Goal: Task Accomplishment & Management: Complete application form

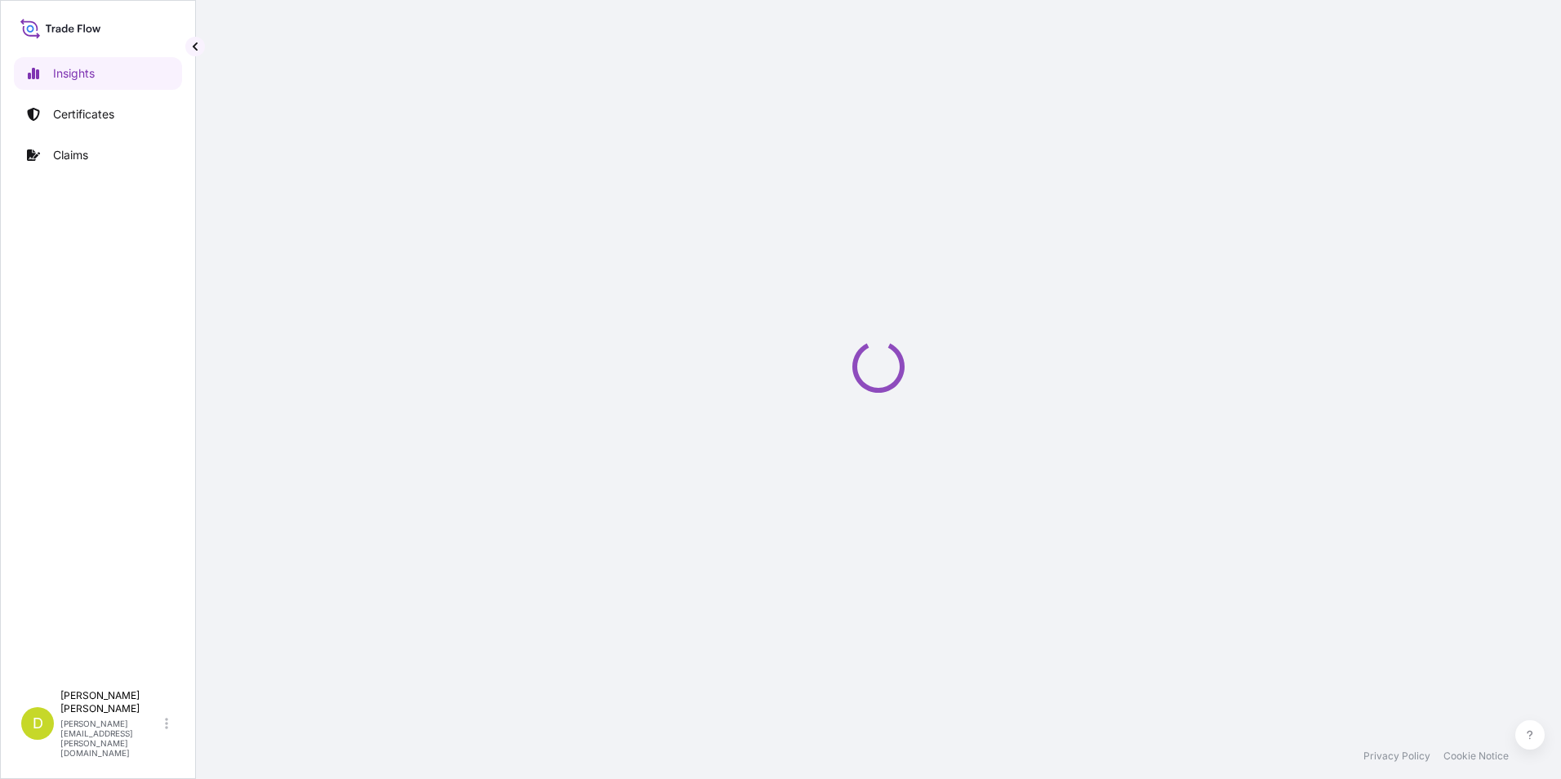
select select "2025"
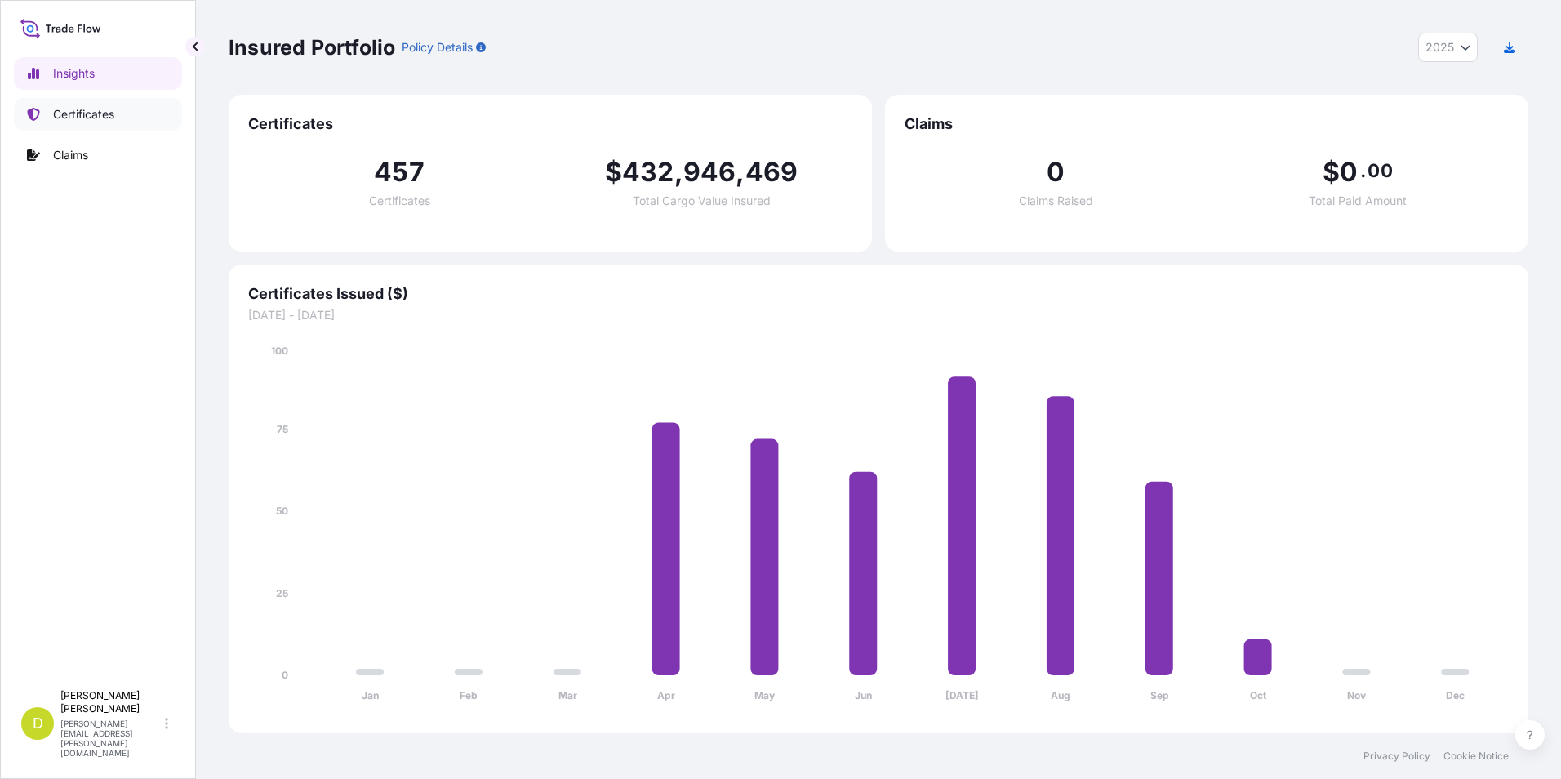
click at [109, 127] on link "Certificates" at bounding box center [98, 114] width 168 height 33
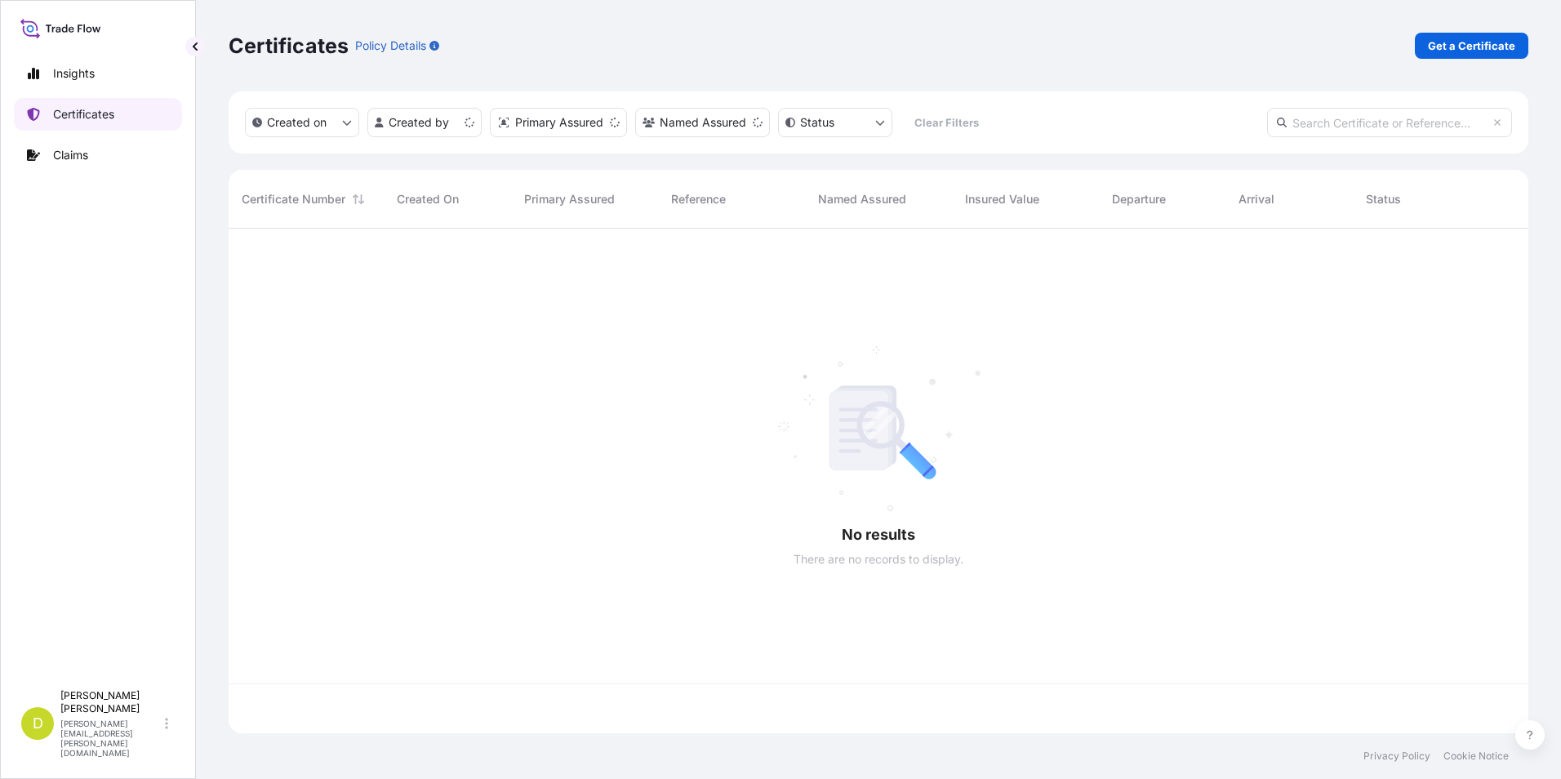
scroll to position [501, 1288]
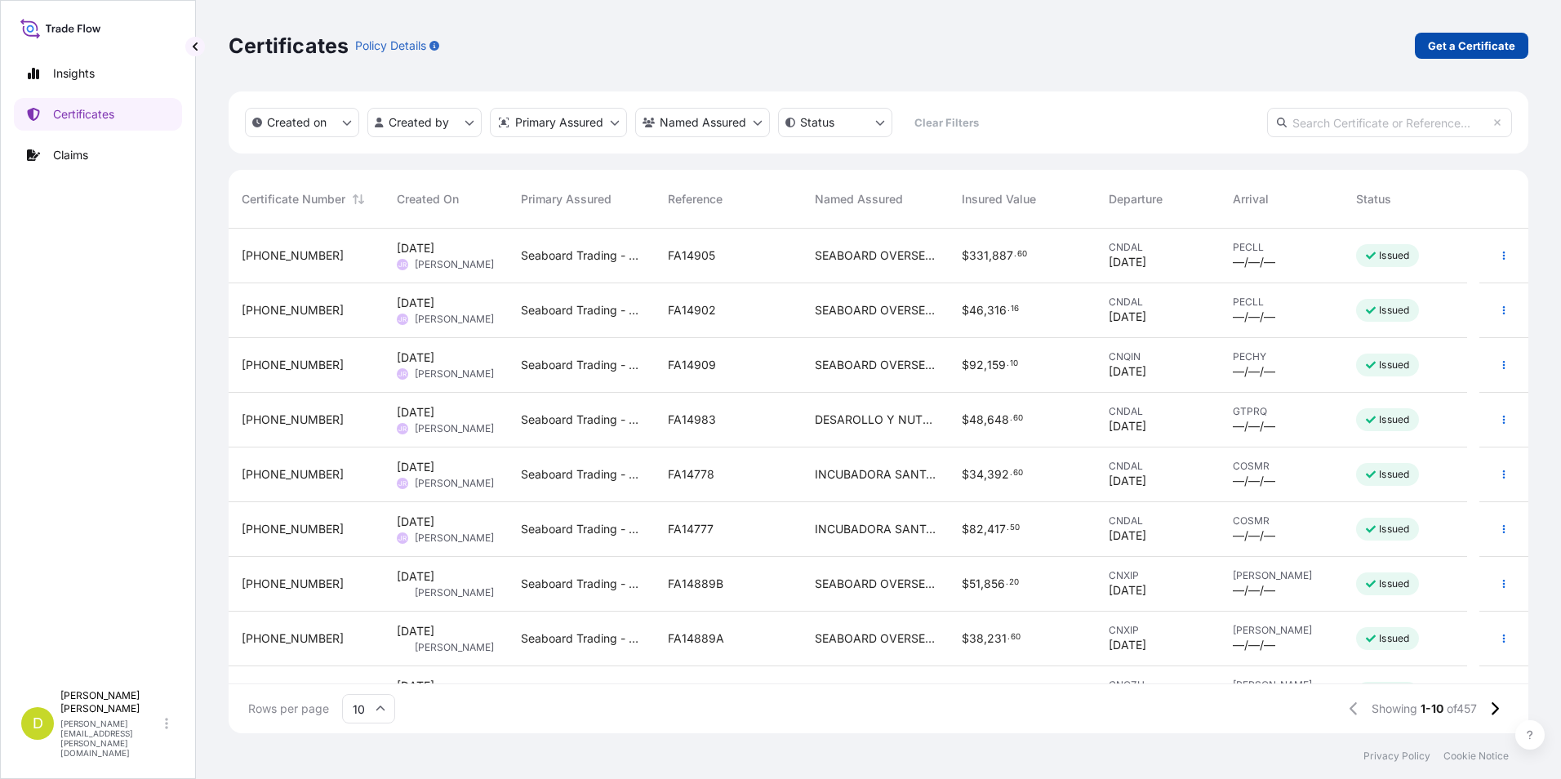
click at [1513, 49] on p "Get a Certificate" at bounding box center [1471, 46] width 87 height 16
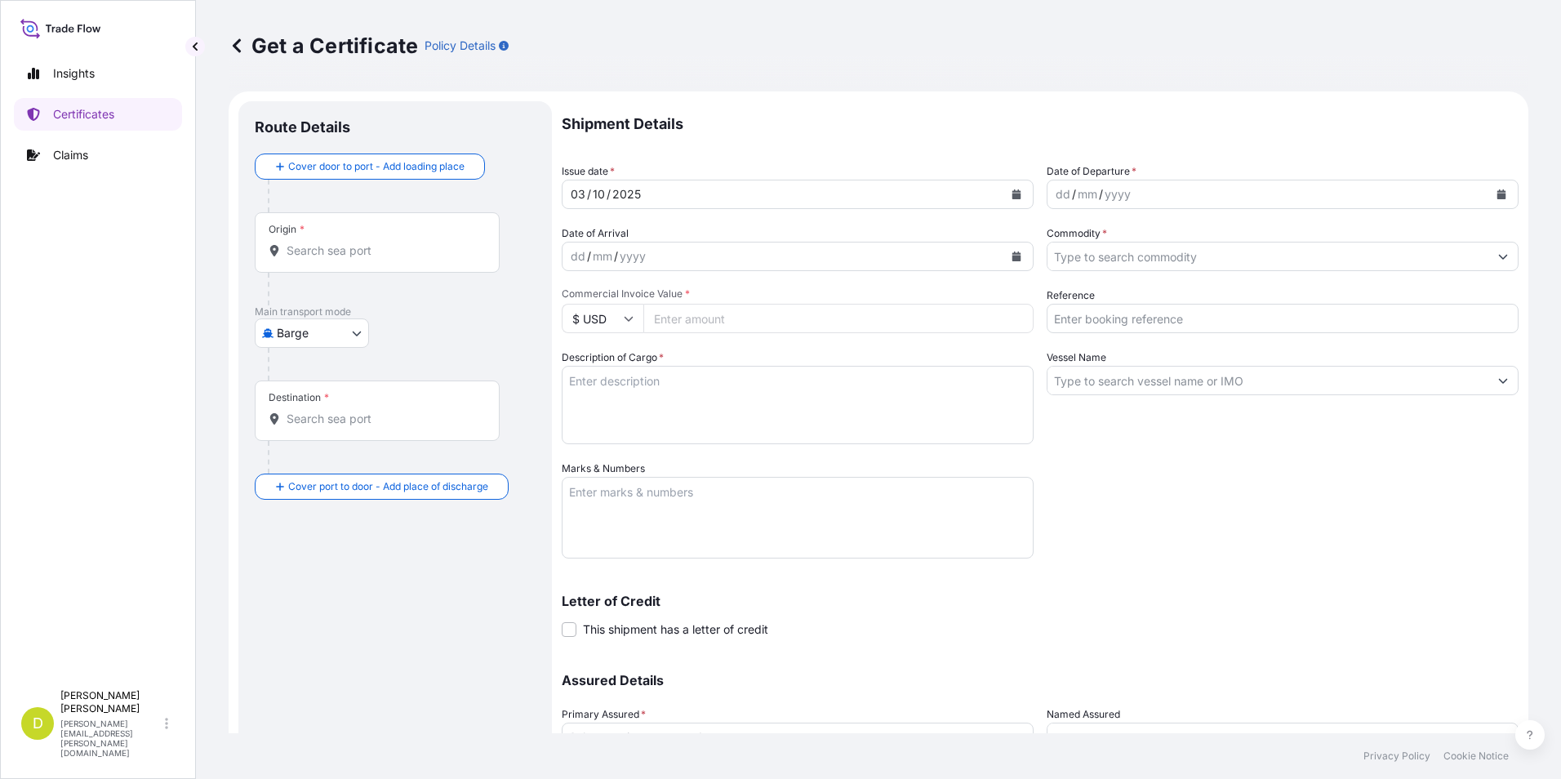
click at [342, 344] on body "Insights Certificates Claims D Dalia Peralta dalia.peralta@seaboard.bm Get a Ce…" at bounding box center [780, 389] width 1561 height 779
click at [341, 461] on span "Ocean Vessel" at bounding box center [322, 464] width 73 height 16
select select "Ocean Vessel"
click at [1141, 265] on input "Commodity *" at bounding box center [1268, 256] width 441 height 29
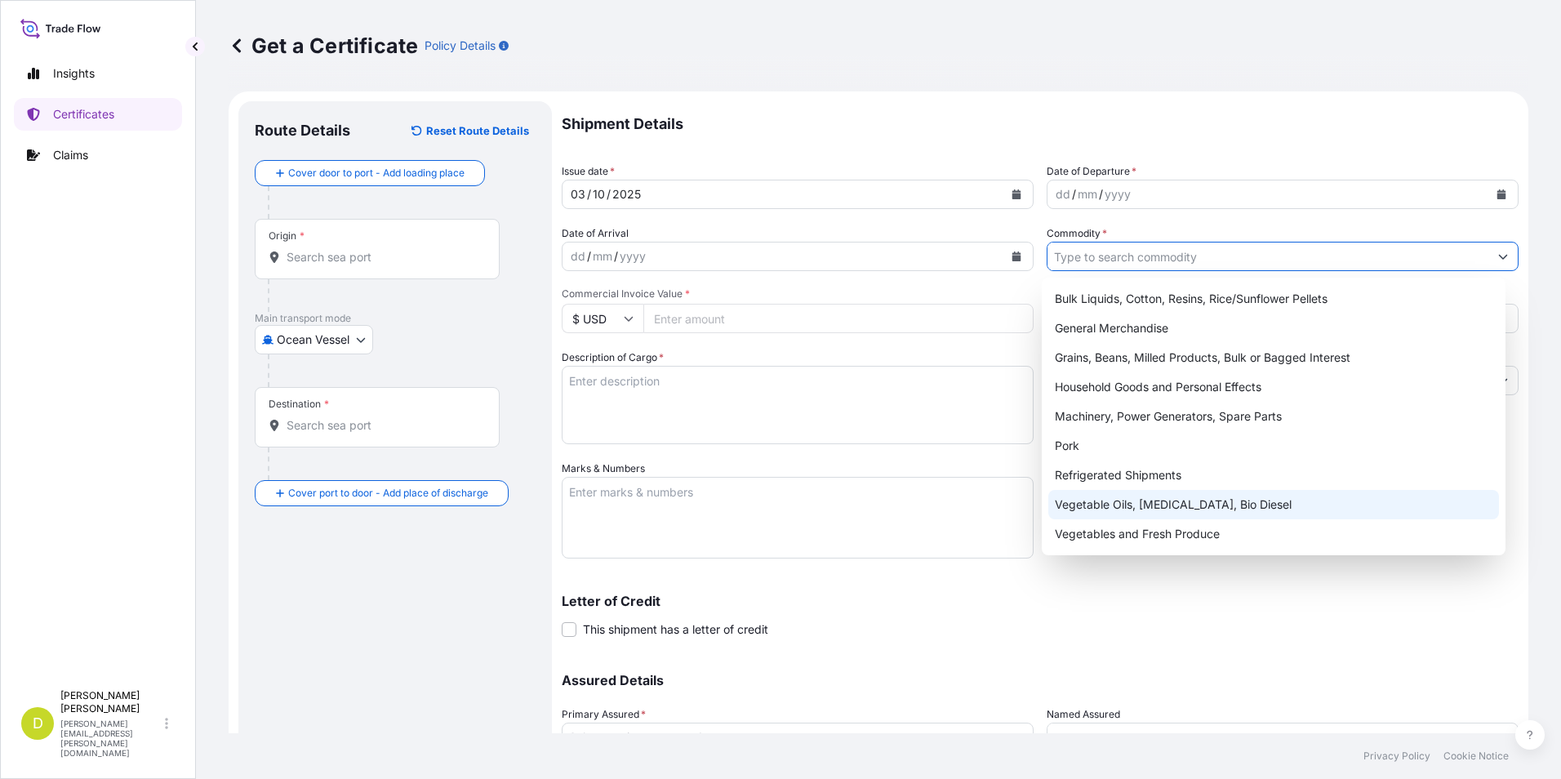
click at [1407, 635] on div "Letter of Credit This shipment has a letter of credit Letter of credit * Letter…" at bounding box center [1040, 616] width 957 height 43
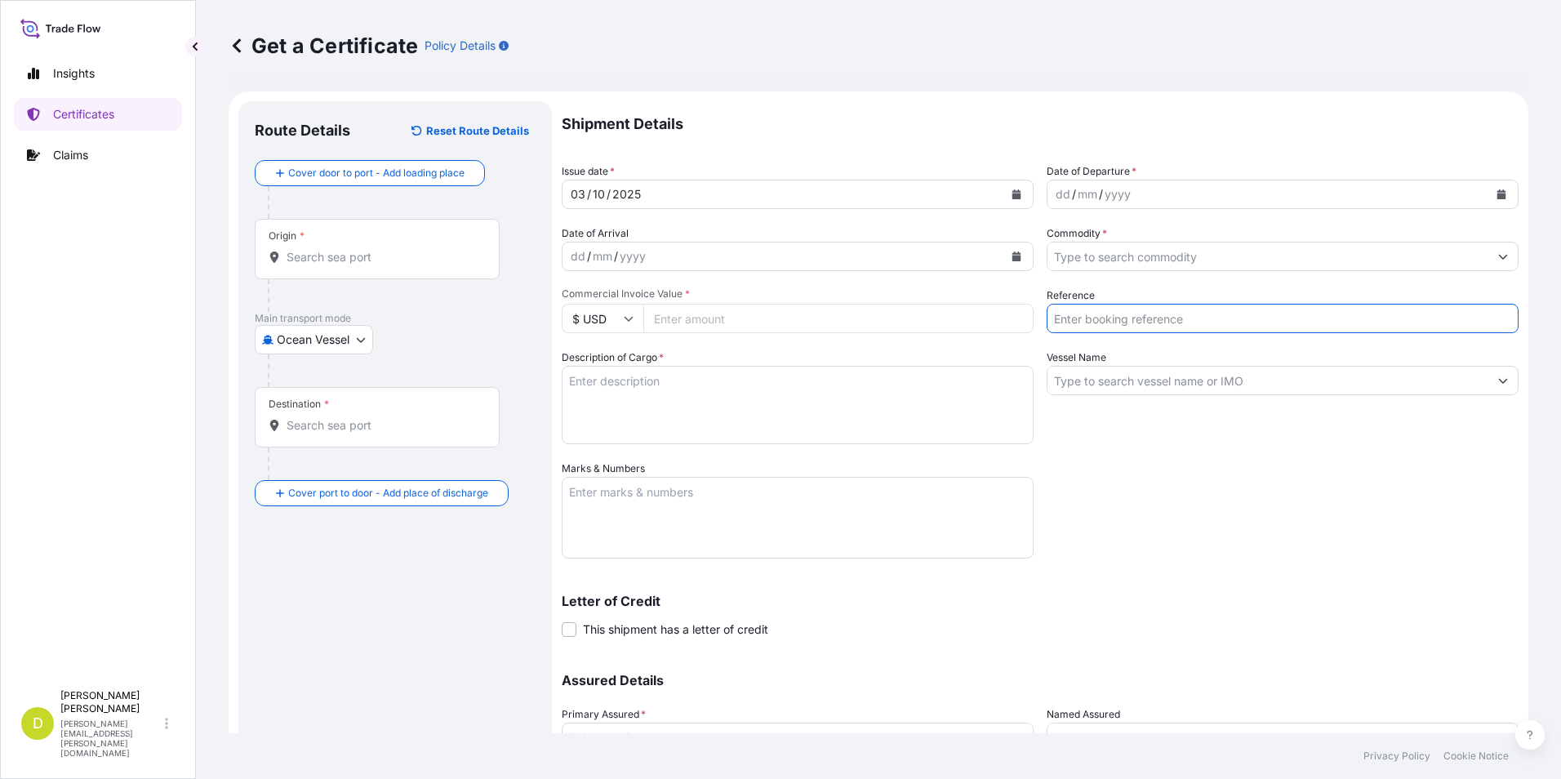
click at [1181, 327] on input "Reference" at bounding box center [1283, 318] width 472 height 29
click at [1396, 465] on div "Shipment Details Issue date * 03 / 10 / 2025 Date of Departure * dd / mm / yyyy…" at bounding box center [1040, 459] width 957 height 716
click at [1177, 391] on input "Vessel Name" at bounding box center [1268, 380] width 441 height 29
click at [1281, 496] on div "Shipment Details Issue date * 03 / 10 / 2025 Date of Departure * dd / mm / yyyy…" at bounding box center [1040, 459] width 957 height 716
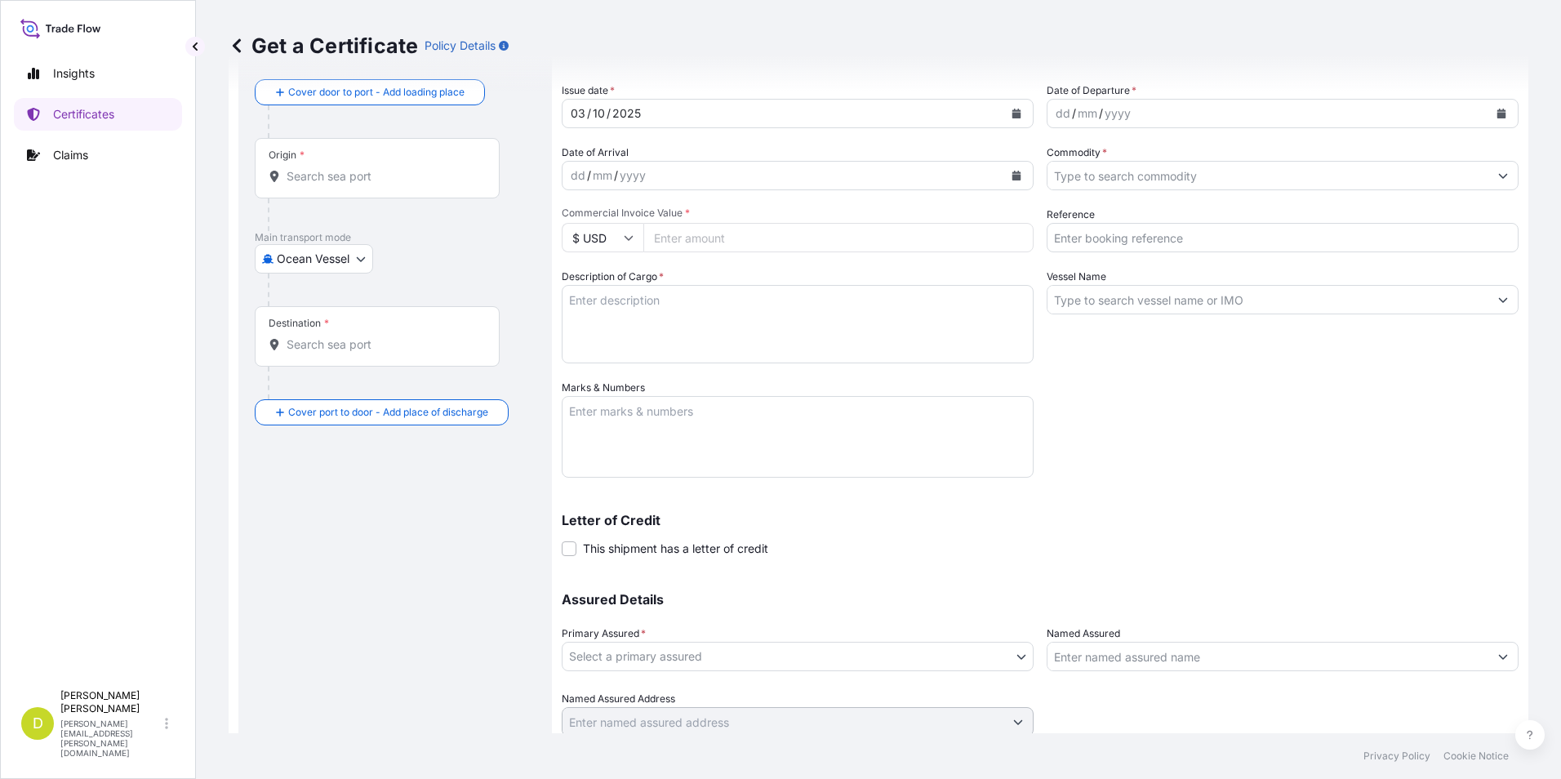
scroll to position [140, 0]
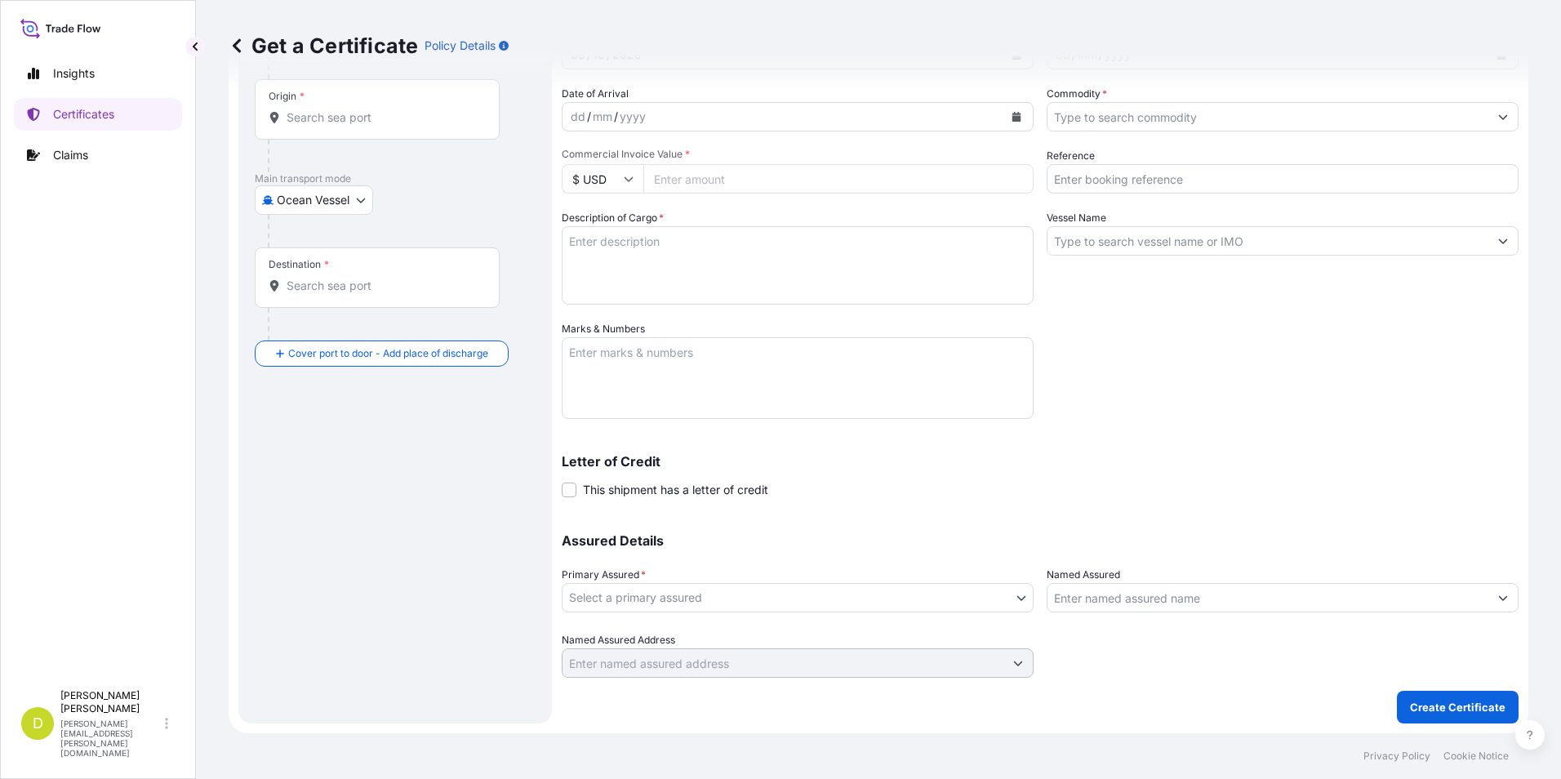
click at [792, 598] on body "Insights Certificates Claims D Dalia Peralta dalia.peralta@seaboard.bm Get a Ce…" at bounding box center [780, 389] width 1561 height 779
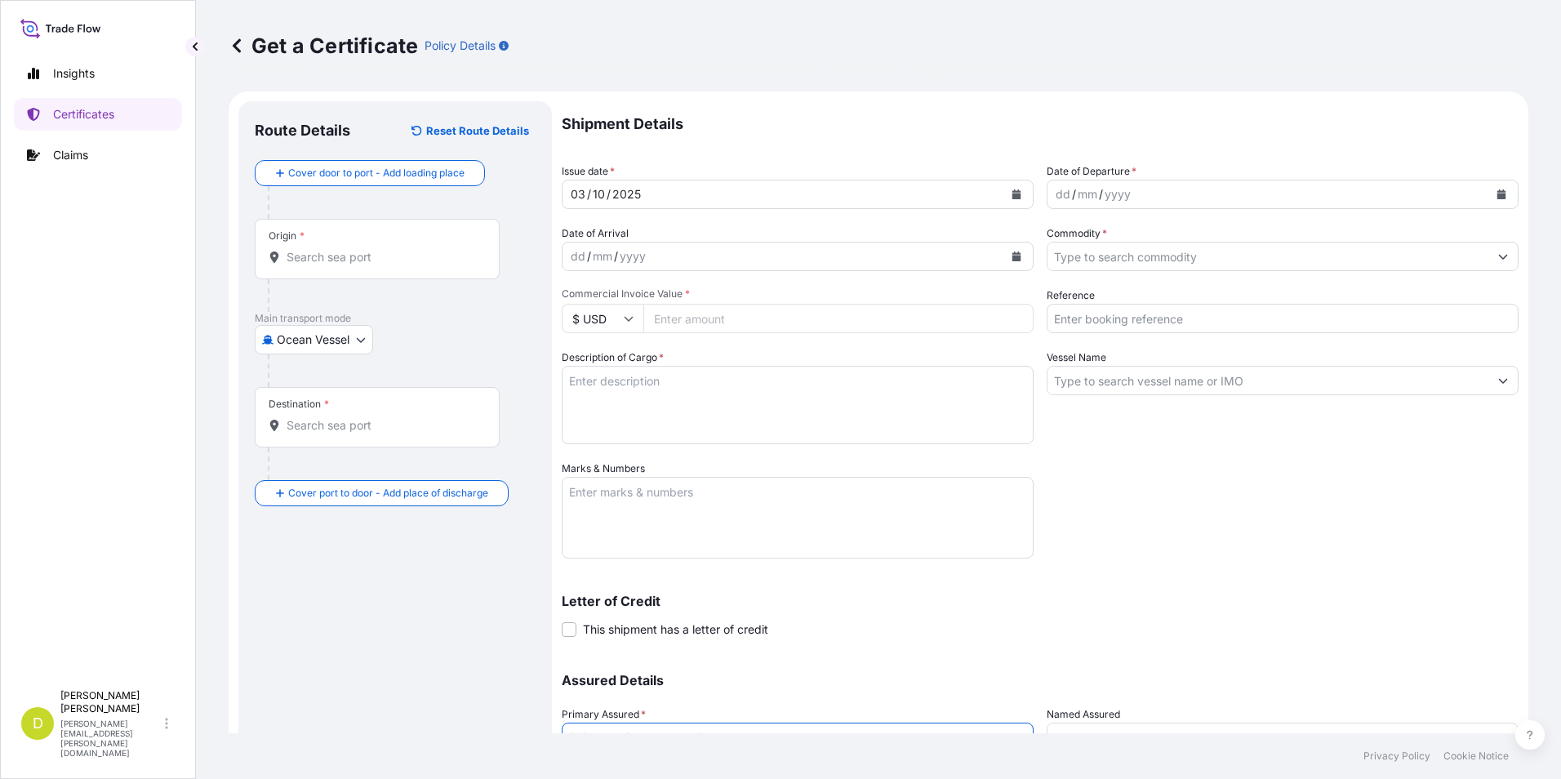
click at [1234, 461] on div "Shipment Details Issue date * 03 / 10 / 2025 Date of Departure * dd / mm / yyyy…" at bounding box center [1040, 459] width 957 height 716
click at [619, 167] on div "Issue date * 03 / 10 / 2025" at bounding box center [798, 186] width 472 height 46
drag, startPoint x: 1127, startPoint y: 167, endPoint x: 1139, endPoint y: 169, distance: 12.4
click at [1139, 169] on div "Date of Departure * dd / mm / yyyy" at bounding box center [1283, 186] width 472 height 46
drag, startPoint x: 1139, startPoint y: 169, endPoint x: 1102, endPoint y: 229, distance: 71.2
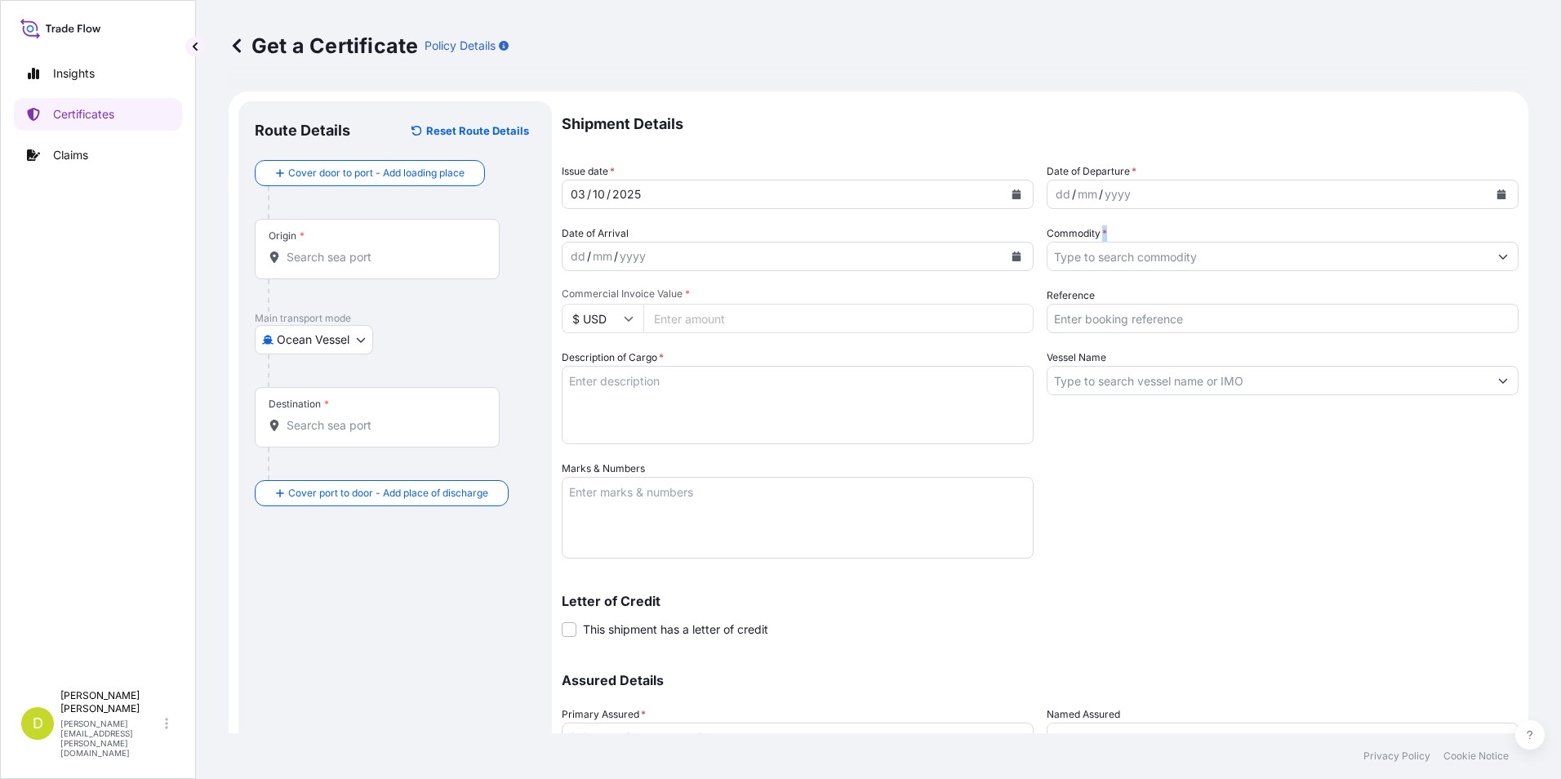
click at [1102, 229] on div "Commodity *" at bounding box center [1283, 248] width 472 height 46
click at [689, 293] on span "Commercial Invoice Value *" at bounding box center [798, 293] width 472 height 13
click at [1129, 284] on div "Shipment Details Issue date * 03 / 10 / 2025 Date of Departure * dd / mm / yyyy…" at bounding box center [1040, 459] width 957 height 716
drag, startPoint x: 1156, startPoint y: 481, endPoint x: 1169, endPoint y: 488, distance: 15.0
click at [1161, 483] on div "Shipment Details Issue date * 03 / 10 / 2025 Date of Departure * dd / mm / yyyy…" at bounding box center [1040, 459] width 957 height 716
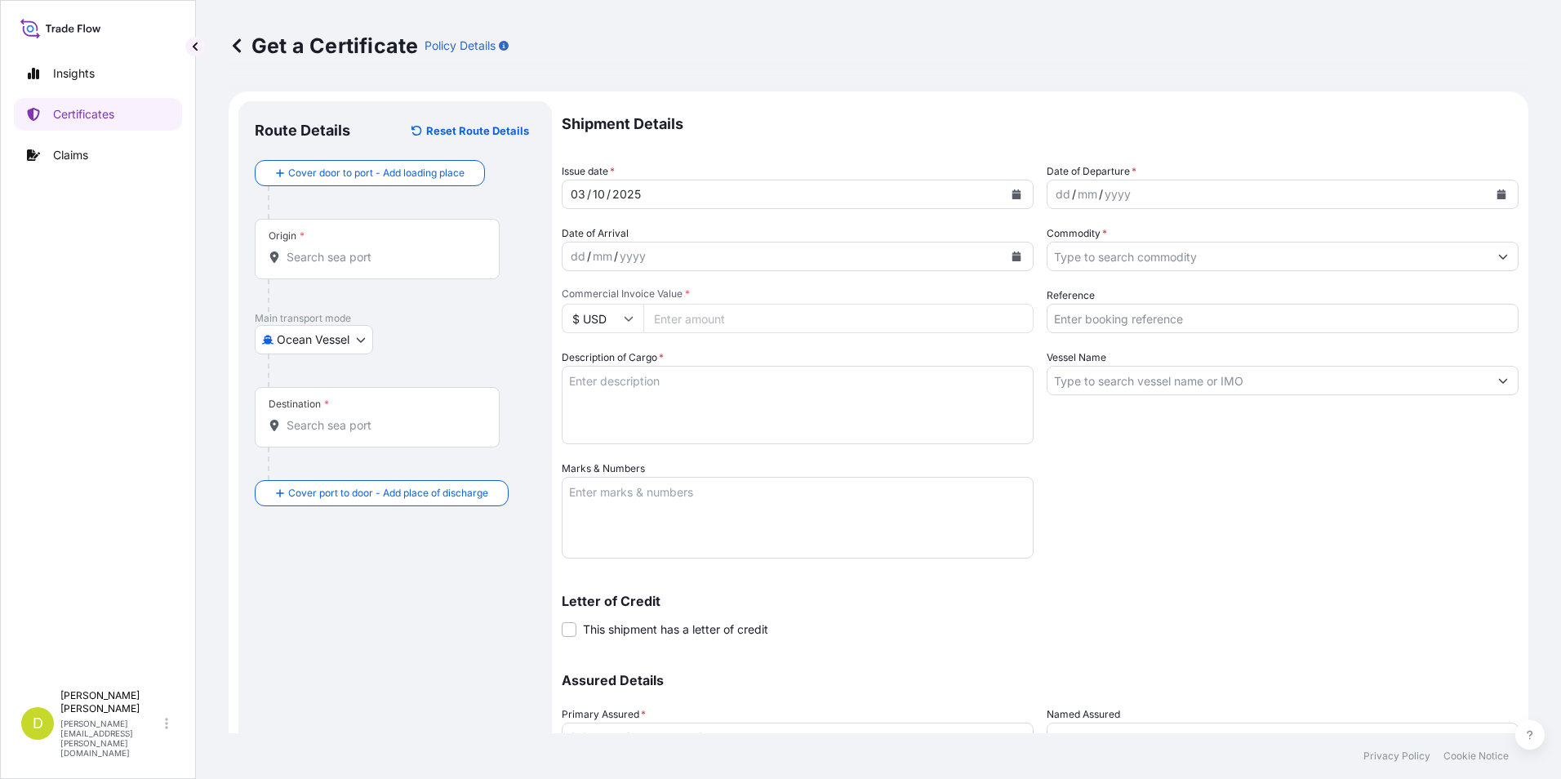
click at [711, 388] on textarea "Description of Cargo *" at bounding box center [798, 405] width 472 height 78
paste textarea "495,000"
click at [702, 383] on textarea "495,000" at bounding box center [798, 405] width 472 height 78
drag, startPoint x: 688, startPoint y: 509, endPoint x: 677, endPoint y: 452, distance: 57.5
click at [688, 509] on textarea "Marks & Numbers" at bounding box center [798, 518] width 472 height 82
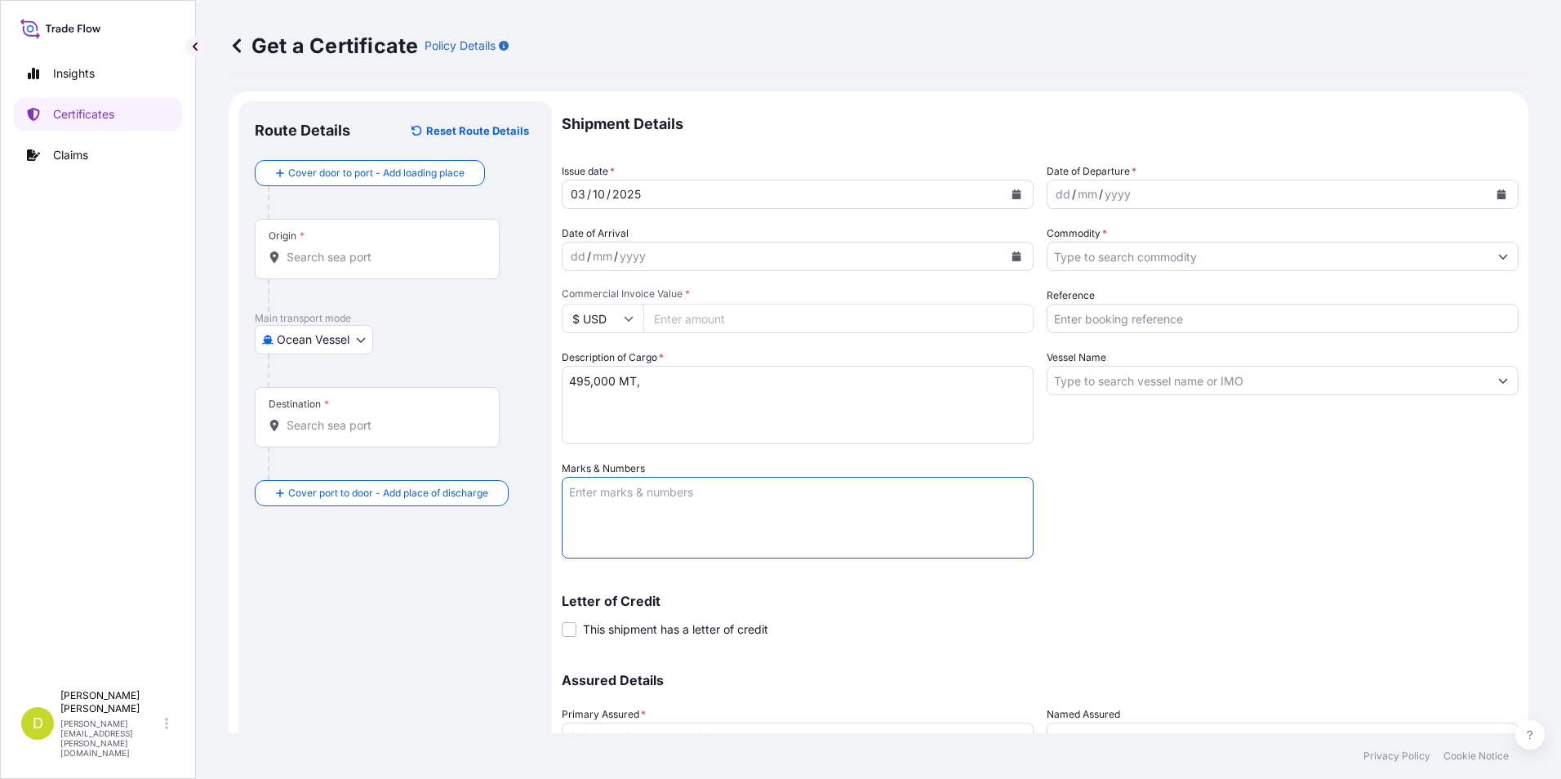
click at [688, 390] on textarea "495,000 MT," at bounding box center [798, 405] width 472 height 78
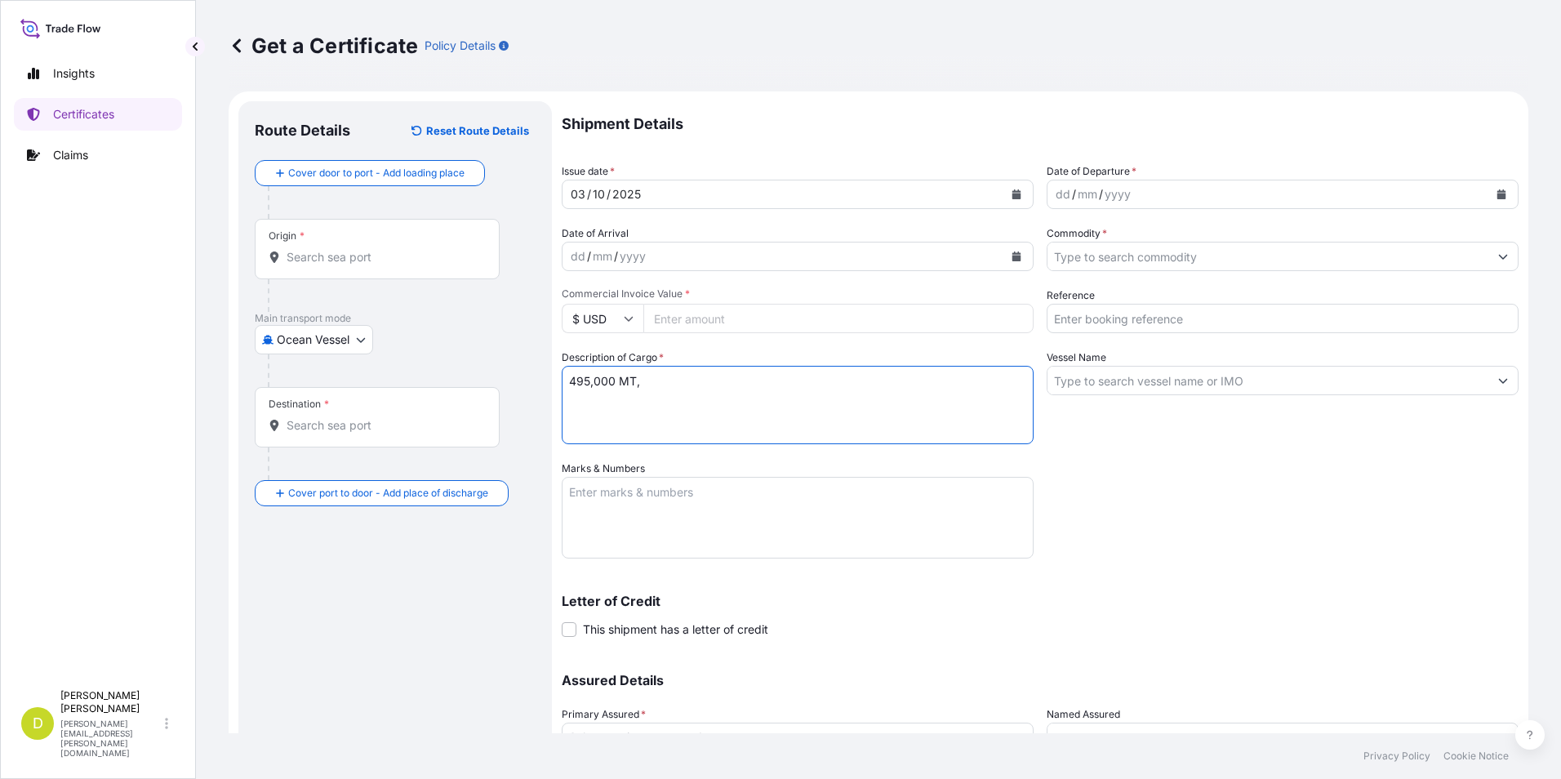
click at [688, 383] on textarea "495,000 MT," at bounding box center [798, 405] width 472 height 78
paste textarea "U.S YELLOW CORN #2 OR BETTER, IN BULK"
click at [901, 381] on textarea "495,000 MT, U.S YELLOW CORN #2 OR BETTER, IN BULK" at bounding box center [798, 405] width 472 height 78
drag, startPoint x: 982, startPoint y: 391, endPoint x: 974, endPoint y: 393, distance: 8.3
click at [982, 391] on textarea "495,000 MT, U.S YELLOW CORN #2 OR BETTER, IN BULK," at bounding box center [798, 405] width 472 height 78
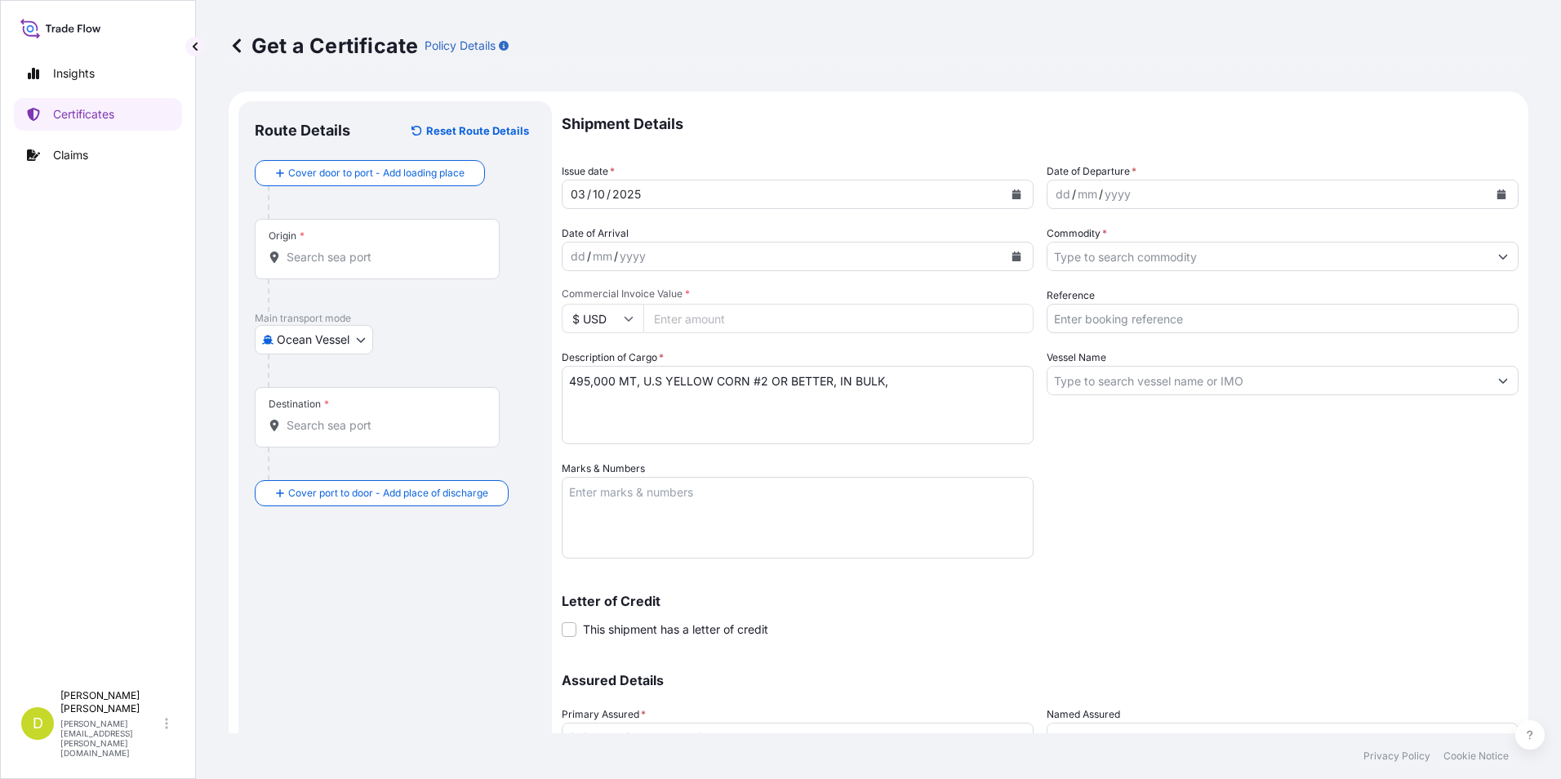
click at [988, 385] on textarea "495,000 MT, U.S YELLOW CORN #2 OR BETTER, IN BULK," at bounding box center [798, 405] width 472 height 78
click at [936, 381] on textarea "495,000 MT, U.S YELLOW CORN #2 OR BETTER, IN BULK, B/L" at bounding box center [798, 405] width 472 height 78
paste textarea "SET NO. 2"
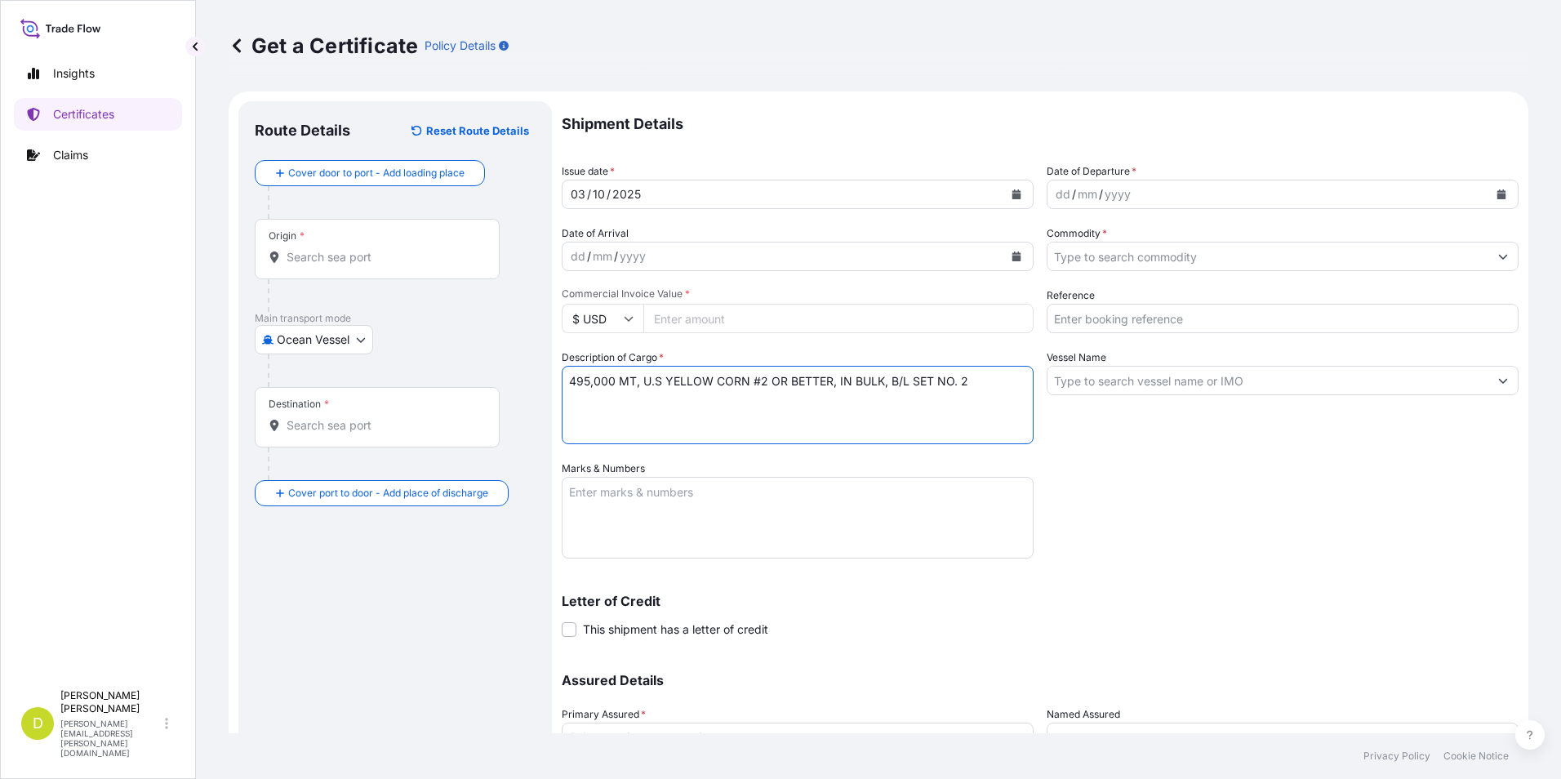
click at [973, 381] on textarea "495,000 MT, U.S YELLOW CORN #2 OR BETTER, IN BULK, B/L SET NO. 2" at bounding box center [798, 405] width 472 height 78
type textarea "495,000 MT, U.S YELLOW CORN #2 OR BETTER, IN BULK, B/L SET NO. 2, B/L DATED: [D…"
click at [740, 515] on textarea "Marks & Numbers" at bounding box center [798, 518] width 472 height 82
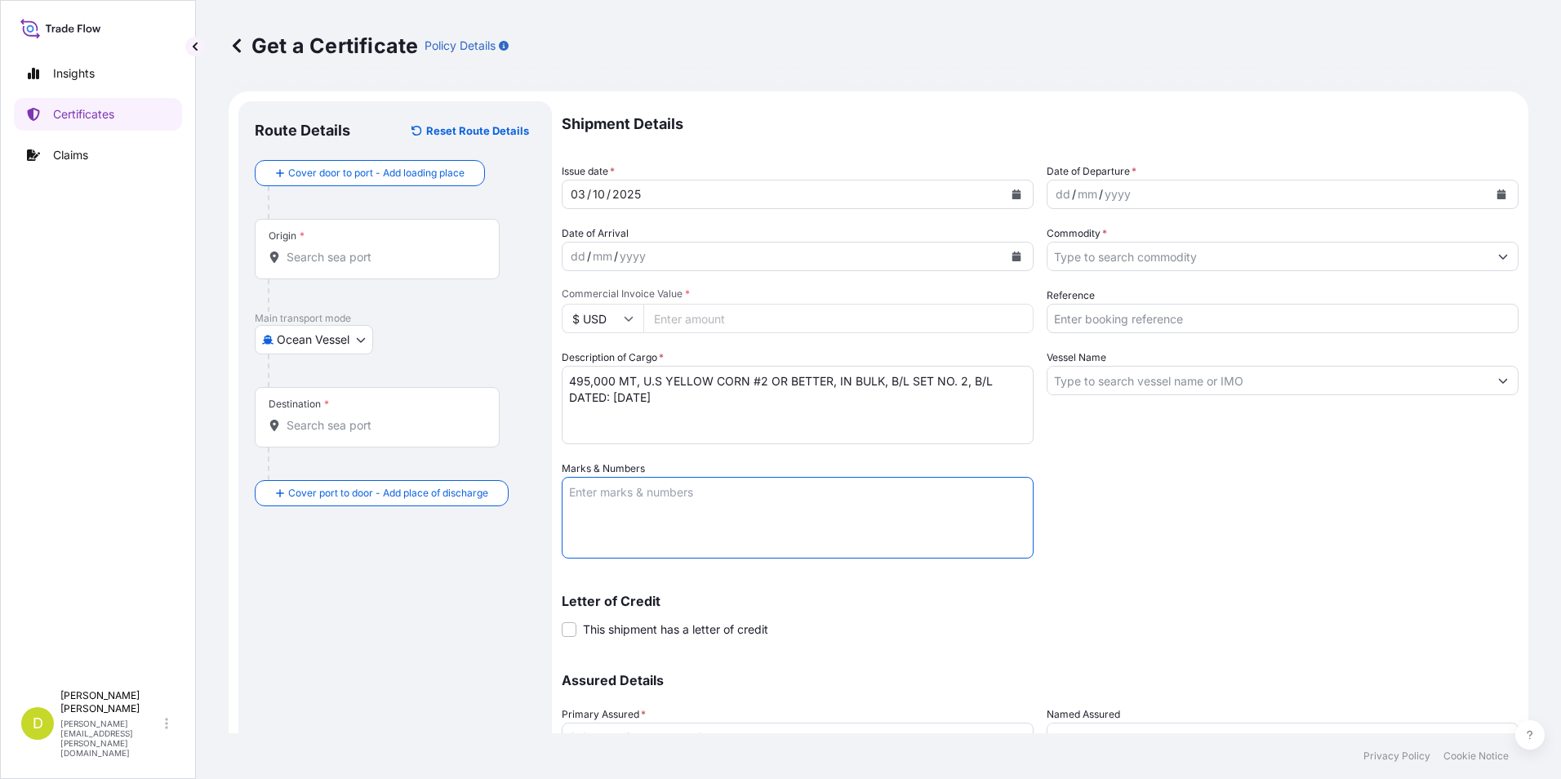
click at [648, 497] on textarea "Marks & Numbers" at bounding box center [798, 518] width 472 height 82
drag, startPoint x: 632, startPoint y: 572, endPoint x: 628, endPoint y: 516, distance: 55.7
click at [630, 537] on div "Shipment Details Issue date * 03 / 10 / 2025 Date of Departure * dd / mm / yyyy…" at bounding box center [1040, 459] width 957 height 716
click at [628, 516] on textarea "CONSIGNEE/NOTIFY:" at bounding box center [798, 518] width 472 height 82
paste textarea "INVERSIONES AVICOLA SANTAGUEDA S.A.S, [STREET_ADDRESS][PERSON_NAME], NIT: 810.0…"
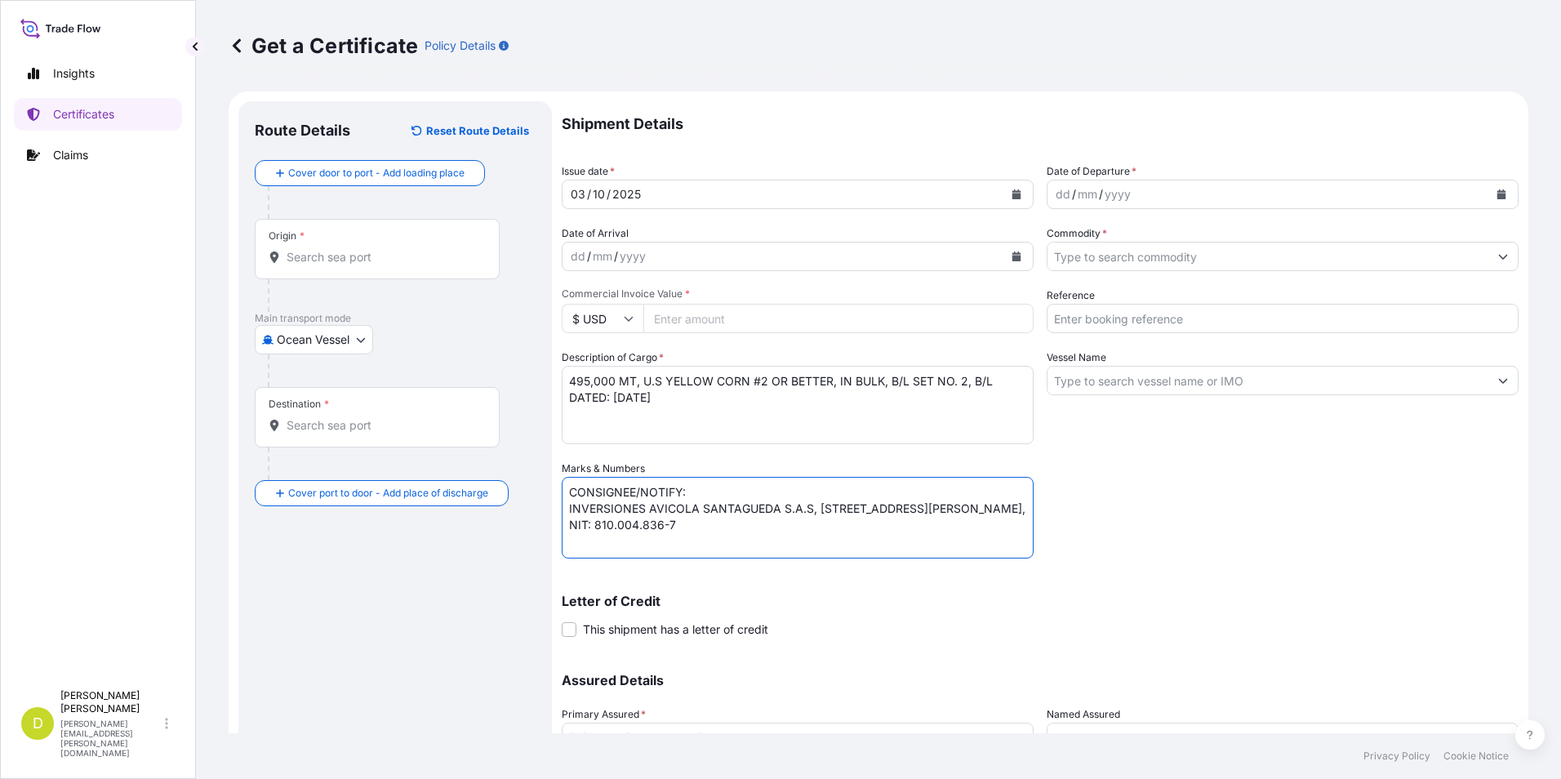
scroll to position [140, 0]
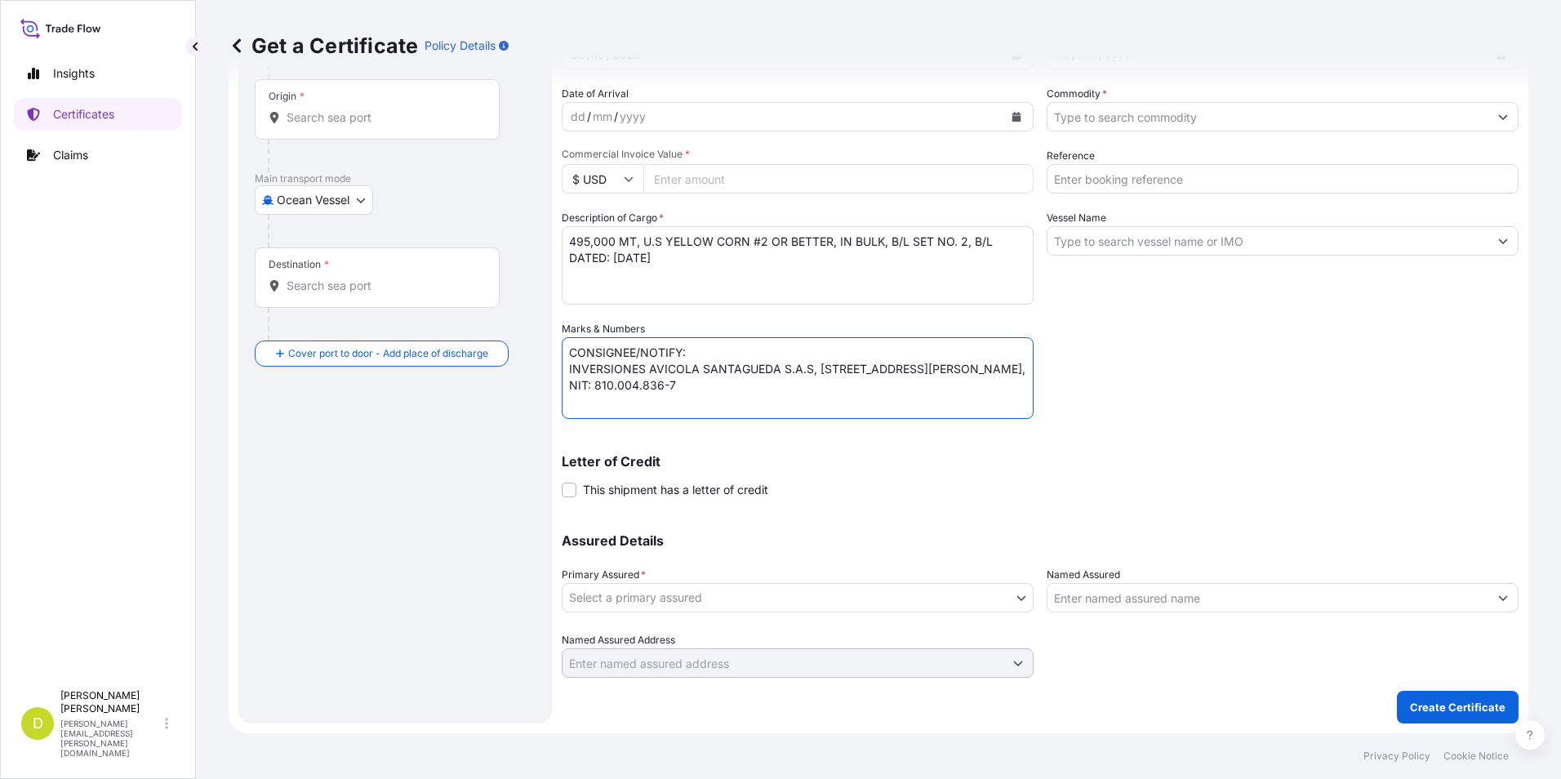
type textarea "CONSIGNEE/NOTIFY: INVERSIONES AVICOLA SANTAGUEDA S.A.S, [STREET_ADDRESS][PERSON…"
click at [833, 396] on textarea "CONSIGNEE/NOTIFY: INVERSIONES AVICOLA SANTAGUEDA S.A.S, [STREET_ADDRESS][PERSON…" at bounding box center [798, 378] width 472 height 82
click at [1196, 541] on p "Assured Details" at bounding box center [1040, 540] width 957 height 13
click at [798, 593] on body "Insights Certificates Claims D Dalia Peralta dalia.peralta@seaboard.bm Get a Ce…" at bounding box center [780, 389] width 1561 height 779
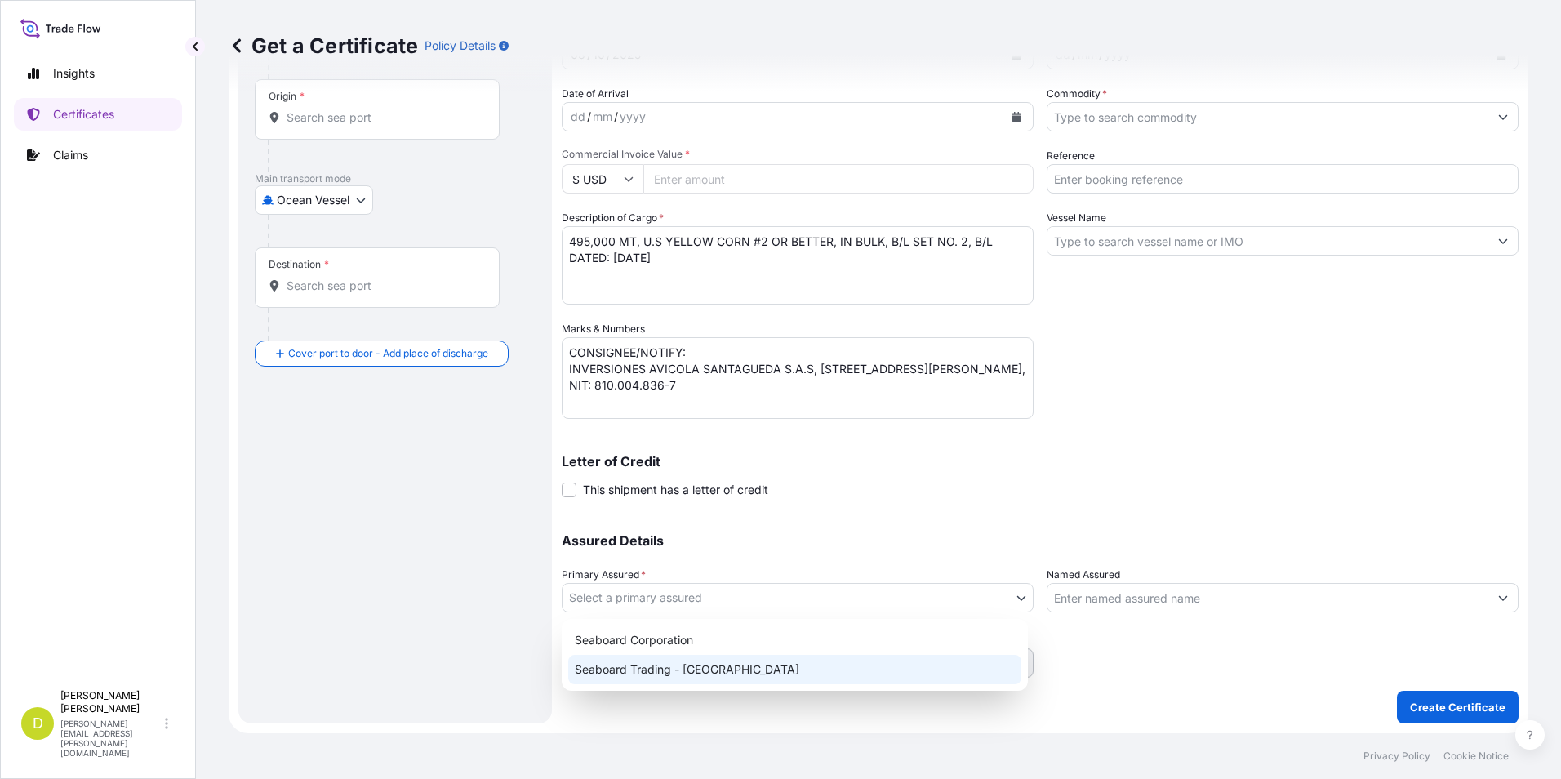
click at [659, 663] on div "Seaboard Trading - [GEOGRAPHIC_DATA]" at bounding box center [794, 669] width 453 height 29
select select "31639"
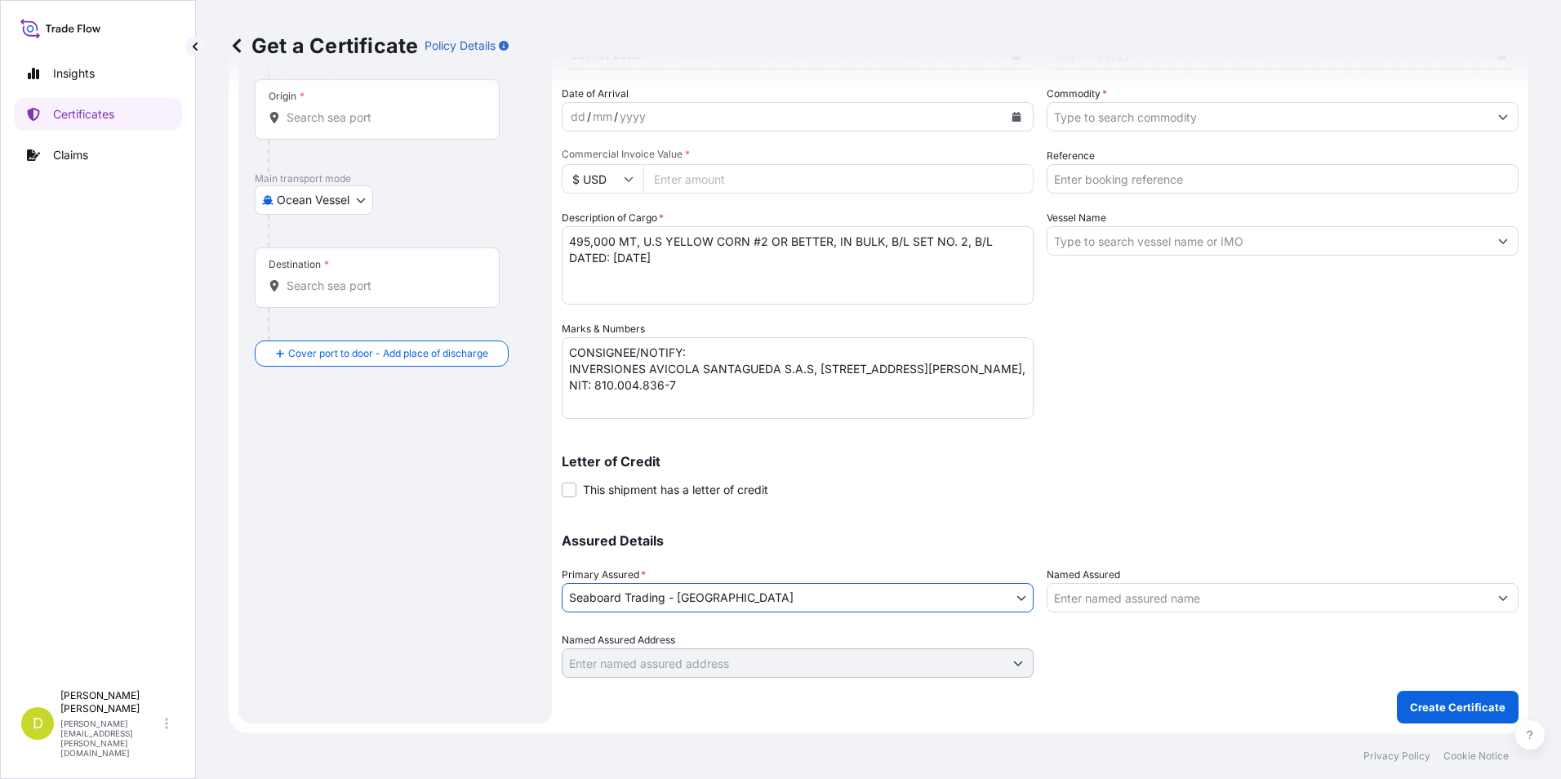
click at [1120, 597] on input "Named Assured" at bounding box center [1268, 597] width 441 height 29
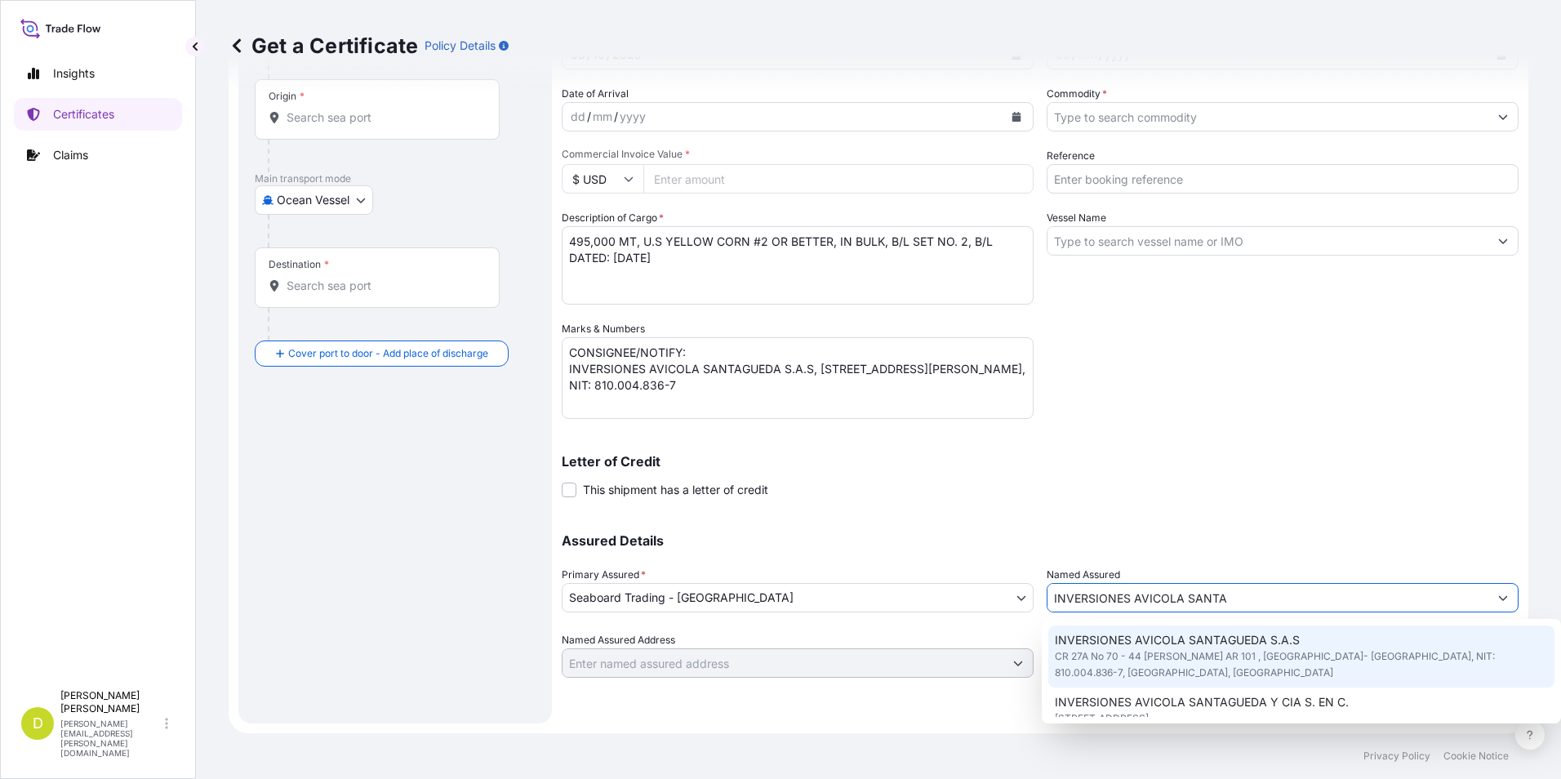
click at [1158, 671] on span "CR 27A No 70 - 44 [PERSON_NAME] AR 101 , [GEOGRAPHIC_DATA]- [GEOGRAPHIC_DATA], …" at bounding box center [1302, 664] width 494 height 33
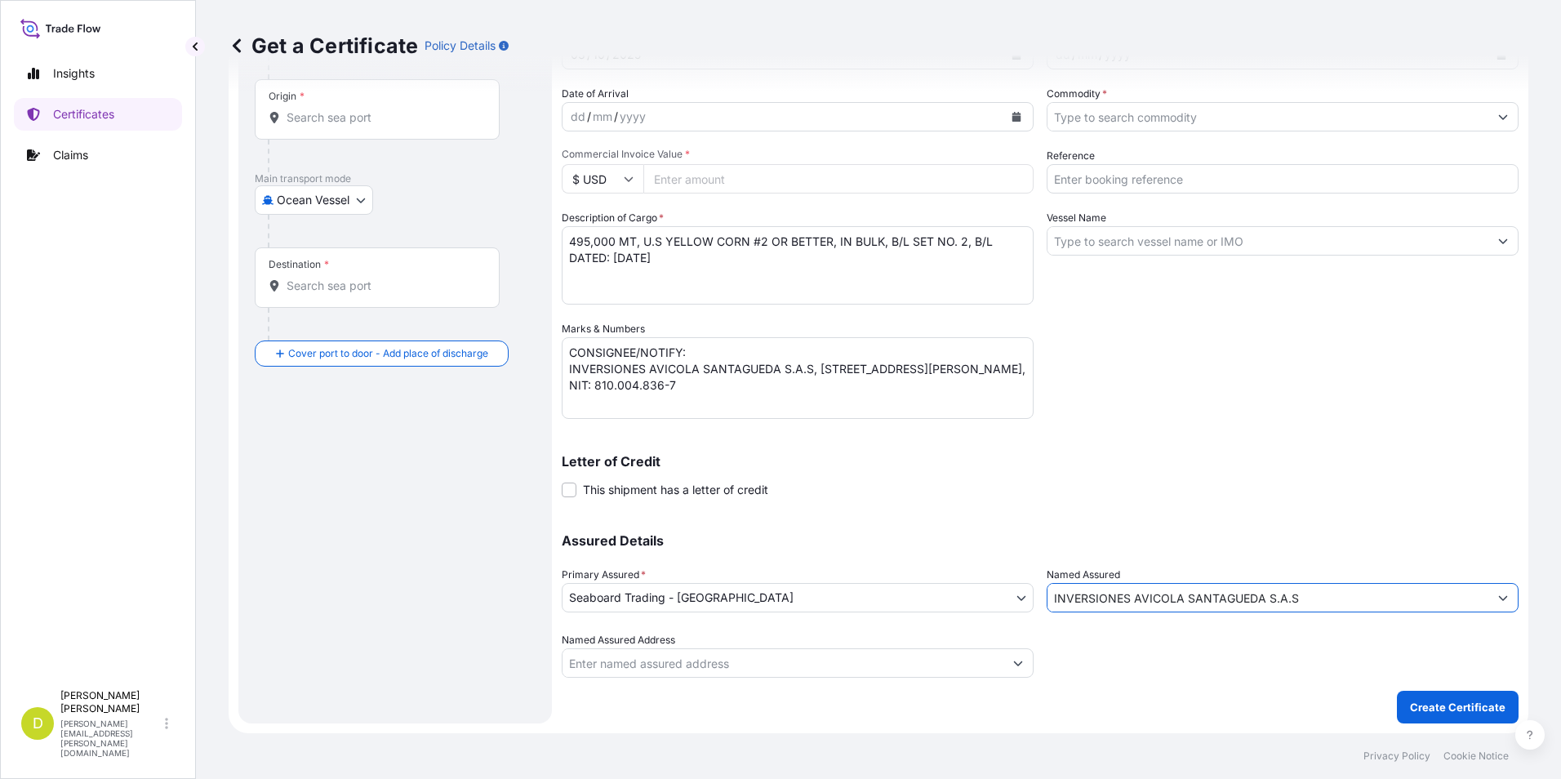
type input "INVERSIONES AVICOLA SANTAGUEDA S.A.S"
click at [824, 657] on input "Named Assured Address" at bounding box center [783, 662] width 441 height 29
click at [1341, 604] on input "INVERSIONES AVICOLA SANTAGUEDA S.A.S" at bounding box center [1268, 597] width 441 height 29
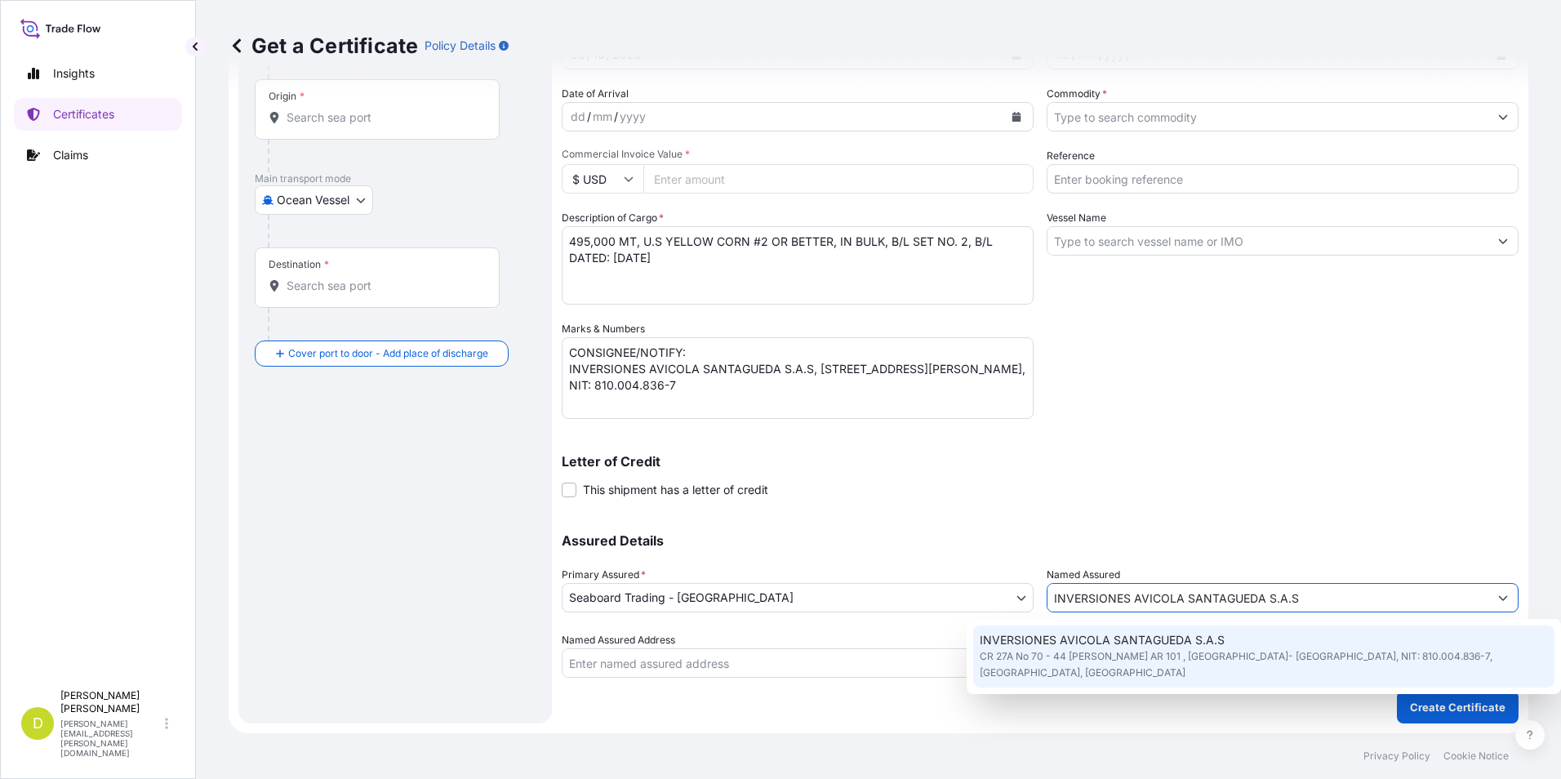
click at [1341, 654] on span "CR 27A No 70 - 44 [PERSON_NAME] AR 101 , [GEOGRAPHIC_DATA]- [GEOGRAPHIC_DATA], …" at bounding box center [1264, 664] width 568 height 33
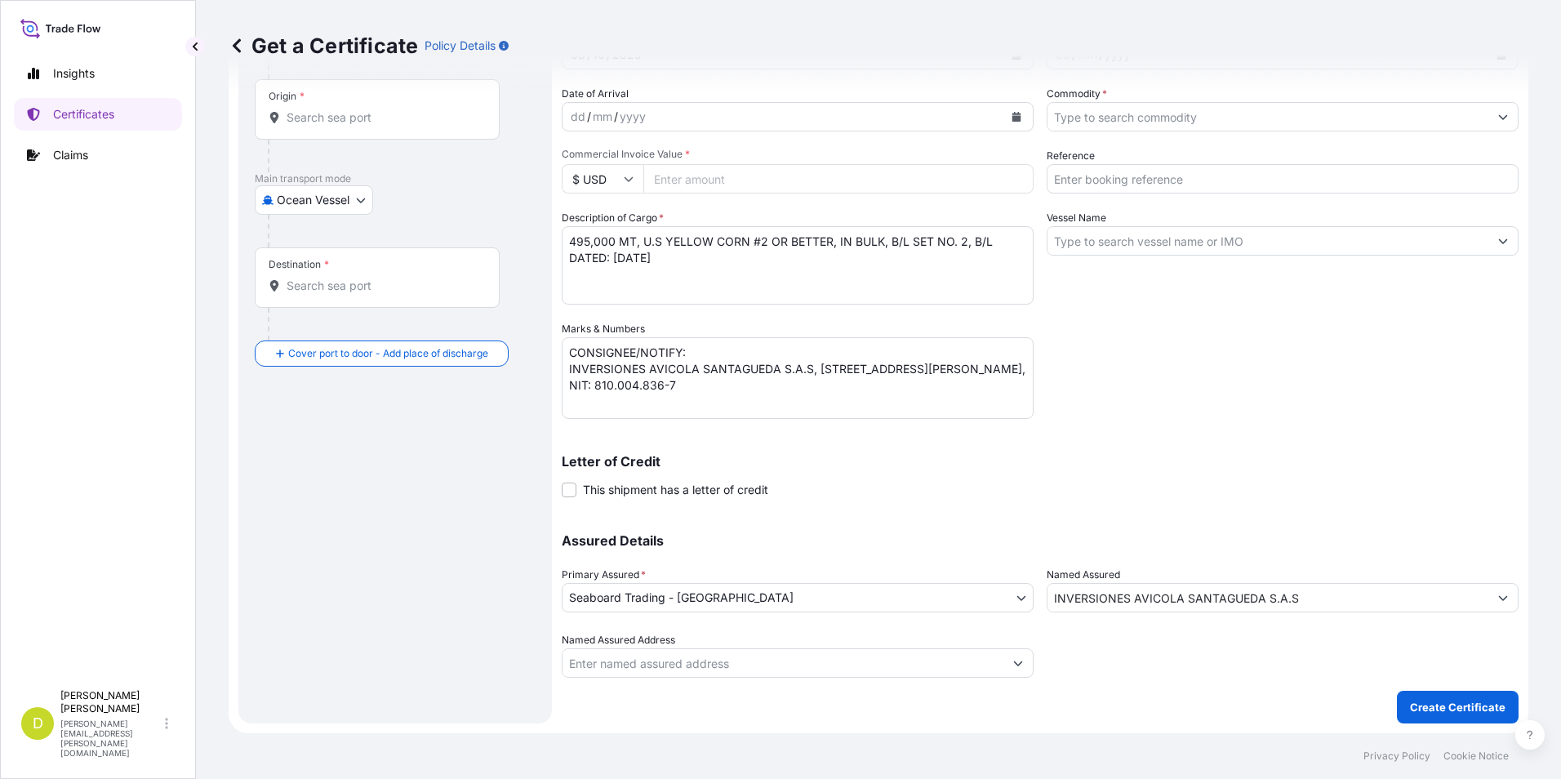
click at [1347, 502] on div "Shipment Details Issue date * 03 / 10 / 2025 Date of Departure * dd / mm / yyyy…" at bounding box center [1040, 320] width 957 height 716
click at [776, 664] on input "Named Assured Address" at bounding box center [783, 662] width 441 height 29
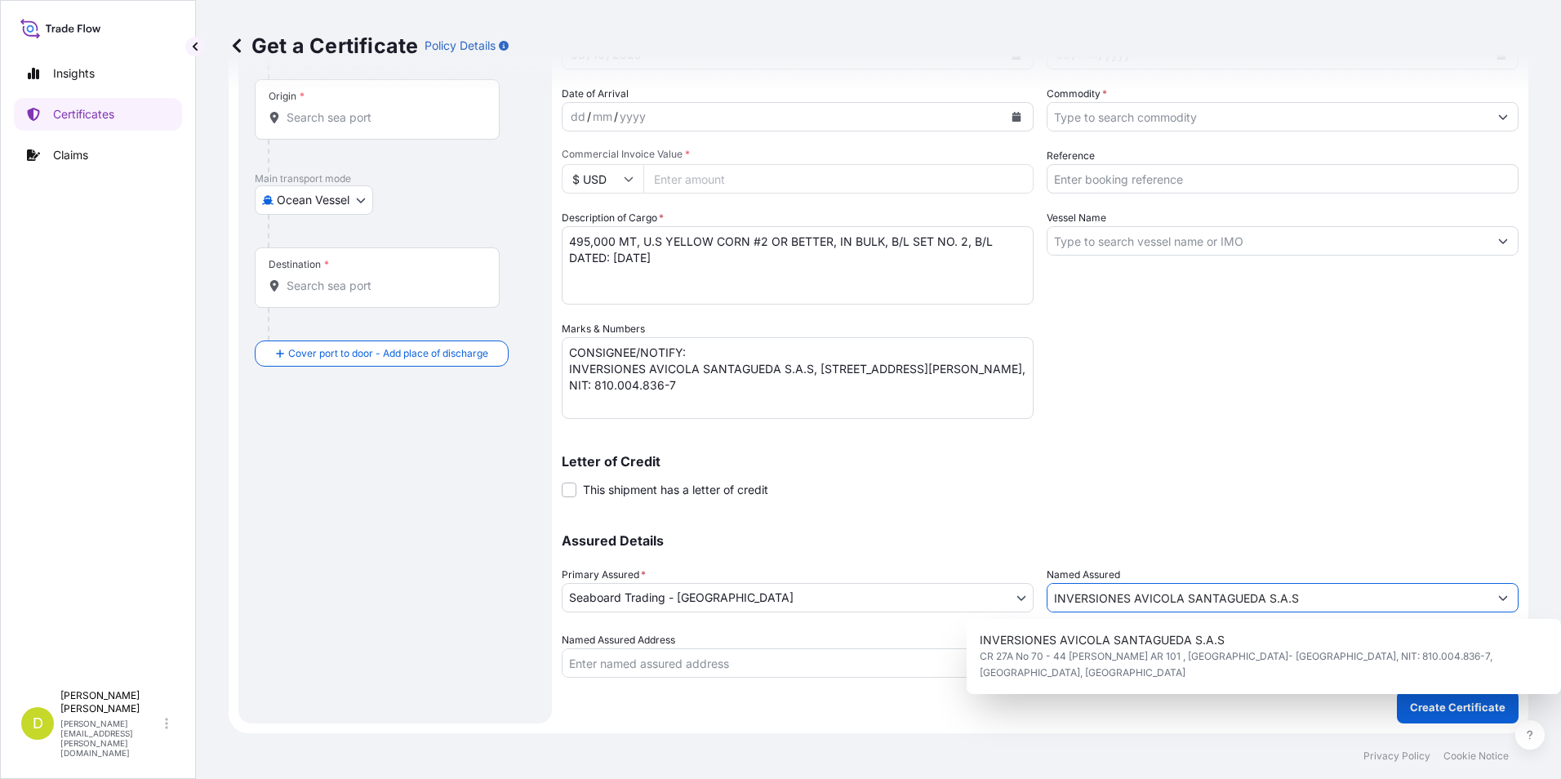
click at [1231, 588] on input "INVERSIONES AVICOLA SANTAGUEDA S.A.S" at bounding box center [1268, 597] width 441 height 29
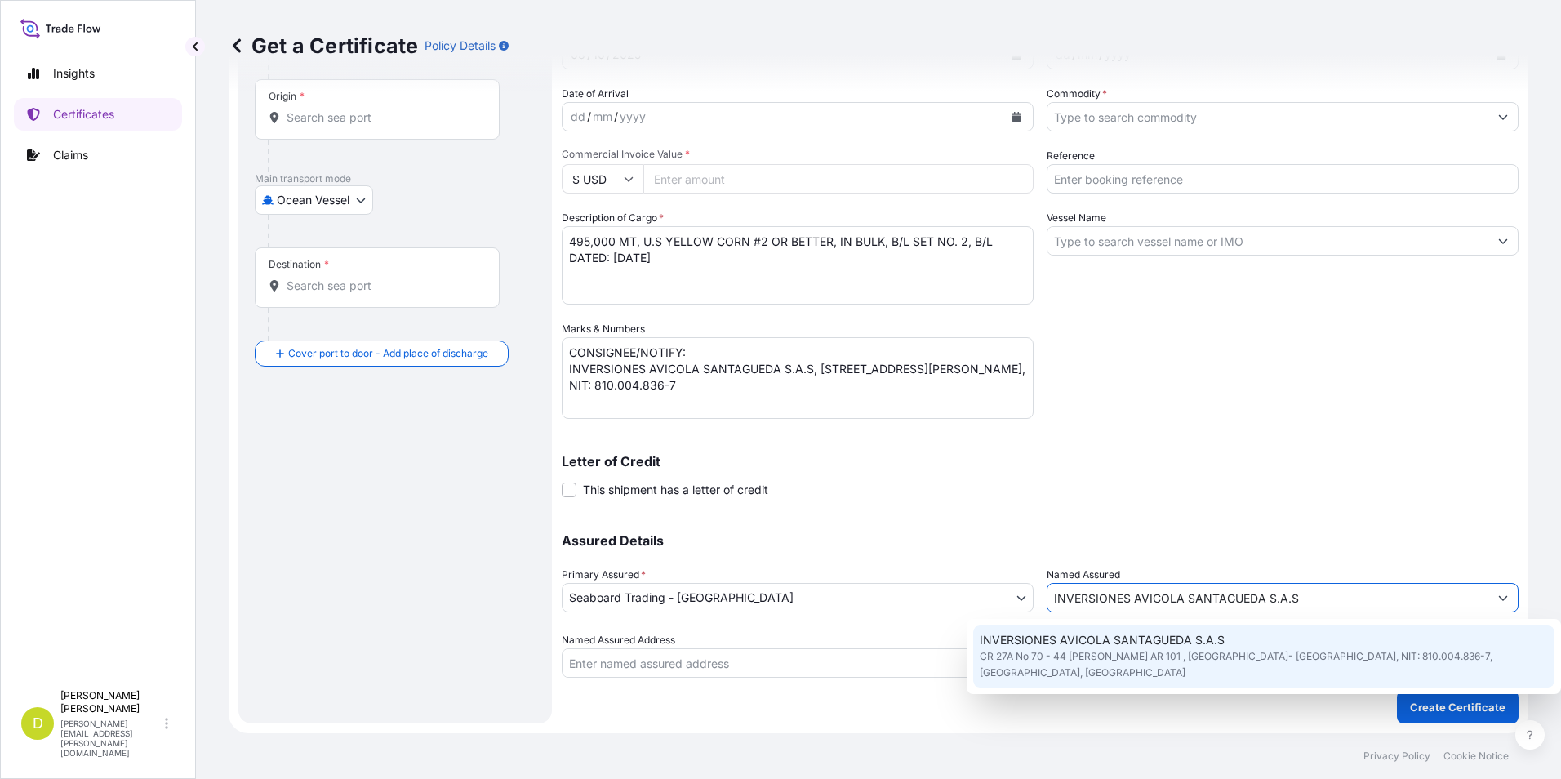
click at [1418, 659] on span "CR 27A No 70 - 44 [PERSON_NAME] AR 101 , [GEOGRAPHIC_DATA]- [GEOGRAPHIC_DATA], …" at bounding box center [1264, 664] width 568 height 33
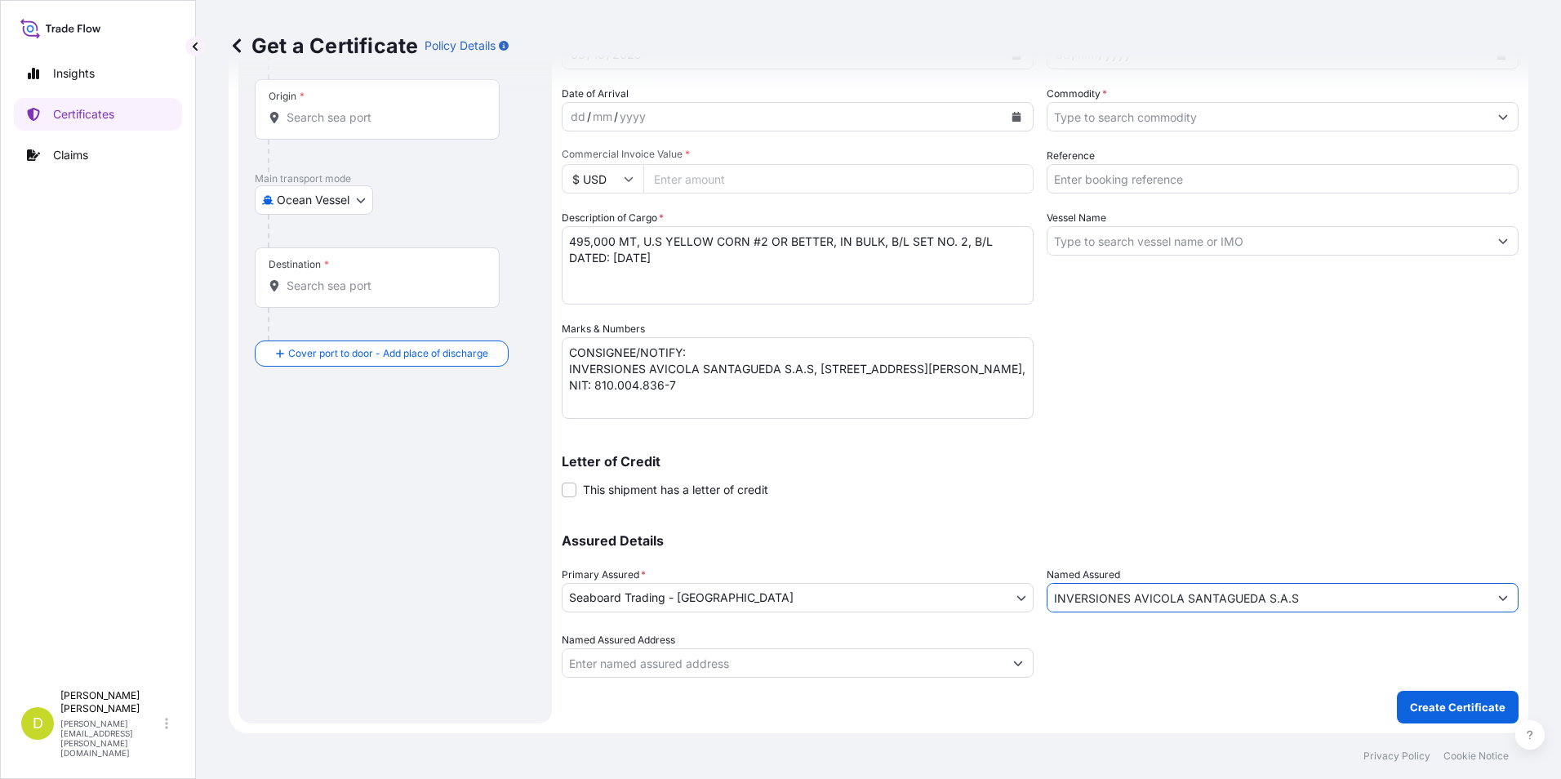
scroll to position [0, 0]
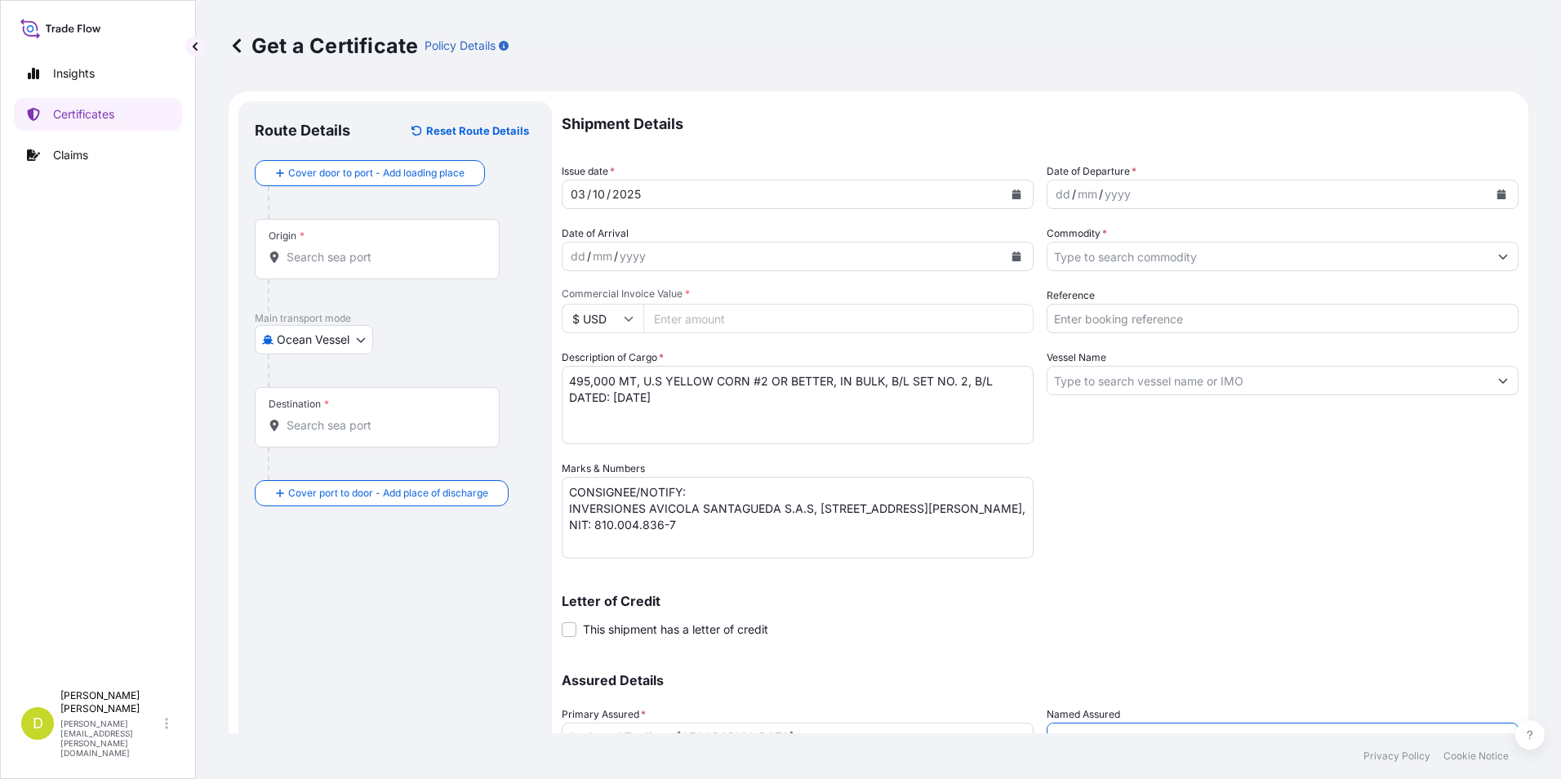
click at [1072, 191] on div "/" at bounding box center [1074, 195] width 4 height 20
click at [1060, 193] on div "dd" at bounding box center [1063, 195] width 18 height 20
click at [1098, 246] on input "Commodity *" at bounding box center [1268, 256] width 441 height 29
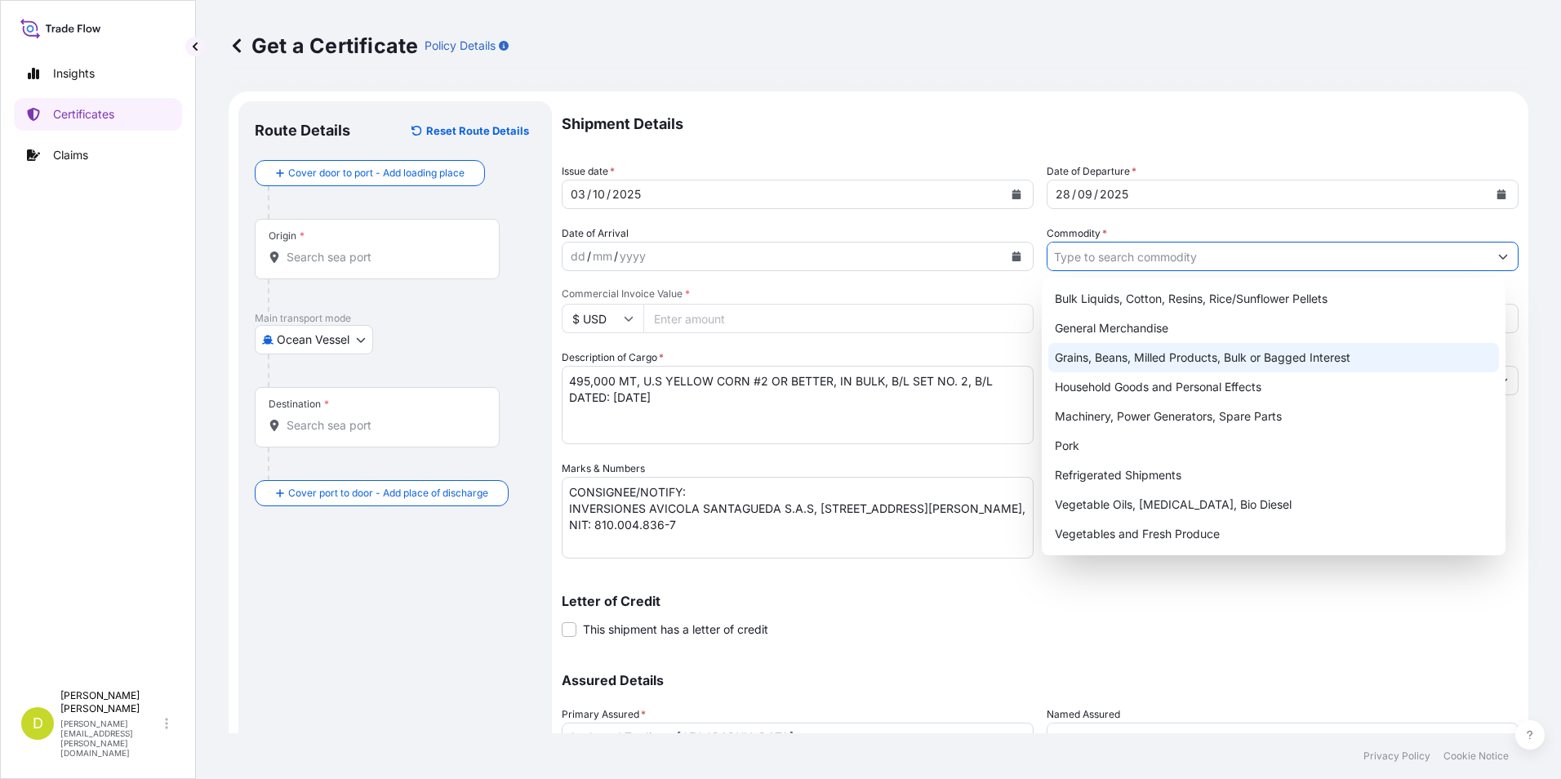
click at [1101, 358] on div "Grains, Beans, Milled Products, Bulk or Bagged Interest" at bounding box center [1275, 357] width 452 height 29
type input "Grains, Beans, Milled Products, Bulk or Bagged Interest"
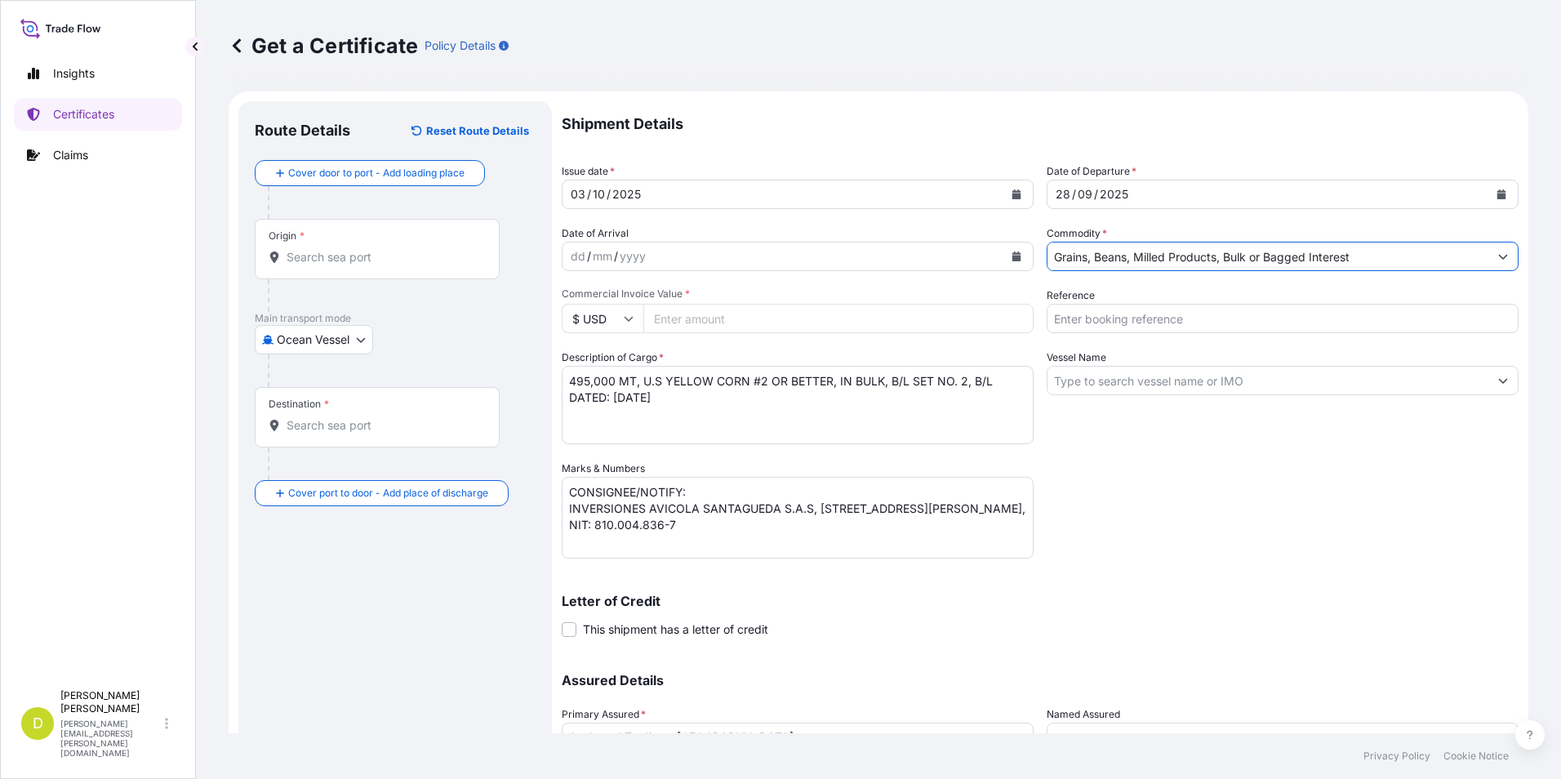
click at [851, 329] on input "Commercial Invoice Value *" at bounding box center [839, 318] width 390 height 29
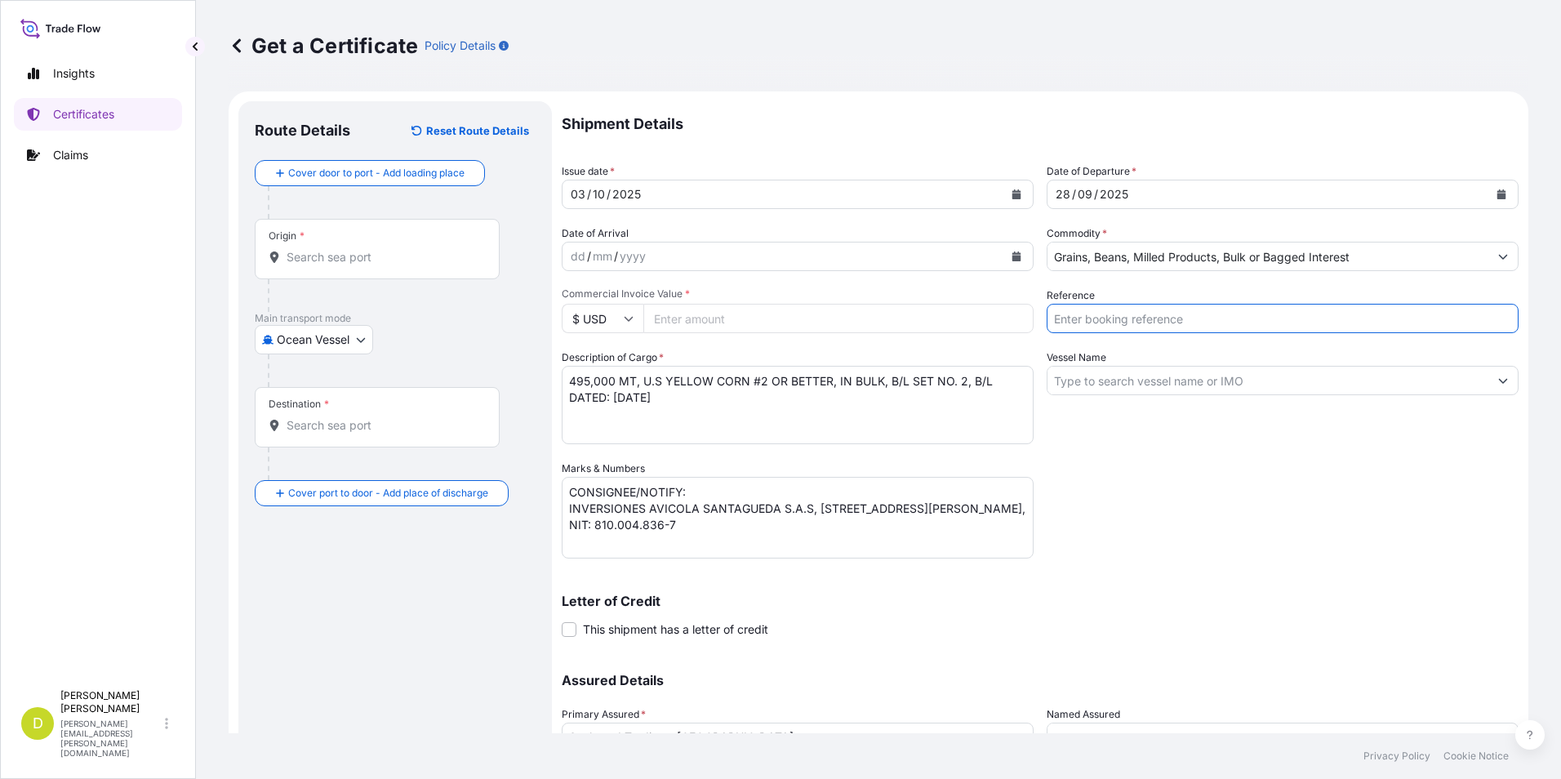
click at [1223, 311] on input "Reference" at bounding box center [1283, 318] width 472 height 29
type input "AL14693"
click at [1205, 386] on input "Vessel Name" at bounding box center [1268, 380] width 441 height 29
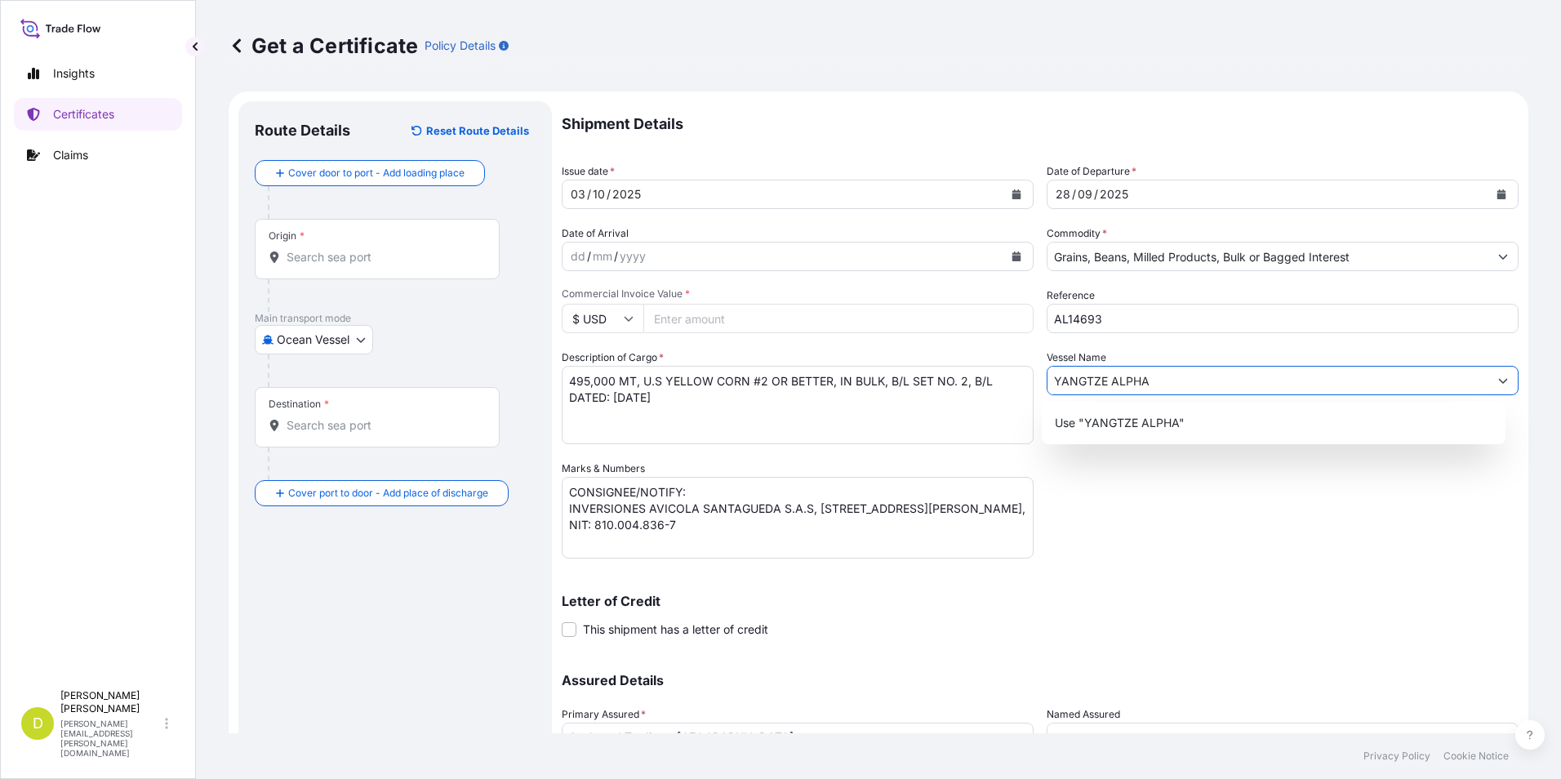
click at [1099, 427] on p "Use "YANGTZE ALPHA"" at bounding box center [1120, 423] width 130 height 16
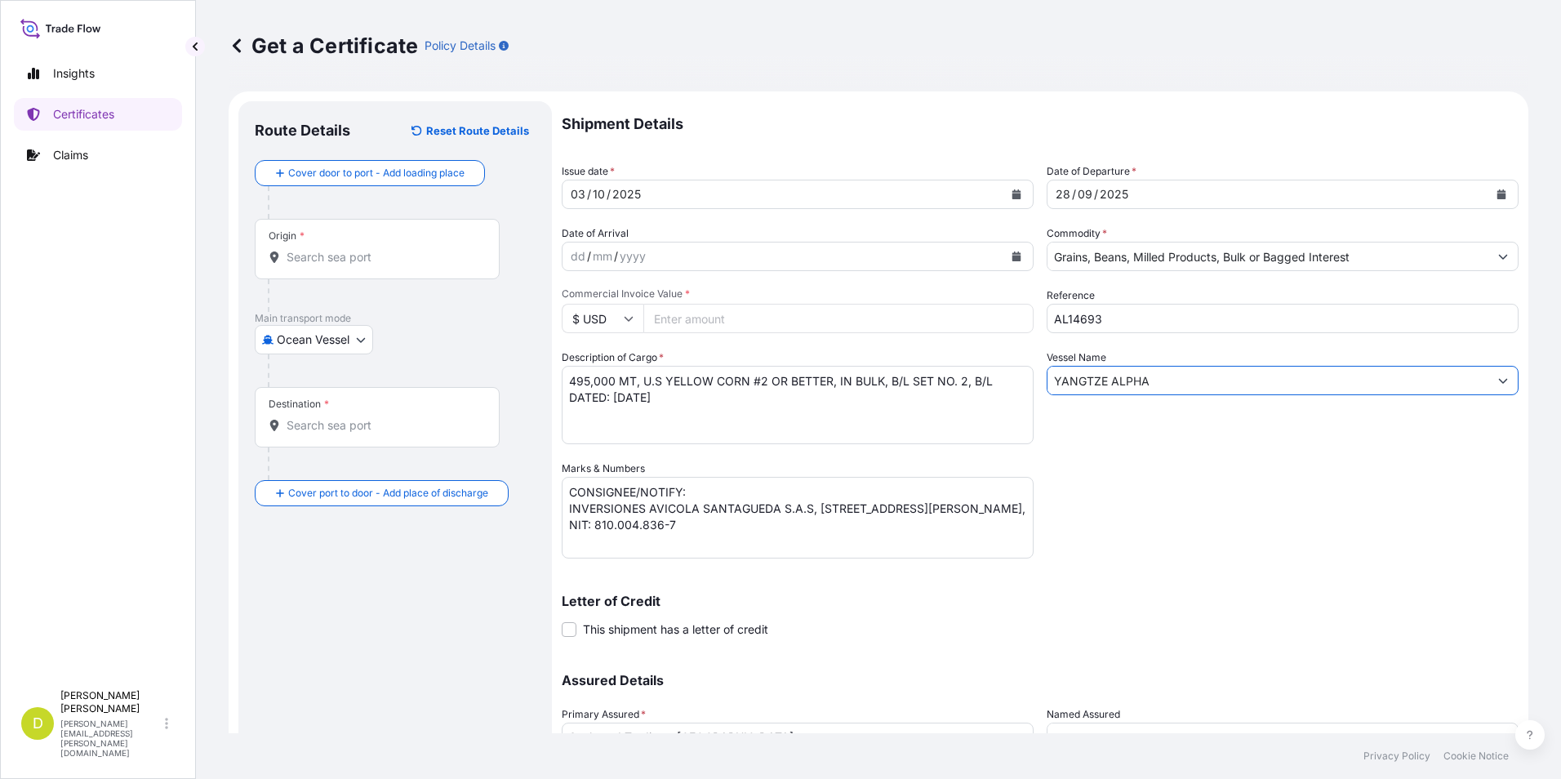
type input "YANGTZE ALPHA"
click at [747, 314] on input "Commercial Invoice Value *" at bounding box center [839, 318] width 390 height 29
type input "122006"
type input "122006.12"
click at [807, 467] on div "Marks & Numbers CONSIGNEE/NOTIFY: INVERSIONES AVICOLA SANTAGUEDA S.A.S, CR 27A …" at bounding box center [798, 510] width 472 height 98
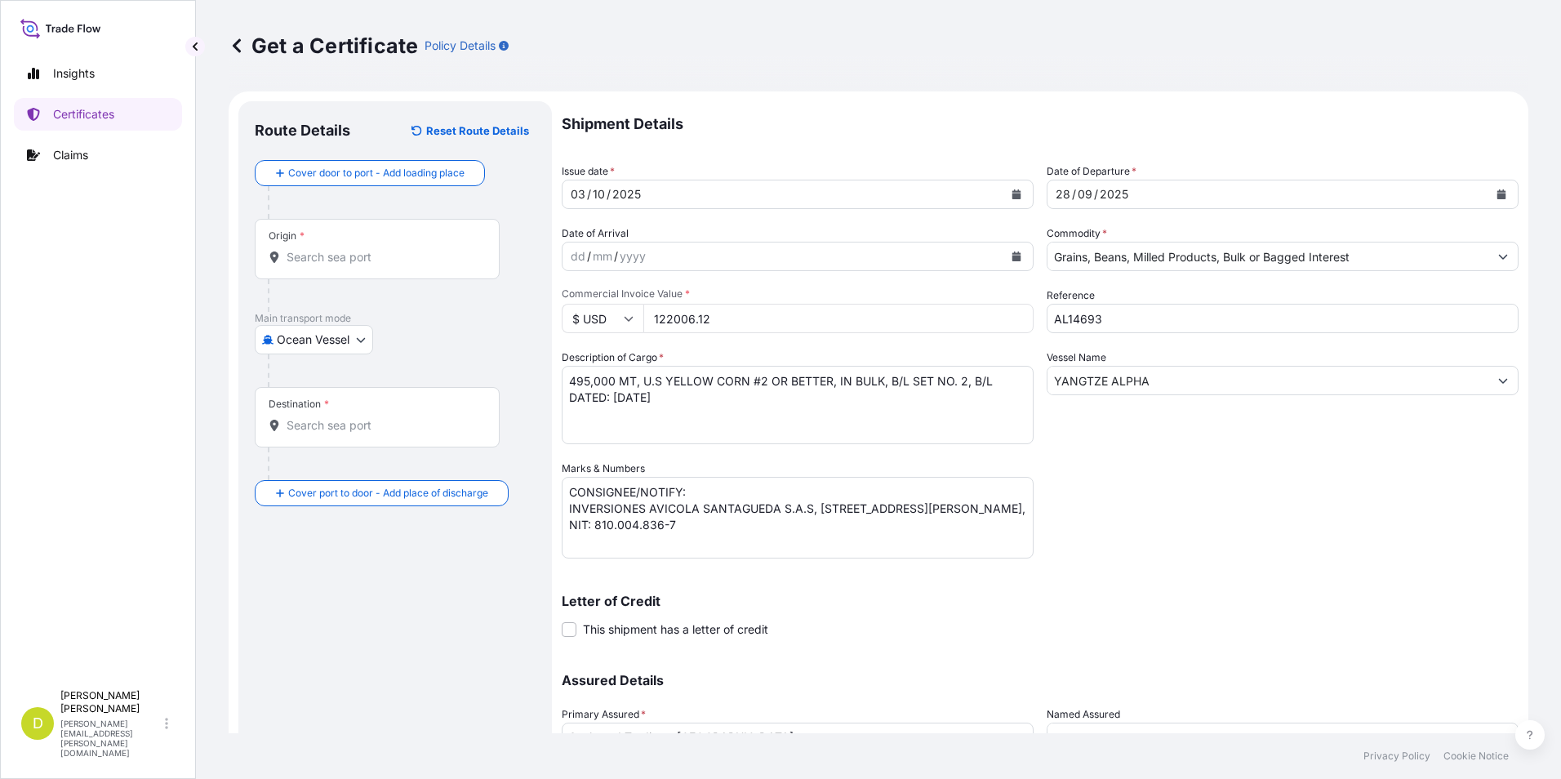
click at [821, 393] on textarea "495,000 MT, U.S YELLOW CORN #2 OR BETTER, IN BULK, B/L SET NO. 2, B/L DATED: [D…" at bounding box center [798, 405] width 472 height 78
click at [1185, 500] on div "Shipment Details Issue date * 03 / 10 / 2025 Date of Departure * 28 / 09 / 2025…" at bounding box center [1040, 459] width 957 height 716
click at [674, 398] on textarea "495,000 MT, U.S YELLOW CORN #2 OR BETTER, IN BULK, B/L SET NO. 2, B/L DATED: [D…" at bounding box center [798, 405] width 472 height 78
drag, startPoint x: 568, startPoint y: 382, endPoint x: 637, endPoint y: 381, distance: 68.6
click at [637, 381] on textarea "495,000 MT, U.S YELLOW CORN #2 OR BETTER, IN BULK, B/L SET NO. 2, B/L DATED: [D…" at bounding box center [798, 405] width 472 height 78
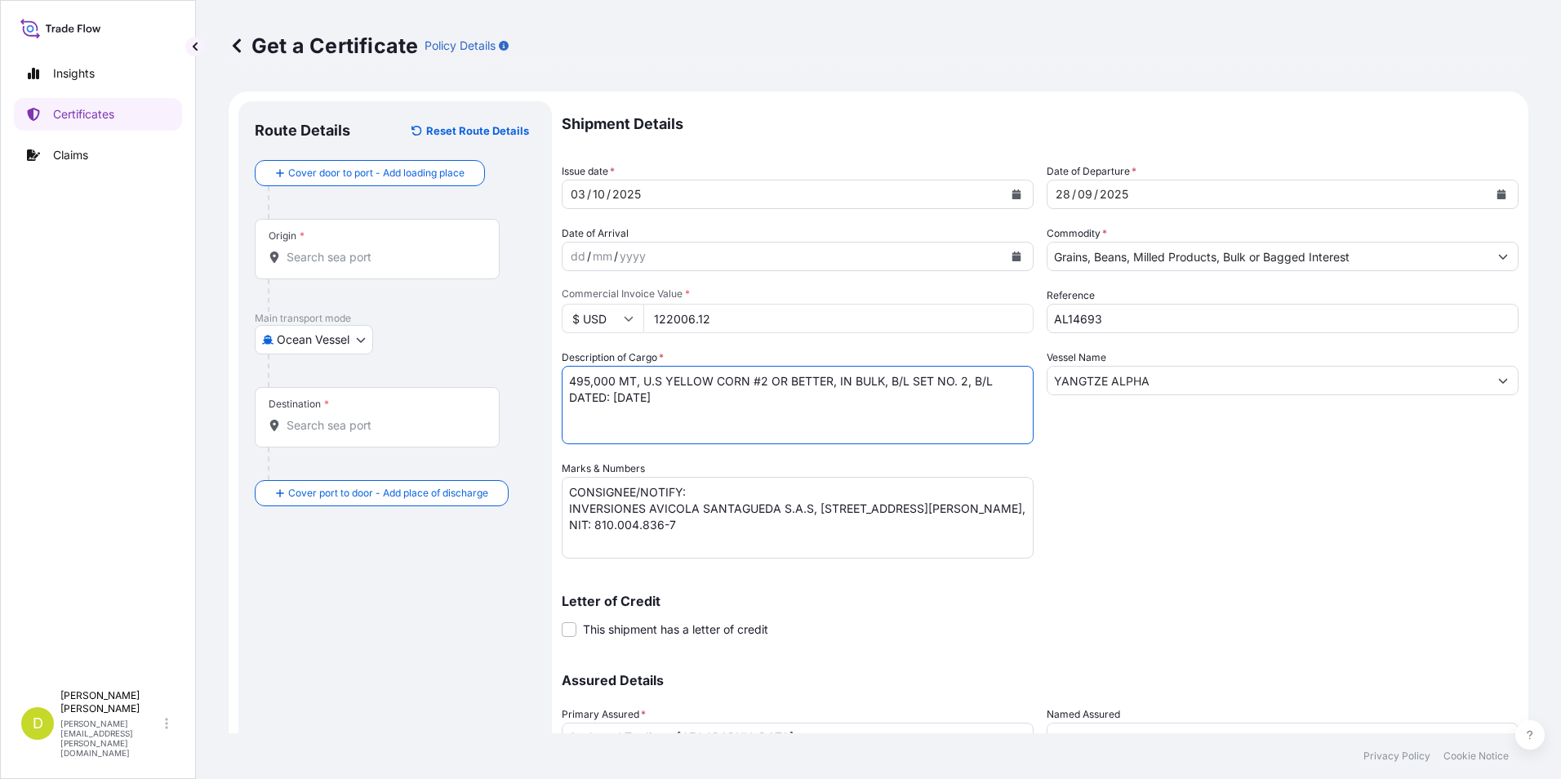
drag, startPoint x: 645, startPoint y: 380, endPoint x: 838, endPoint y: 382, distance: 192.7
click at [838, 382] on textarea "495,000 MT, U.S YELLOW CORN #2 OR BETTER, IN BULK, B/L SET NO. 2, B/L DATED: [D…" at bounding box center [798, 405] width 472 height 78
click at [1316, 456] on div "Shipment Details Issue date * 03 / 10 / 2025 Date of Departure * 28 / 09 / 2025…" at bounding box center [1040, 459] width 957 height 716
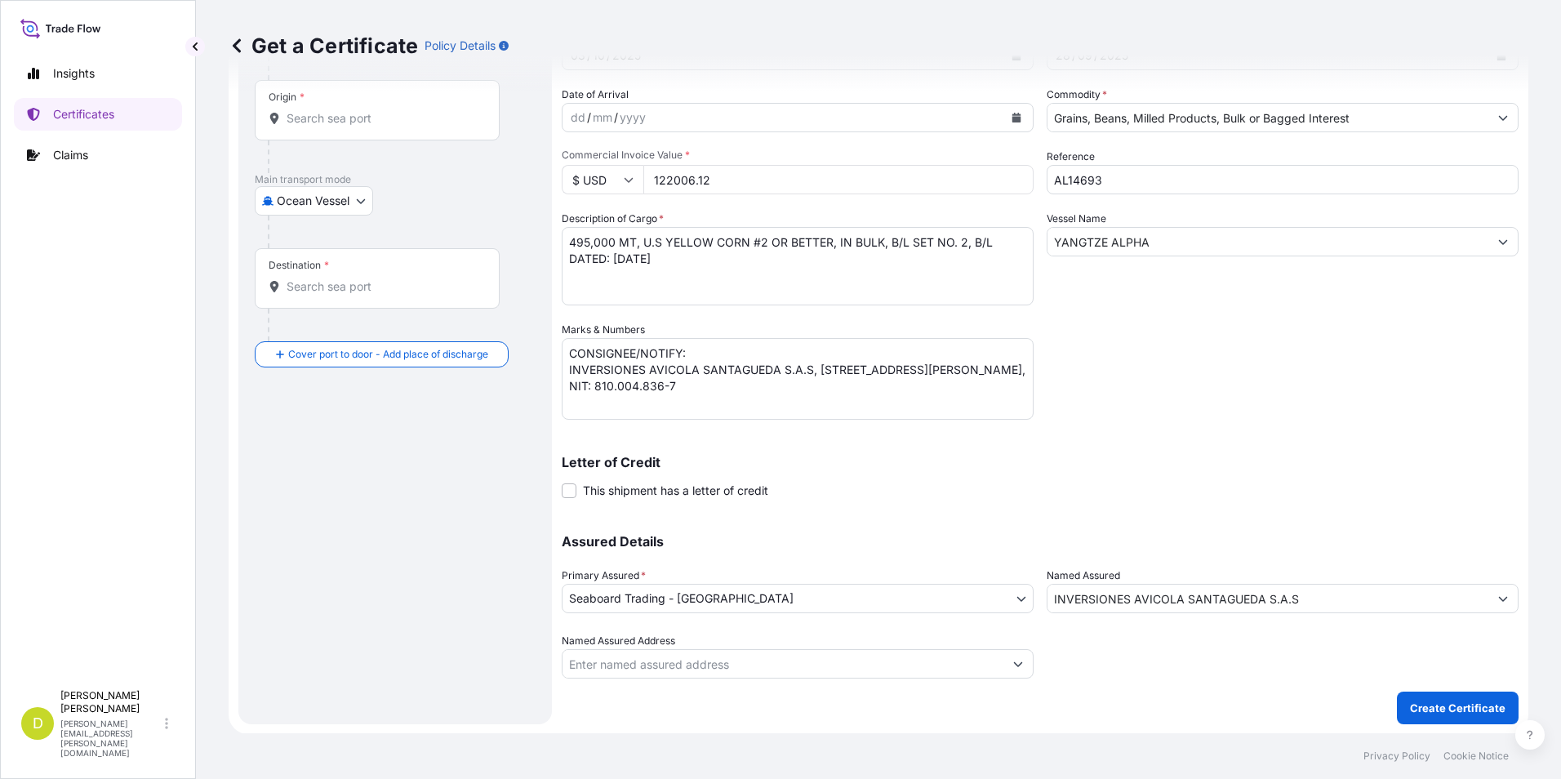
scroll to position [140, 0]
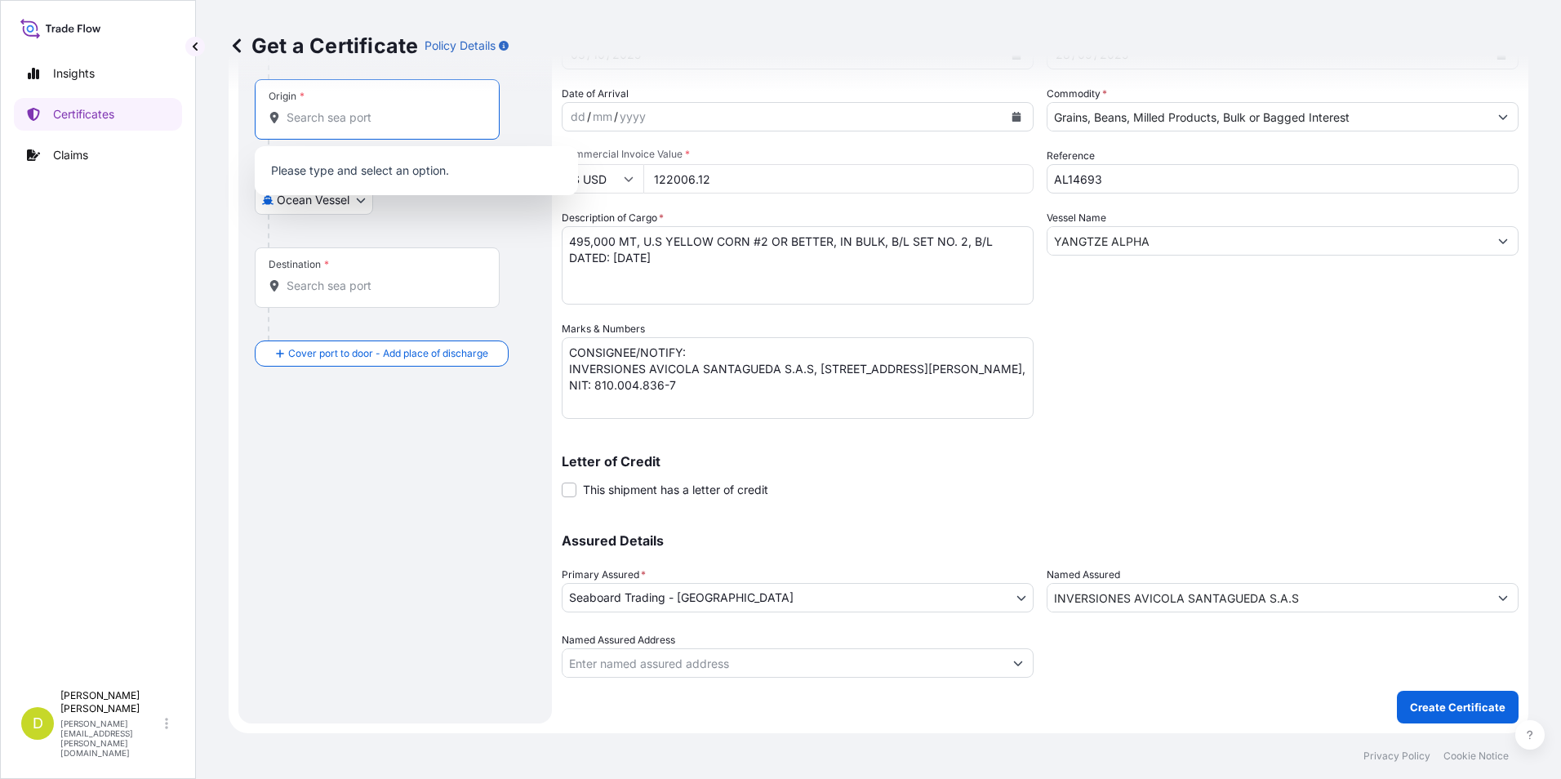
click at [390, 124] on input "Origin *" at bounding box center [383, 117] width 193 height 16
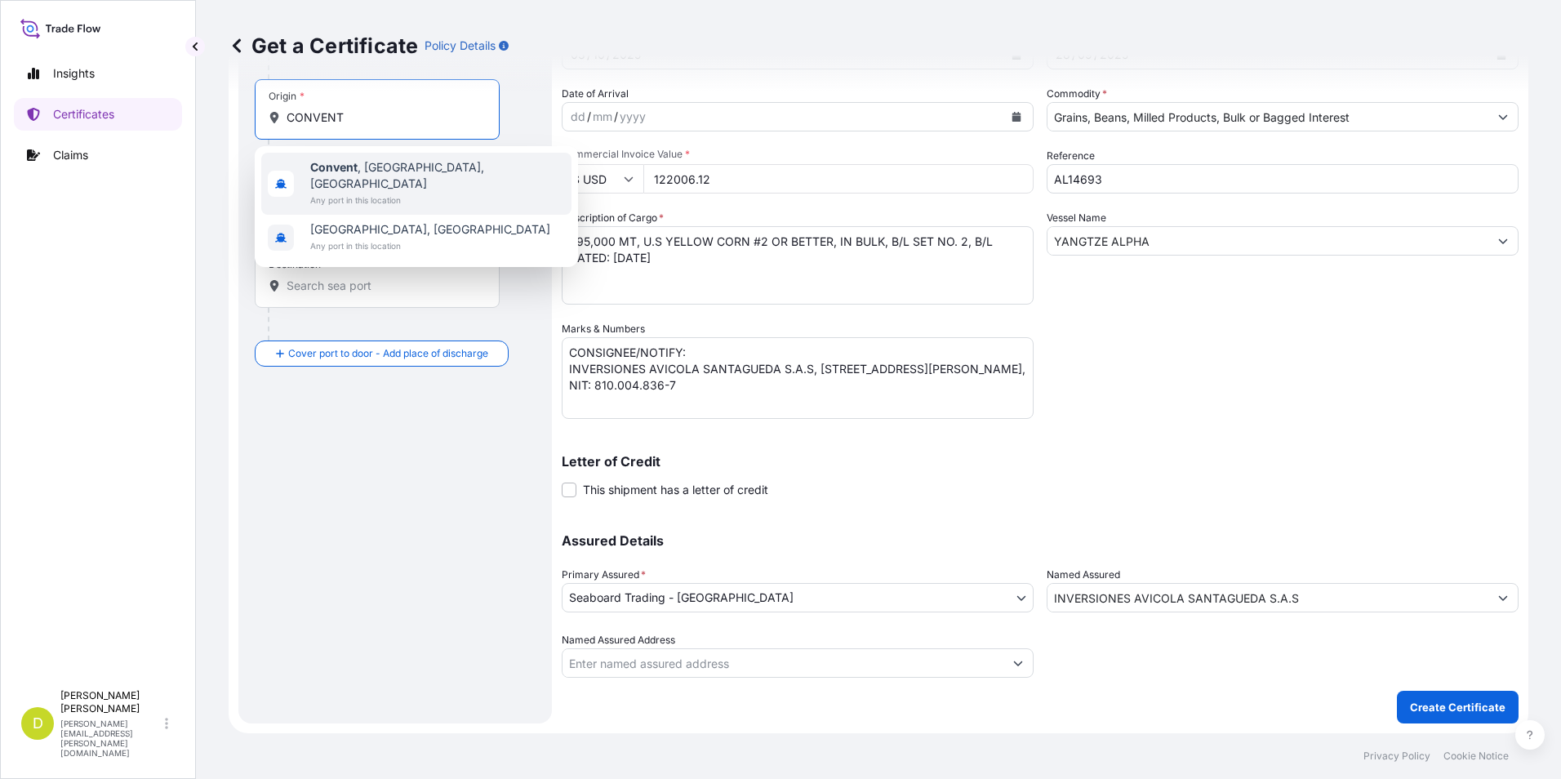
click at [400, 192] on div "Convent , LA, USA Any port in this location" at bounding box center [416, 184] width 310 height 62
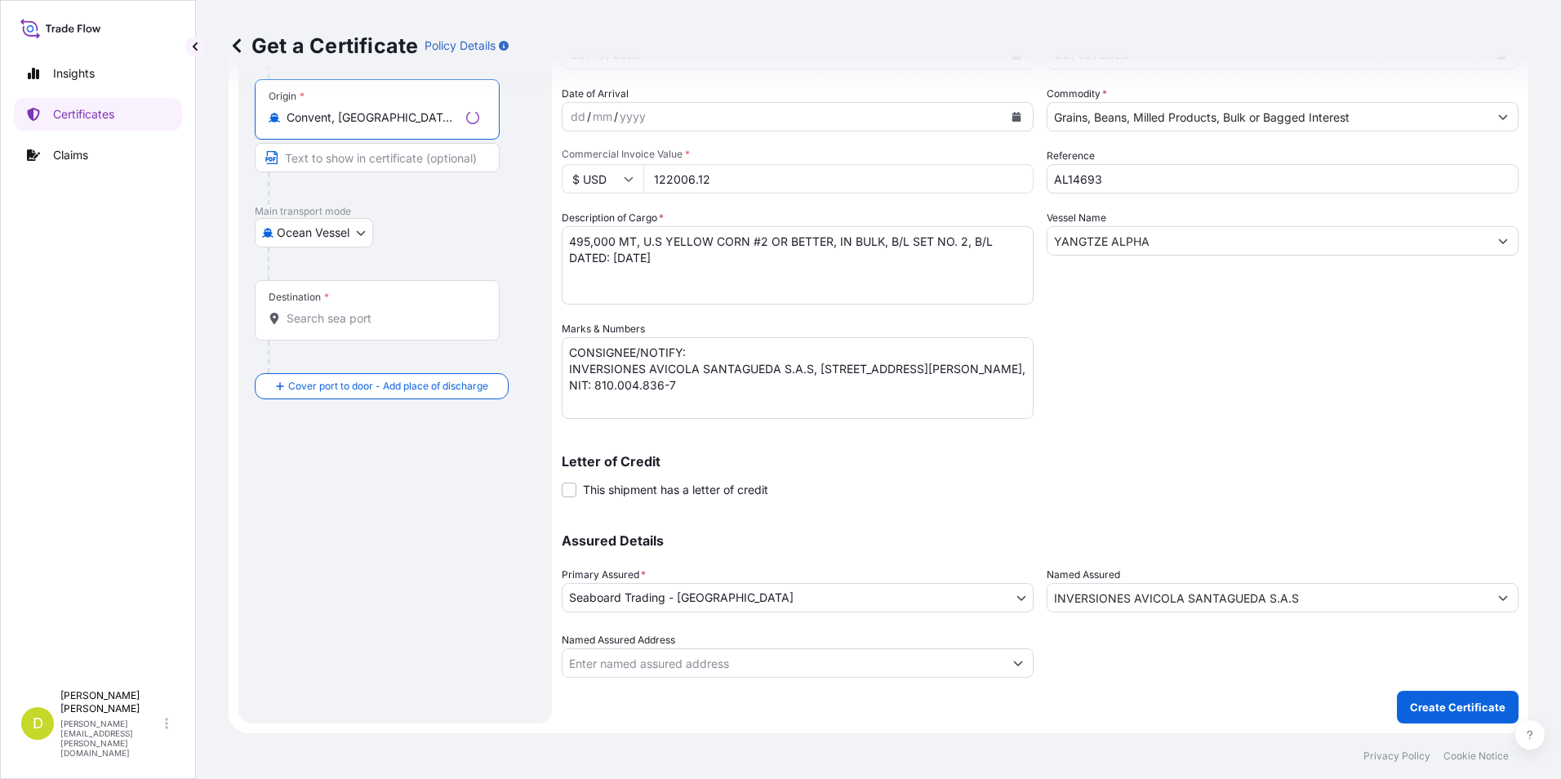
type input "Convent, LA, USA"
click at [305, 163] on input "Text to appear on certificate" at bounding box center [377, 157] width 245 height 29
paste input "CONVENT, [US_STATE] - [GEOGRAPHIC_DATA]"
type input "CONVENT, [US_STATE] - [GEOGRAPHIC_DATA]"
click at [474, 208] on p "Main transport mode" at bounding box center [395, 211] width 281 height 13
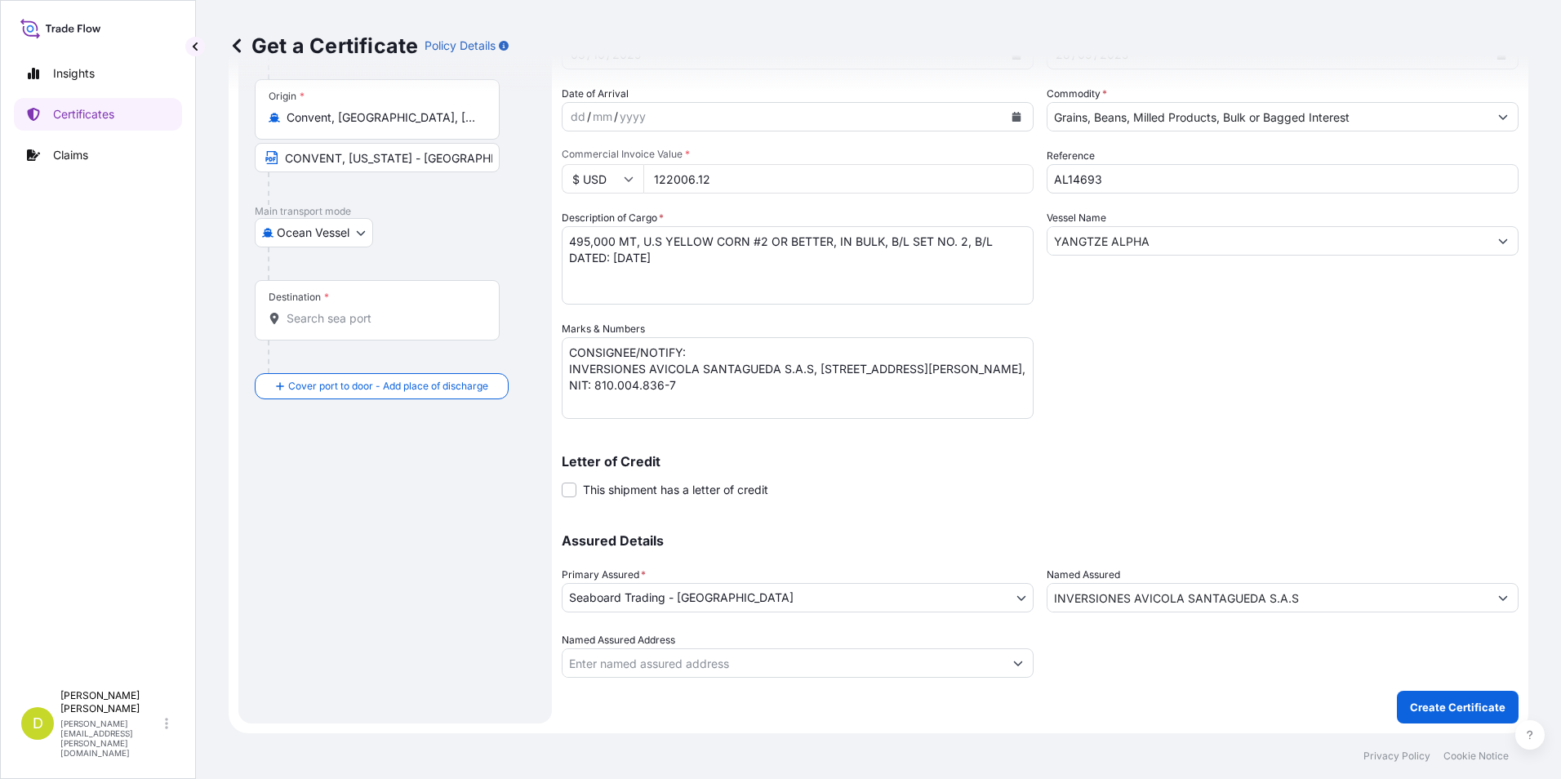
click at [408, 334] on div "Destination *" at bounding box center [377, 310] width 245 height 60
click at [408, 327] on input "Destination *" at bounding box center [383, 318] width 193 height 16
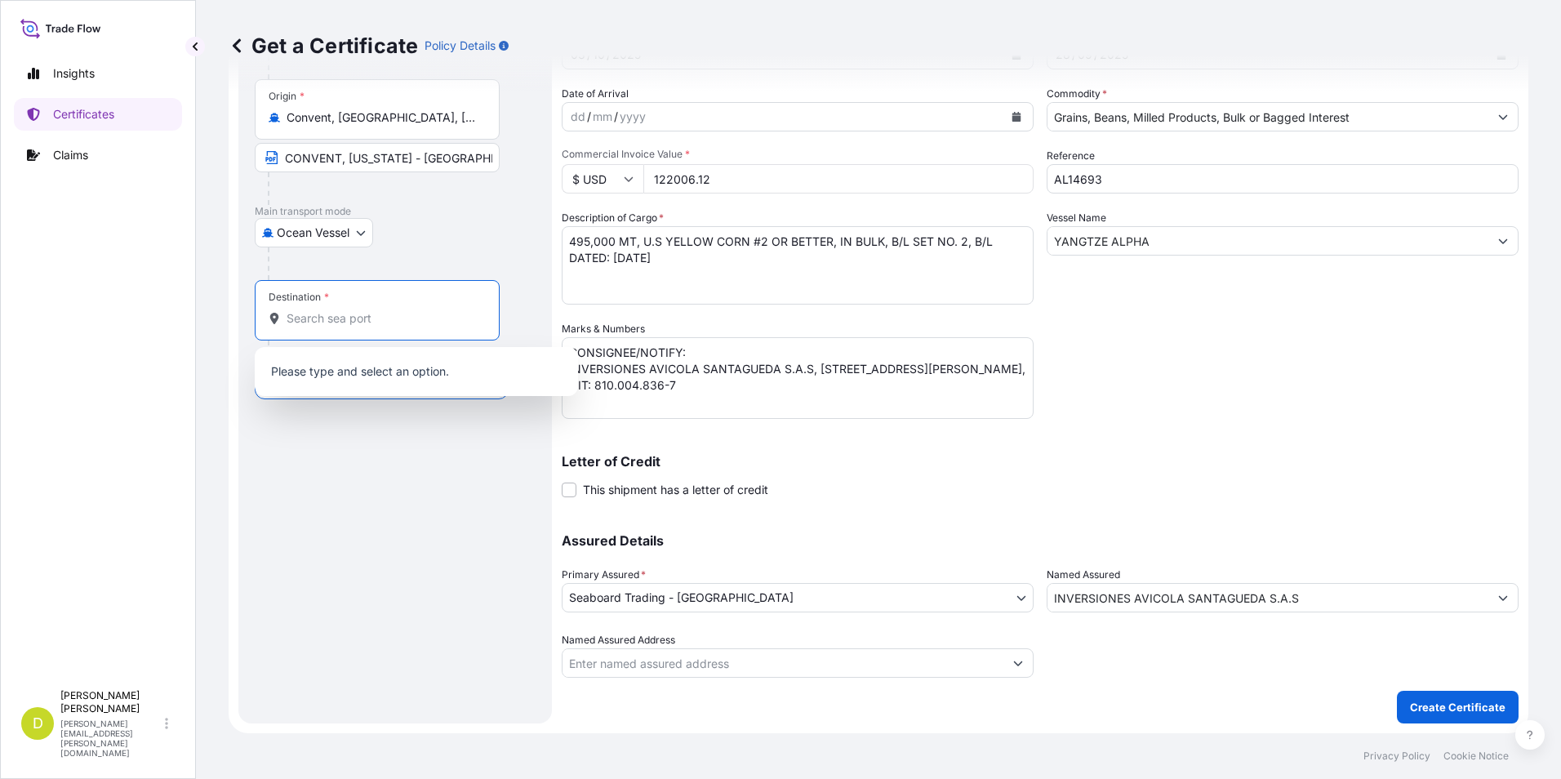
paste input "BUENAVENTURA, [GEOGRAPHIC_DATA]"
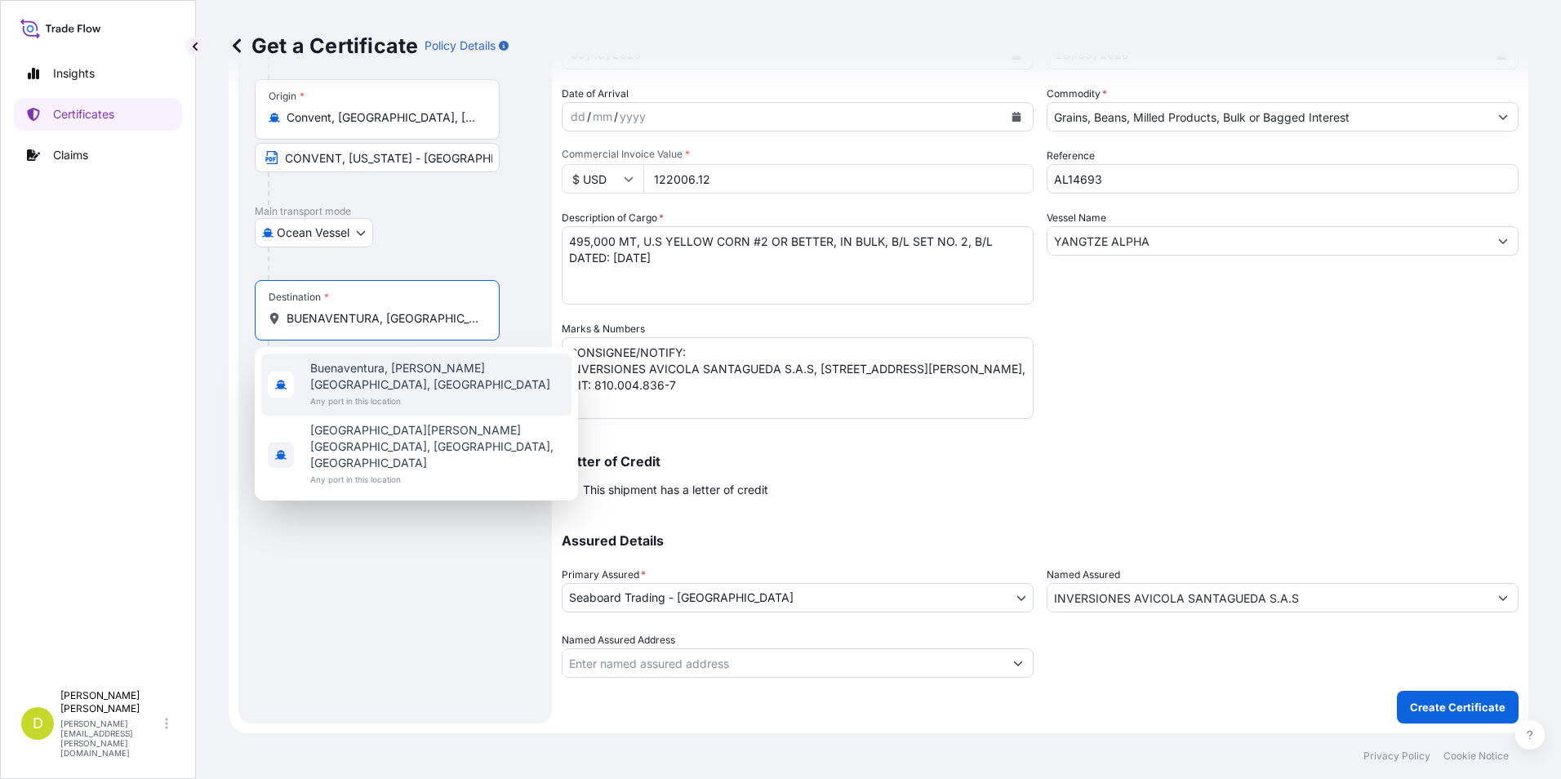
click at [402, 371] on span "Buenaventura, [PERSON_NAME][GEOGRAPHIC_DATA], [GEOGRAPHIC_DATA]" at bounding box center [437, 376] width 255 height 33
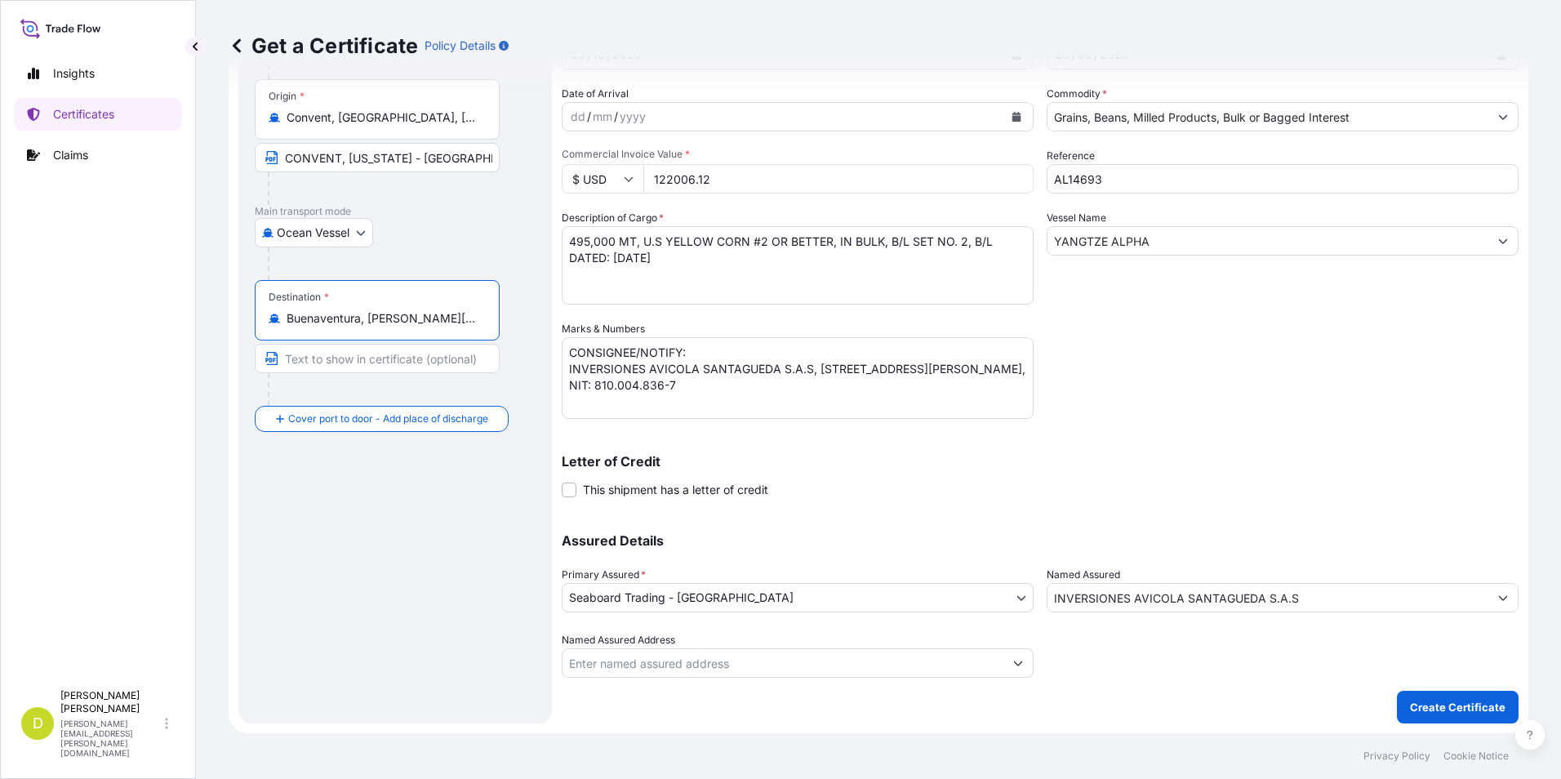
type input "Buenaventura, [PERSON_NAME][GEOGRAPHIC_DATA], [GEOGRAPHIC_DATA]"
click at [411, 350] on input "Text to appear on certificate" at bounding box center [377, 358] width 245 height 29
paste input "BUENAVENTURA, [GEOGRAPHIC_DATA]"
type input "BUENAVENTURA, [GEOGRAPHIC_DATA]"
click at [412, 209] on p "Main transport mode" at bounding box center [395, 211] width 281 height 13
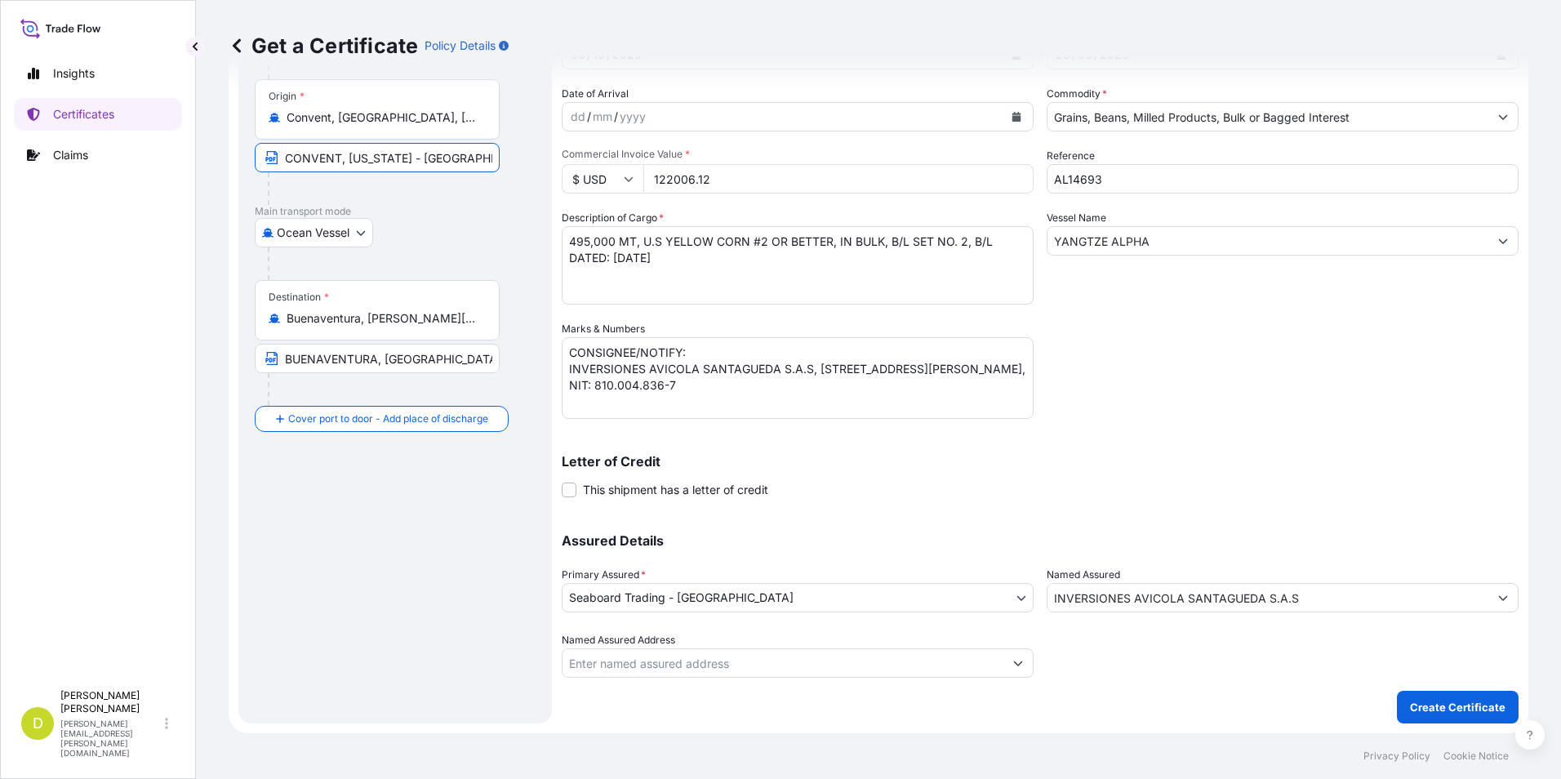
drag, startPoint x: 443, startPoint y: 159, endPoint x: 209, endPoint y: 155, distance: 233.6
click at [209, 155] on div "Get a Certificate Policy Details Route Details Reset Route Details Cover door t…" at bounding box center [878, 366] width 1365 height 733
click at [428, 228] on div "Ocean Vessel Air Barge Road Ocean Vessel" at bounding box center [395, 232] width 281 height 29
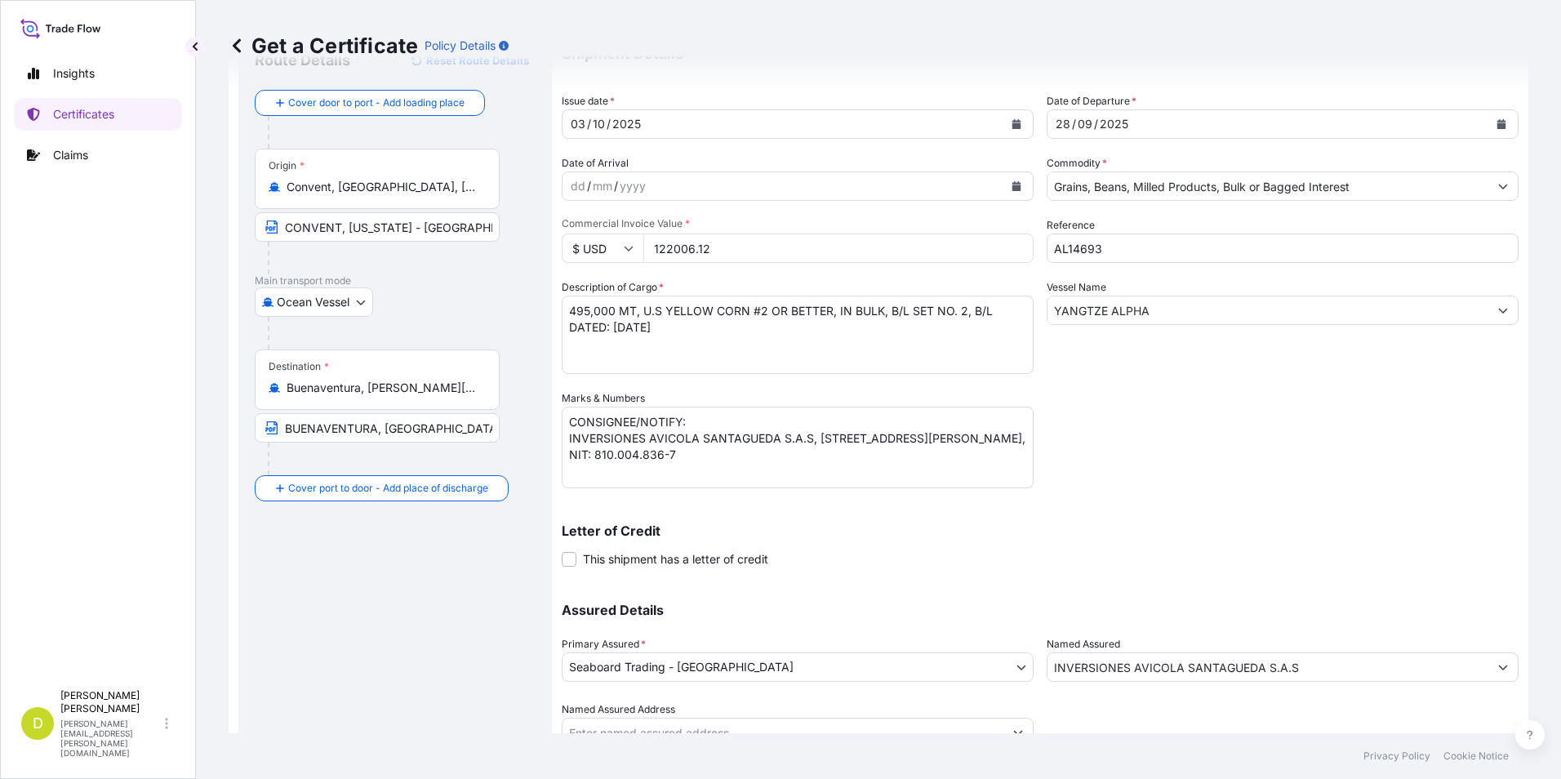
scroll to position [0, 0]
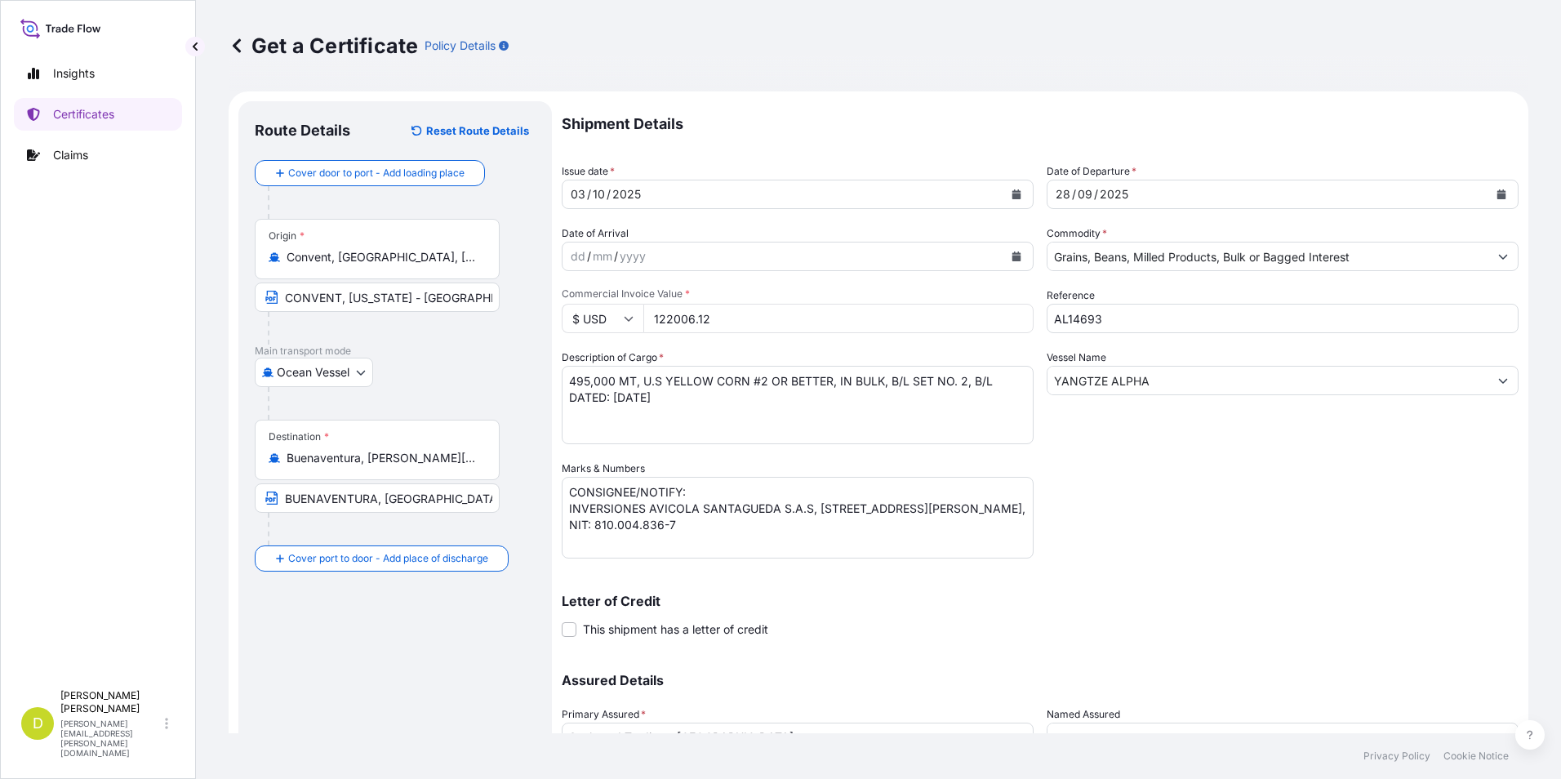
click at [1103, 172] on div "Shipment Details Issue date * 03 / 10 / 2025 Date of Departure * 28 / 09 / 2025…" at bounding box center [1040, 459] width 957 height 716
drag, startPoint x: 1360, startPoint y: 273, endPoint x: 1362, endPoint y: 265, distance: 8.5
click at [1360, 273] on div "Shipment Details Issue date * 03 / 10 / 2025 Date of Departure * 28 / 09 / 2025…" at bounding box center [1040, 459] width 957 height 716
click at [1362, 265] on input "Grains, Beans, Milled Products, Bulk or Bagged Interest" at bounding box center [1268, 256] width 441 height 29
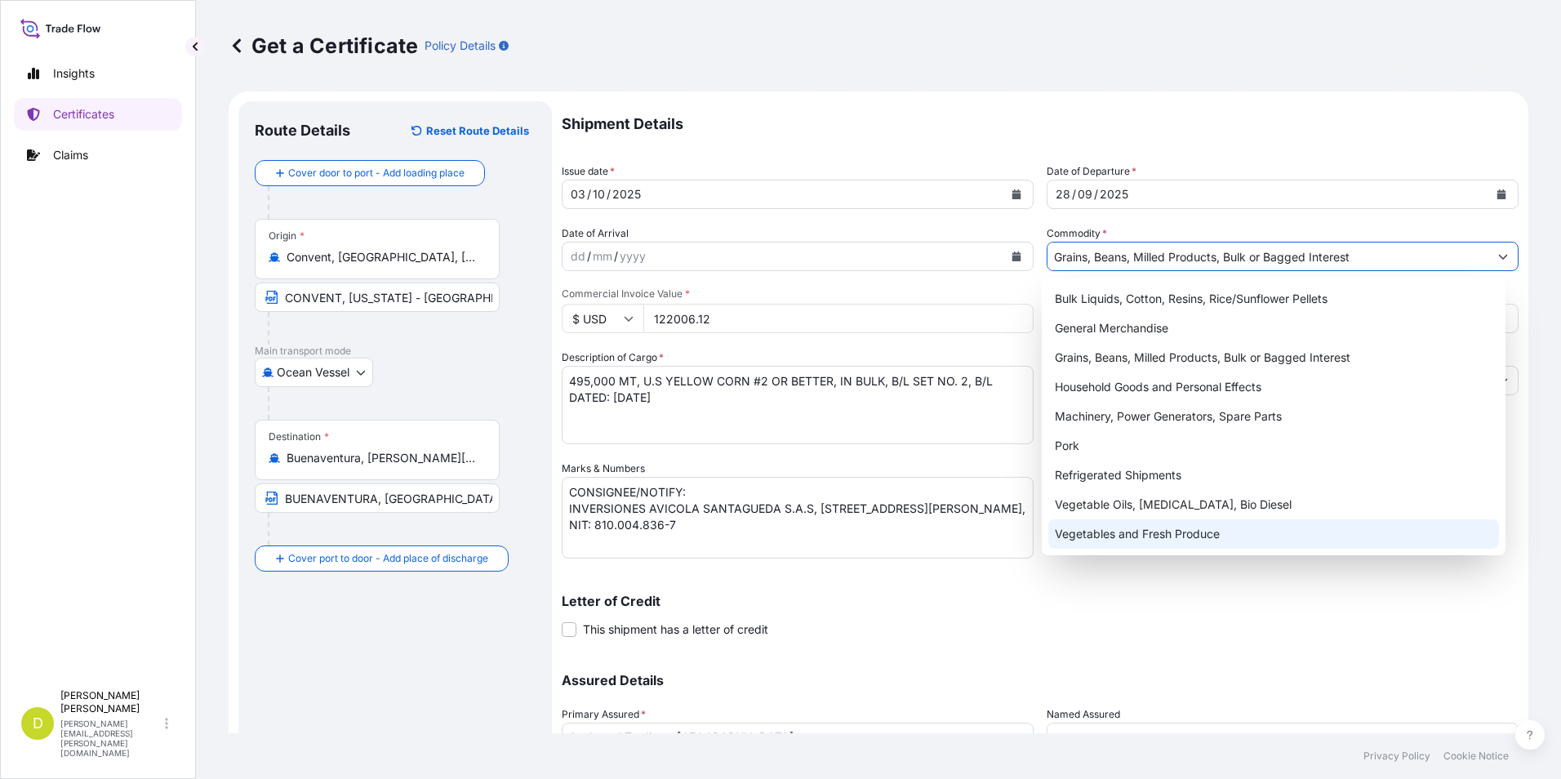
click at [1230, 618] on div "Letter of Credit This shipment has a letter of credit Letter of credit * Letter…" at bounding box center [1040, 616] width 957 height 43
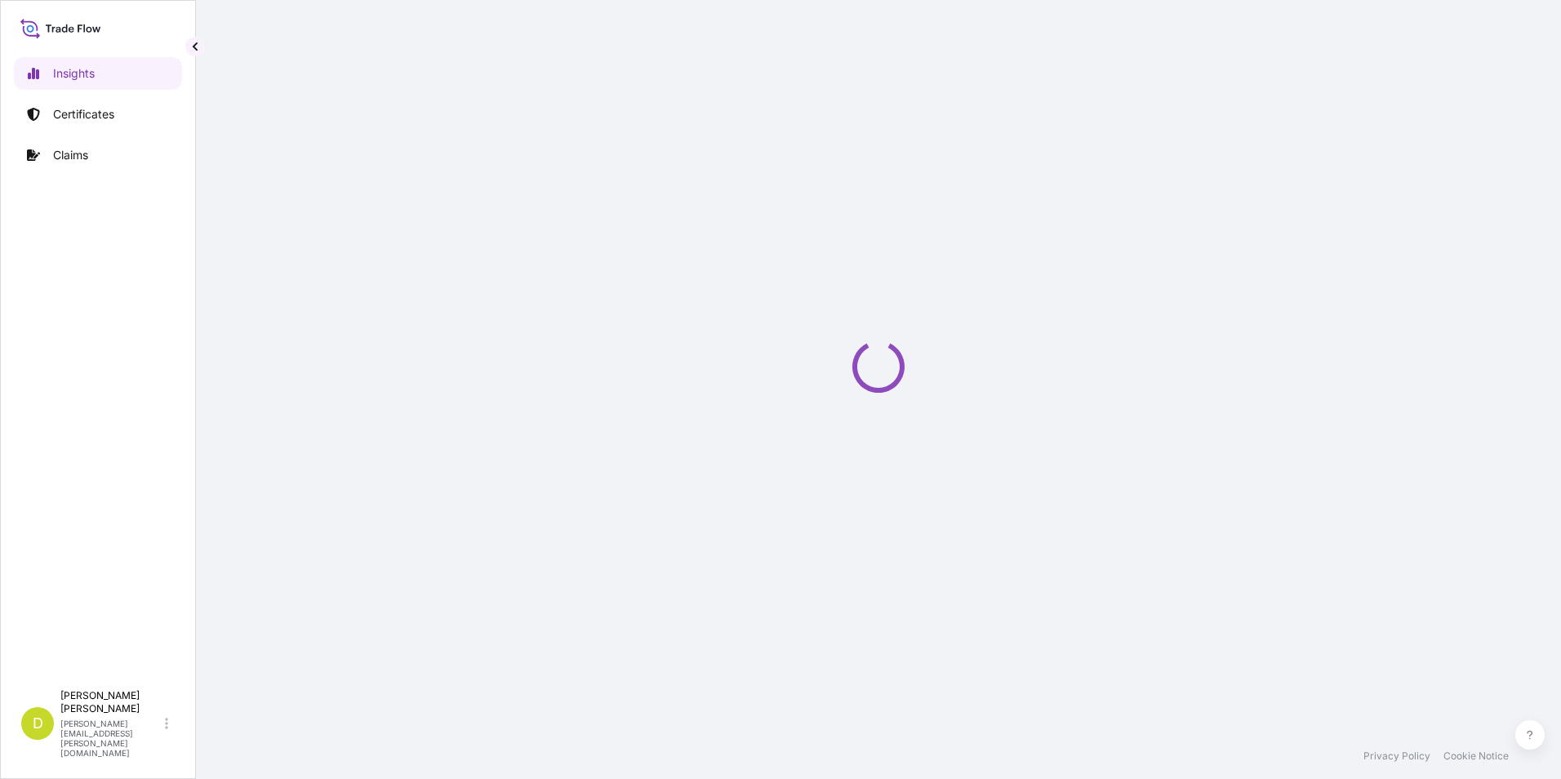
select select "2025"
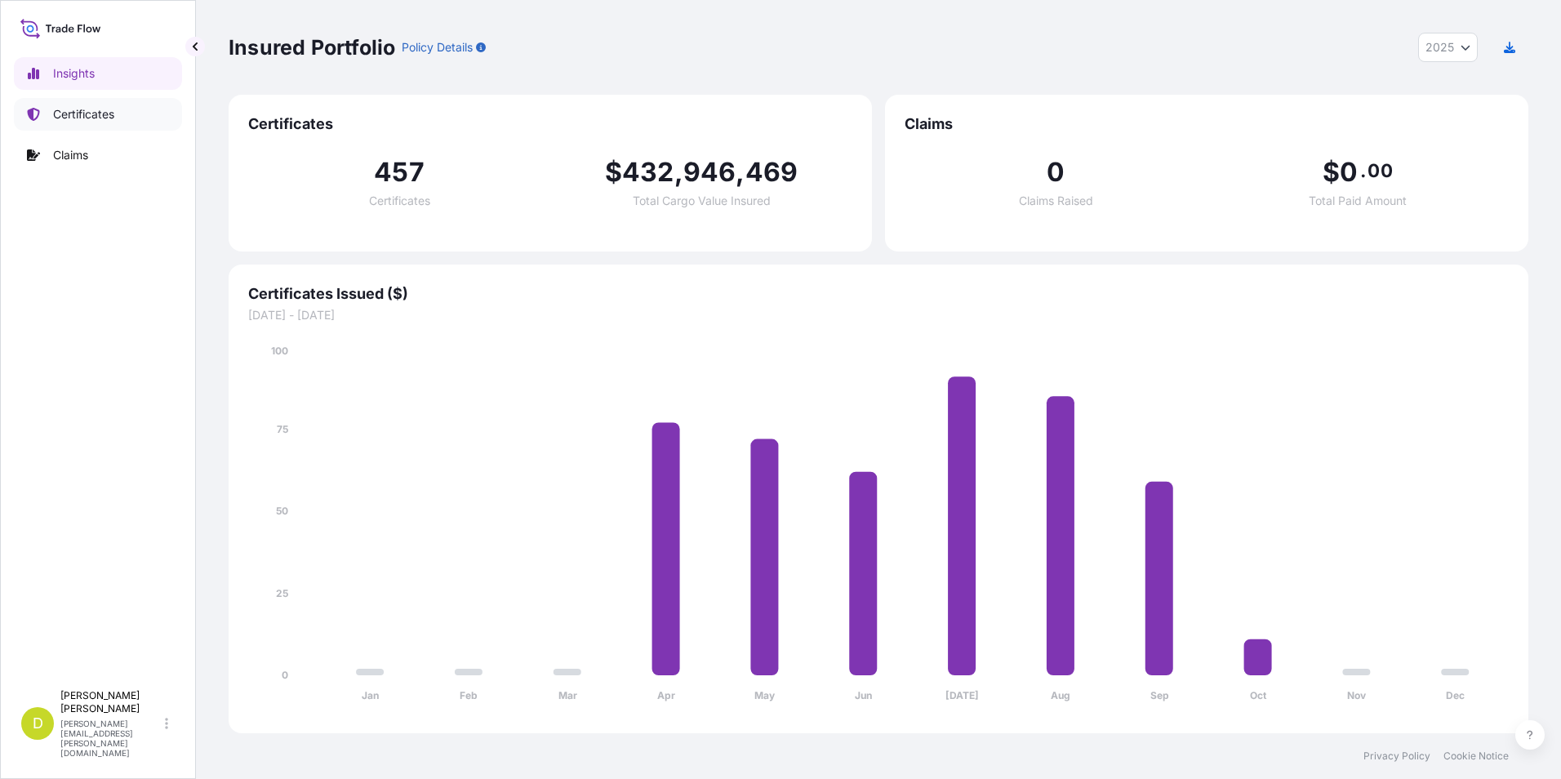
click at [134, 120] on link "Certificates" at bounding box center [98, 114] width 168 height 33
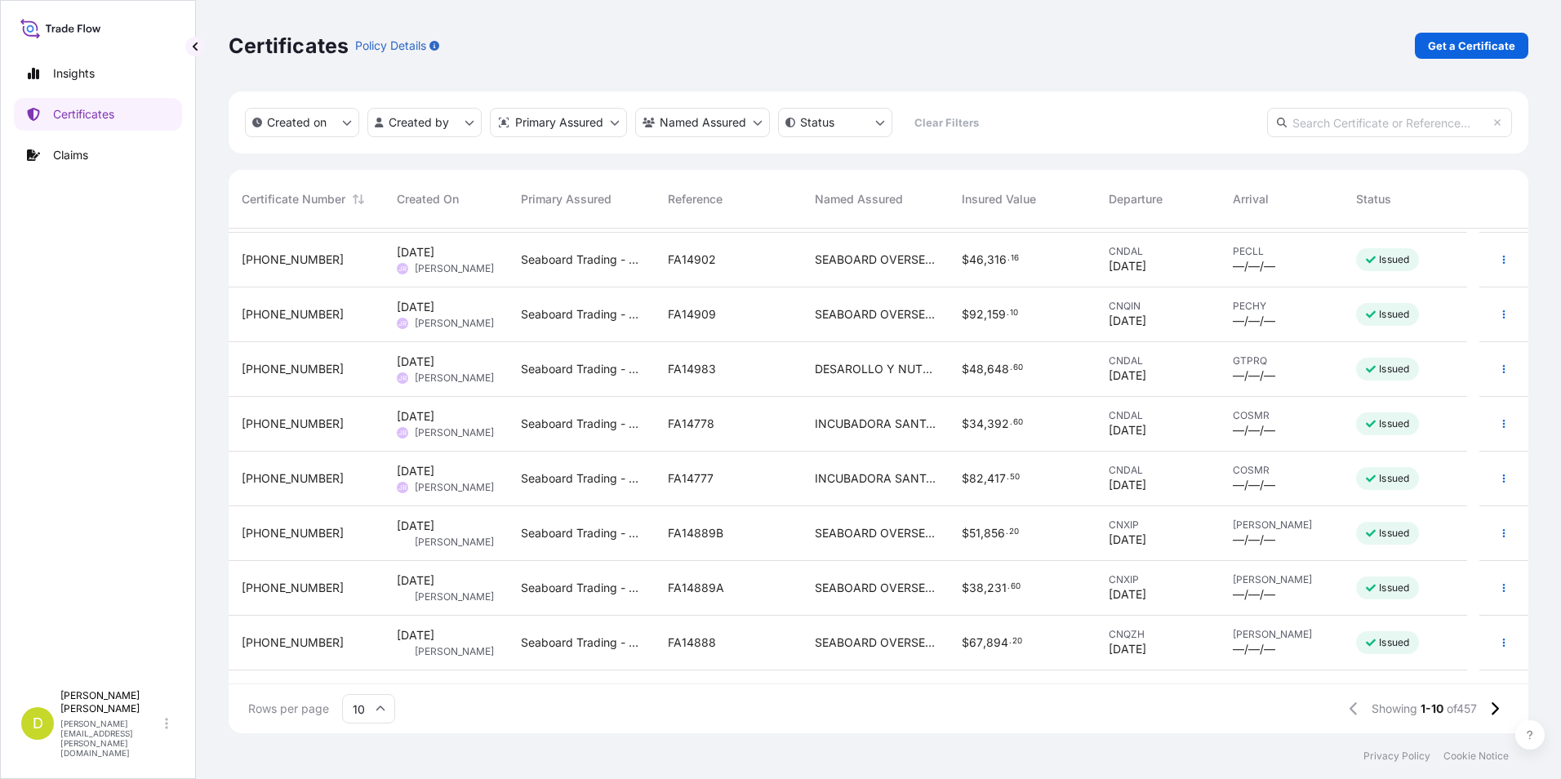
scroll to position [92, 0]
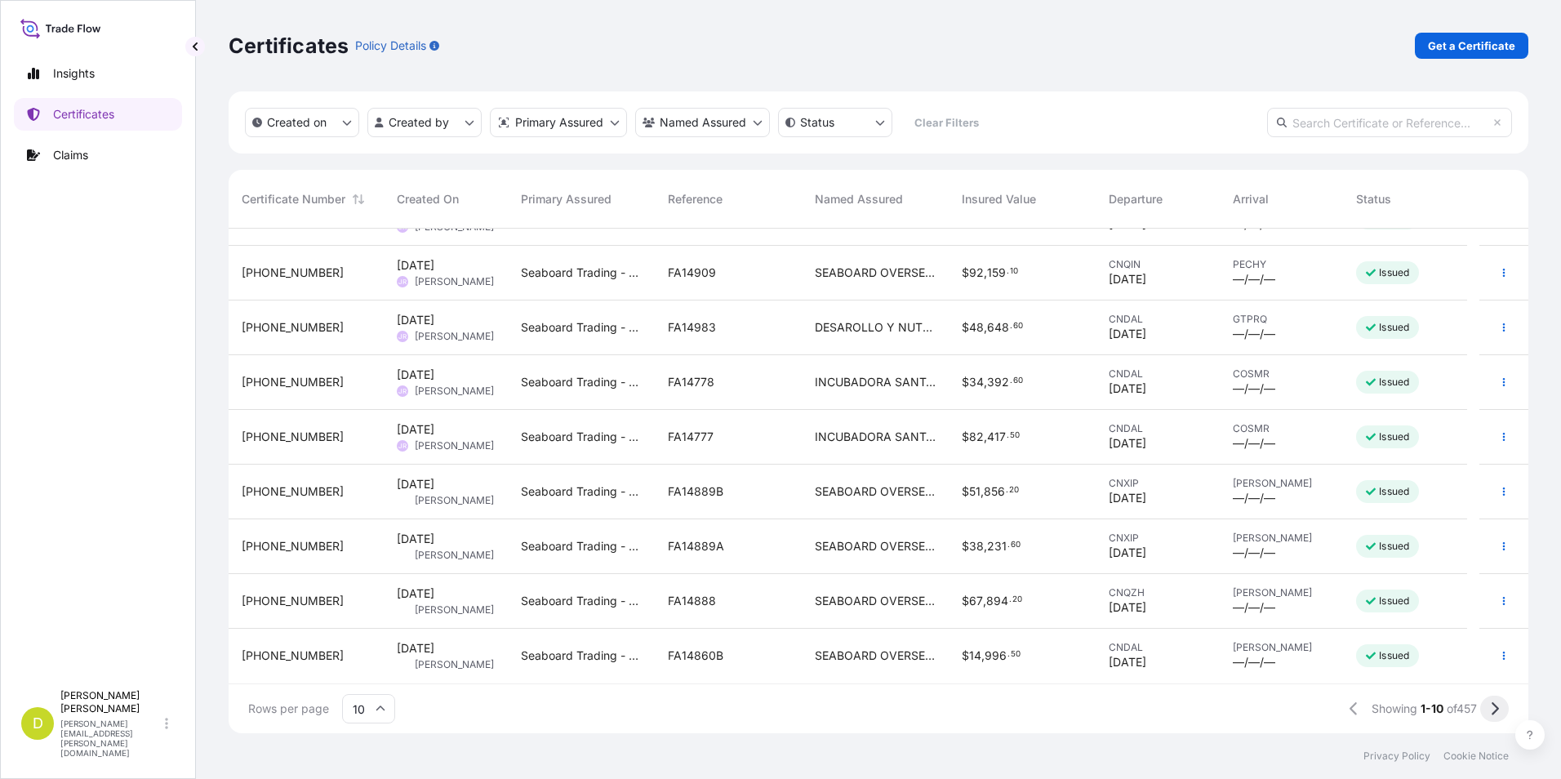
click at [1497, 717] on button at bounding box center [1495, 709] width 29 height 26
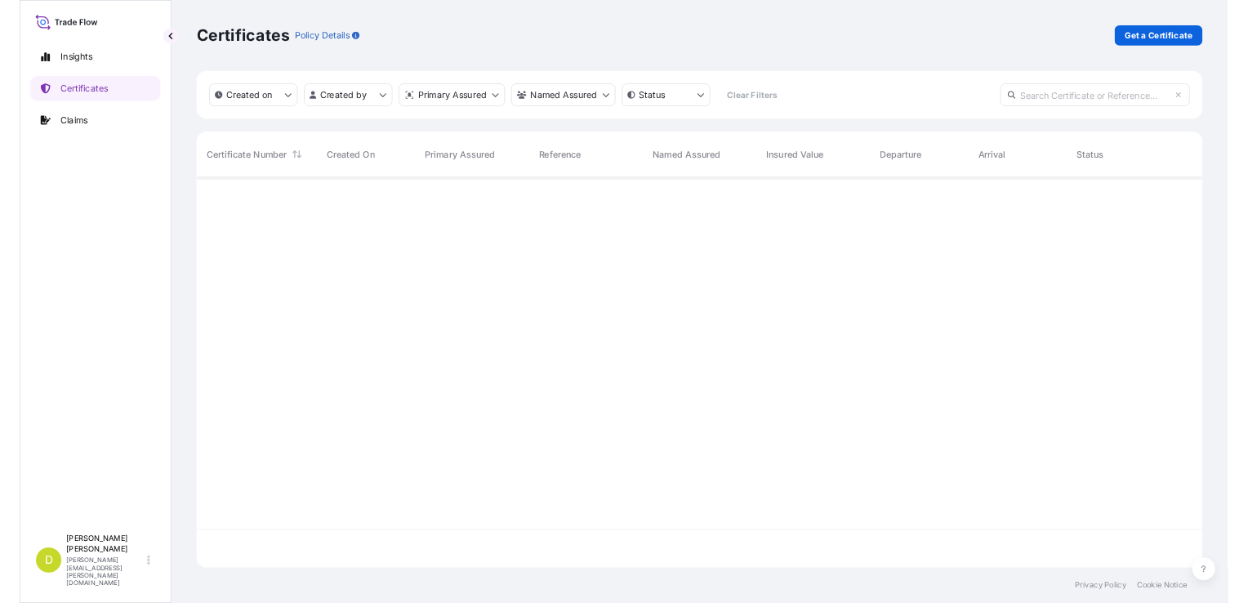
scroll to position [0, 0]
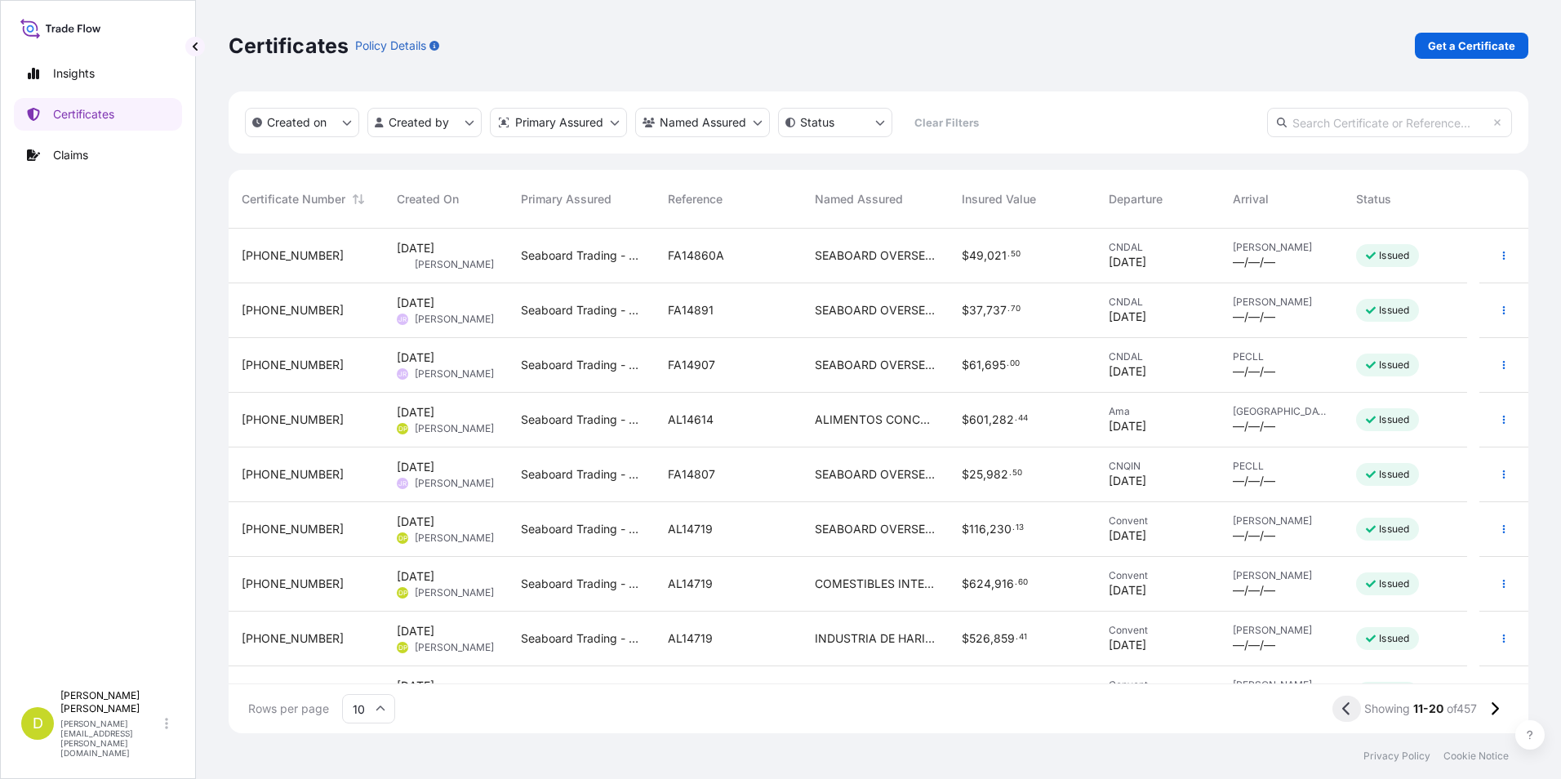
click at [1344, 707] on icon at bounding box center [1347, 709] width 9 height 15
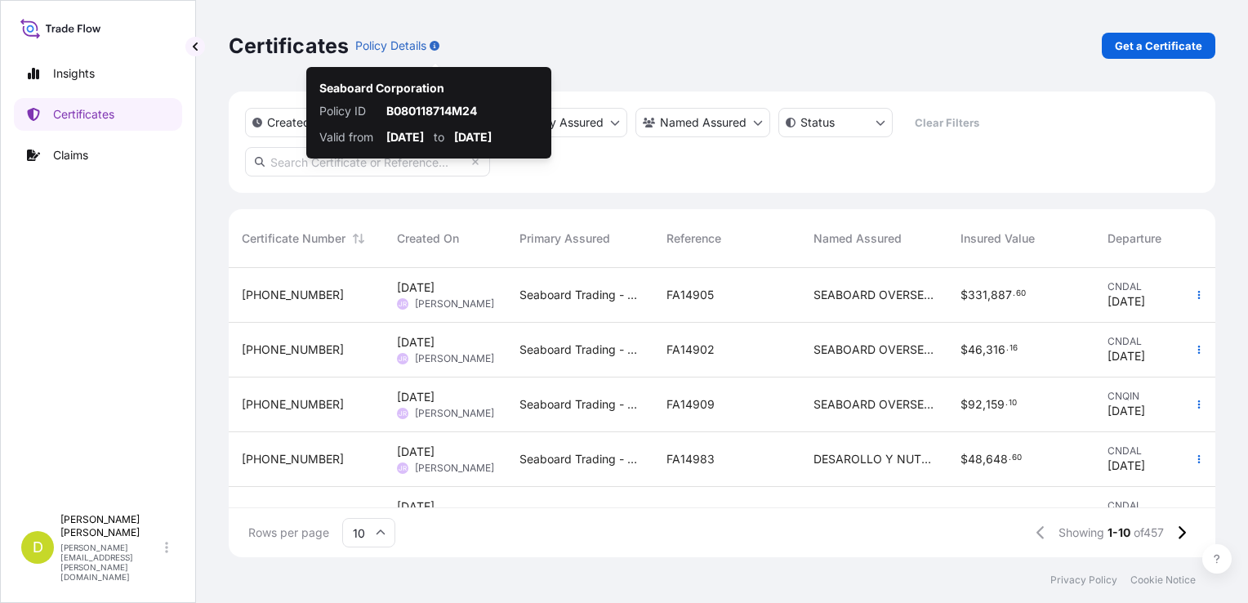
scroll to position [286, 973]
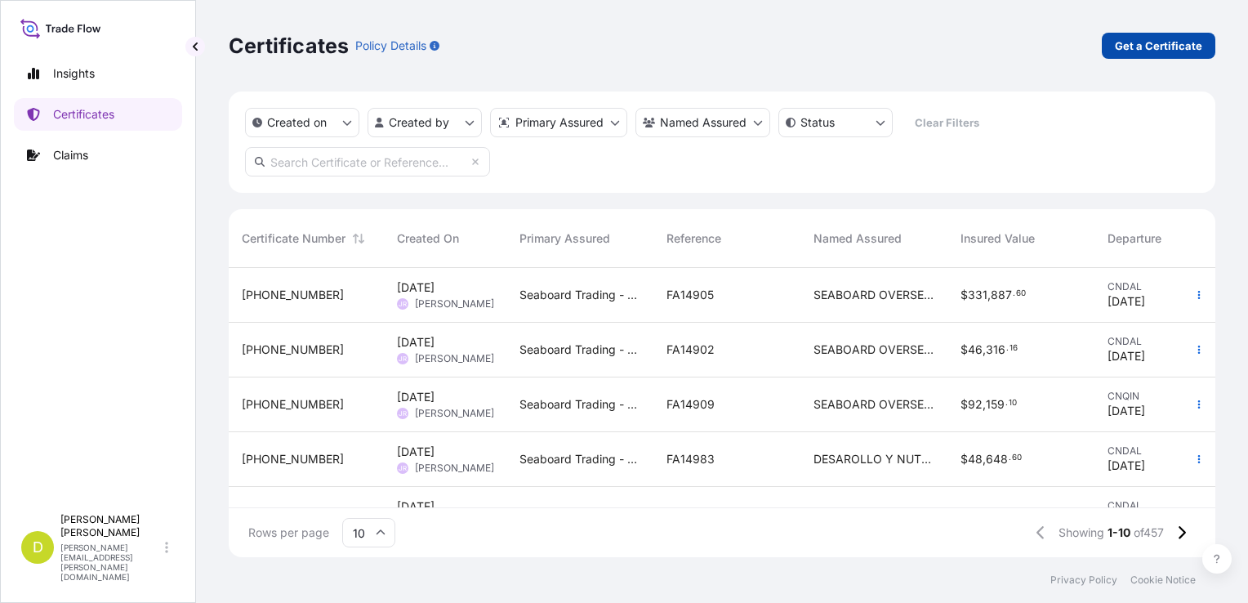
click at [1154, 47] on p "Get a Certificate" at bounding box center [1158, 46] width 87 height 16
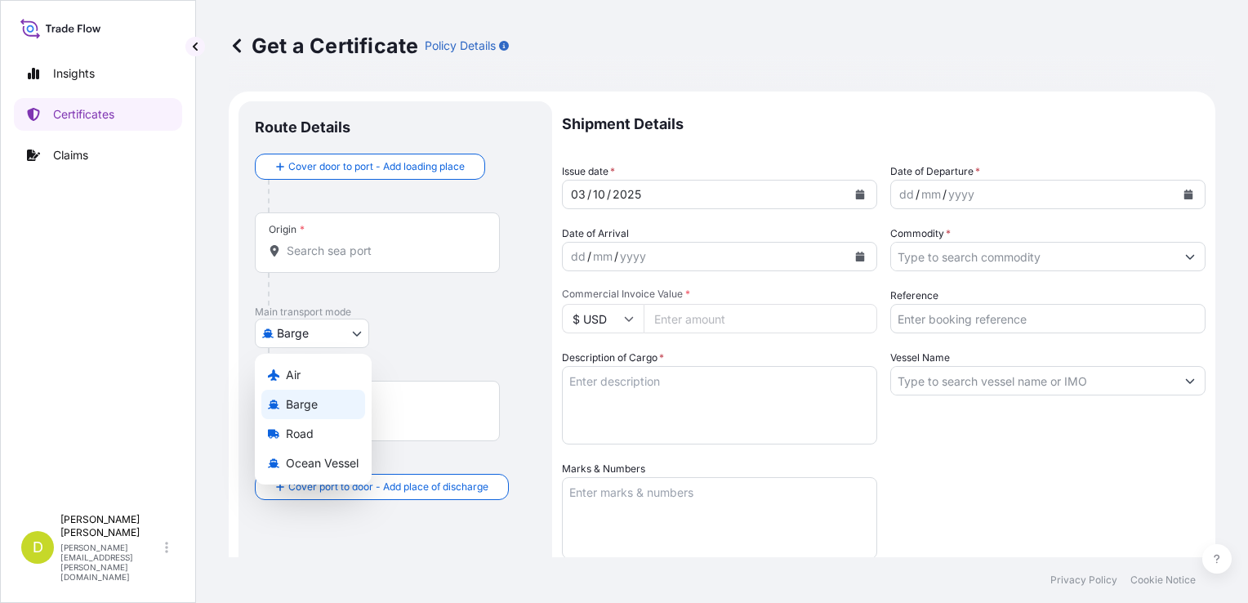
click at [336, 323] on body "Insights Certificates Claims D [PERSON_NAME] [PERSON_NAME][EMAIL_ADDRESS][PERSO…" at bounding box center [624, 301] width 1248 height 603
click at [329, 455] on span "Ocean Vessel" at bounding box center [322, 463] width 73 height 16
select select "Ocean Vessel"
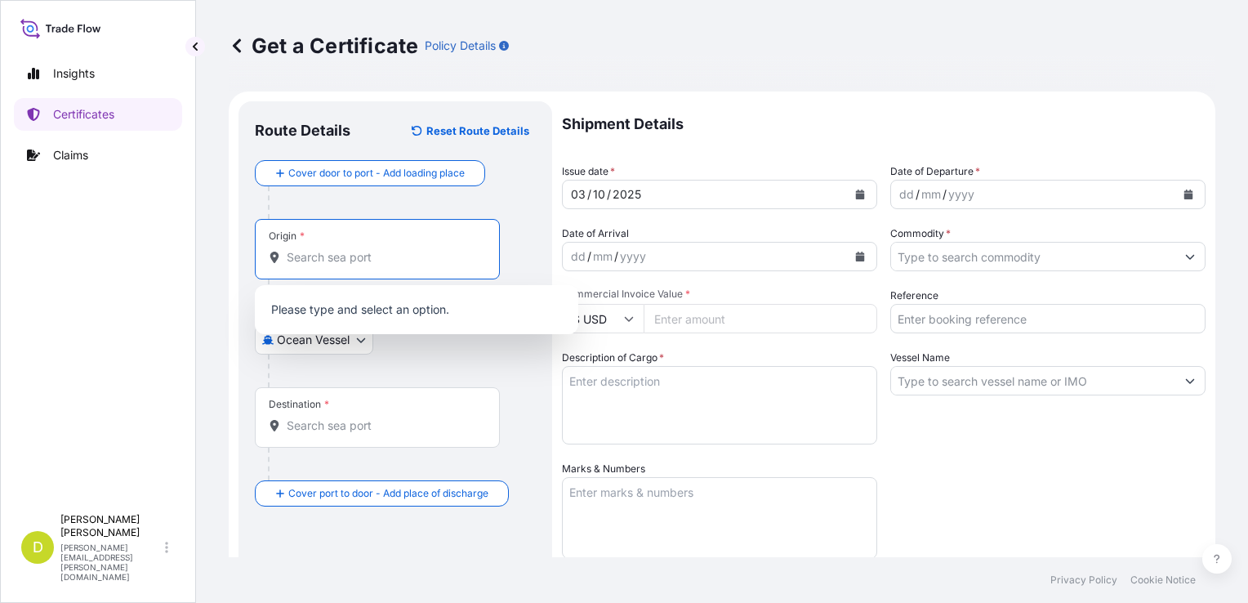
click at [343, 252] on input "Origin *" at bounding box center [383, 257] width 193 height 16
click at [333, 267] on div "Origin *" at bounding box center [377, 249] width 245 height 60
click at [333, 265] on input "Origin * Please select an origin" at bounding box center [383, 257] width 193 height 16
paste input "CONVENT, [US_STATE] - [GEOGRAPHIC_DATA]"
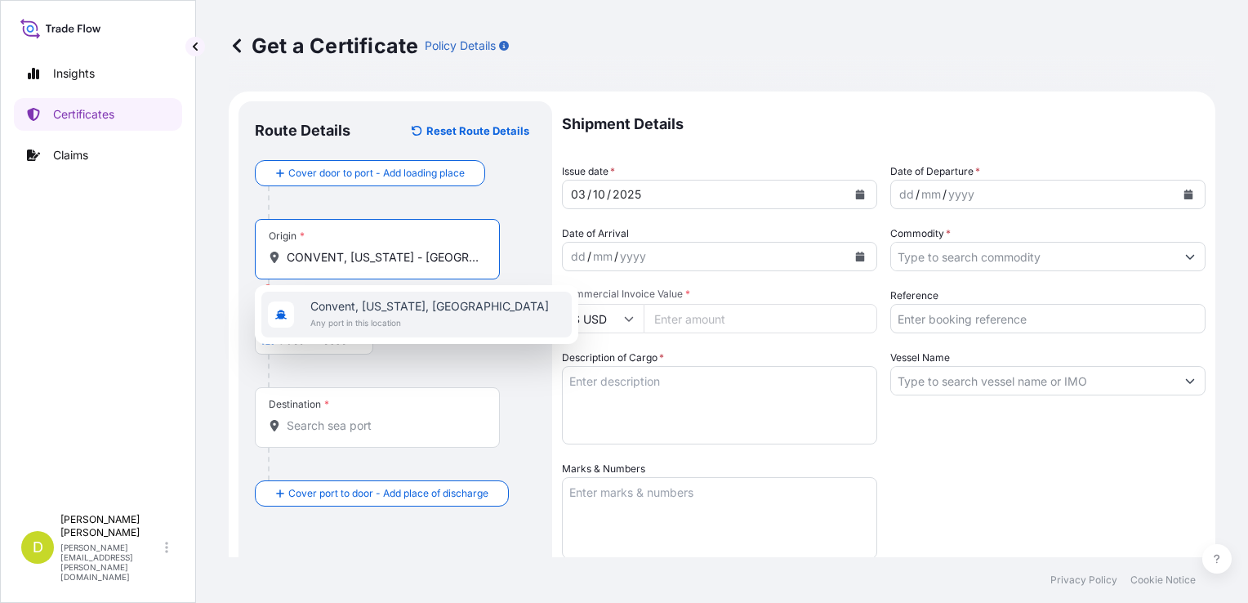
click at [375, 307] on span "Convent, [US_STATE], [GEOGRAPHIC_DATA]" at bounding box center [429, 306] width 238 height 16
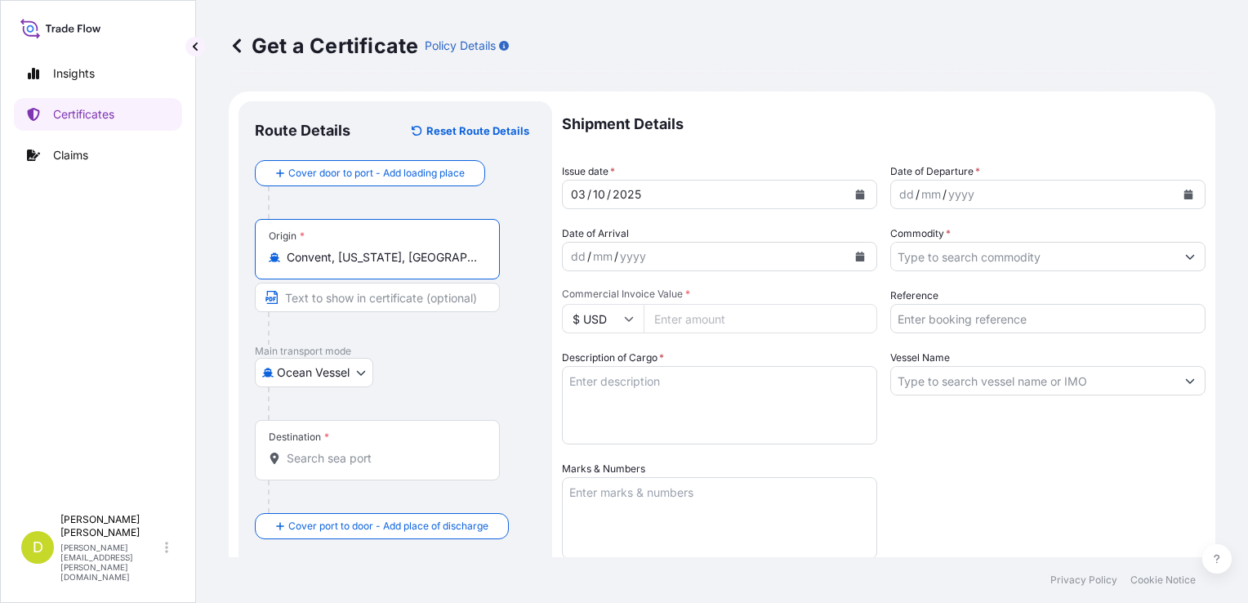
type input "Convent, [US_STATE], [GEOGRAPHIC_DATA]"
click at [402, 299] on input "Text to appear on certificate" at bounding box center [377, 297] width 245 height 29
paste input "CONVENT, [US_STATE] - [GEOGRAPHIC_DATA]"
type input "CONVENT, [US_STATE] - [GEOGRAPHIC_DATA]"
click at [361, 469] on div "Destination *" at bounding box center [377, 450] width 245 height 60
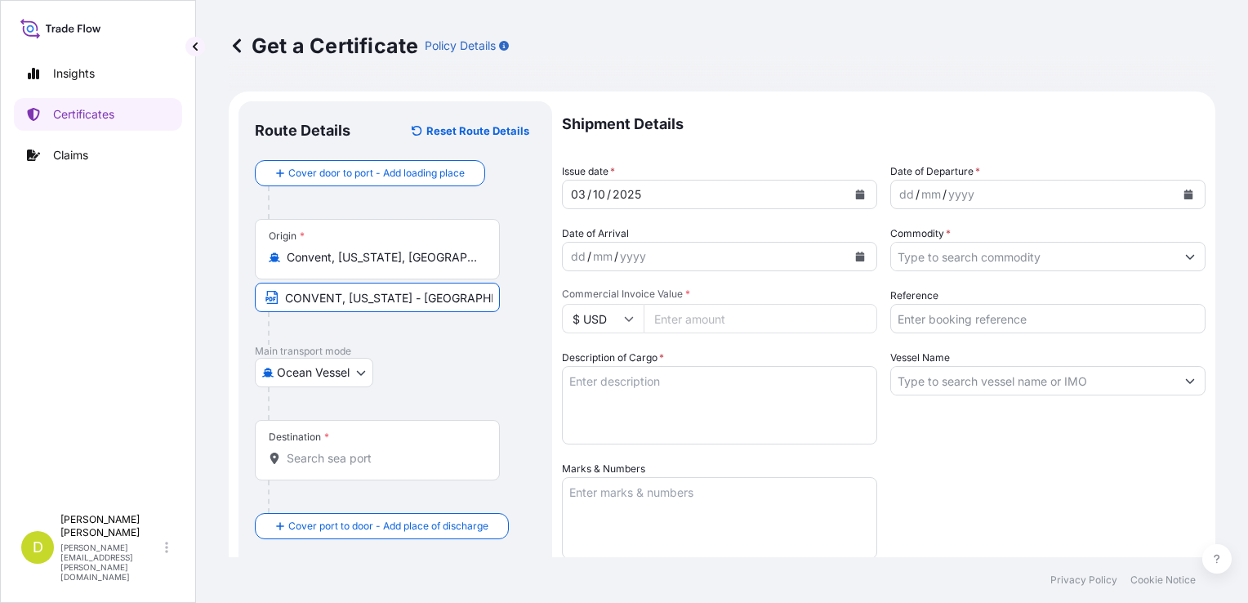
click at [361, 466] on input "Destination *" at bounding box center [383, 458] width 193 height 16
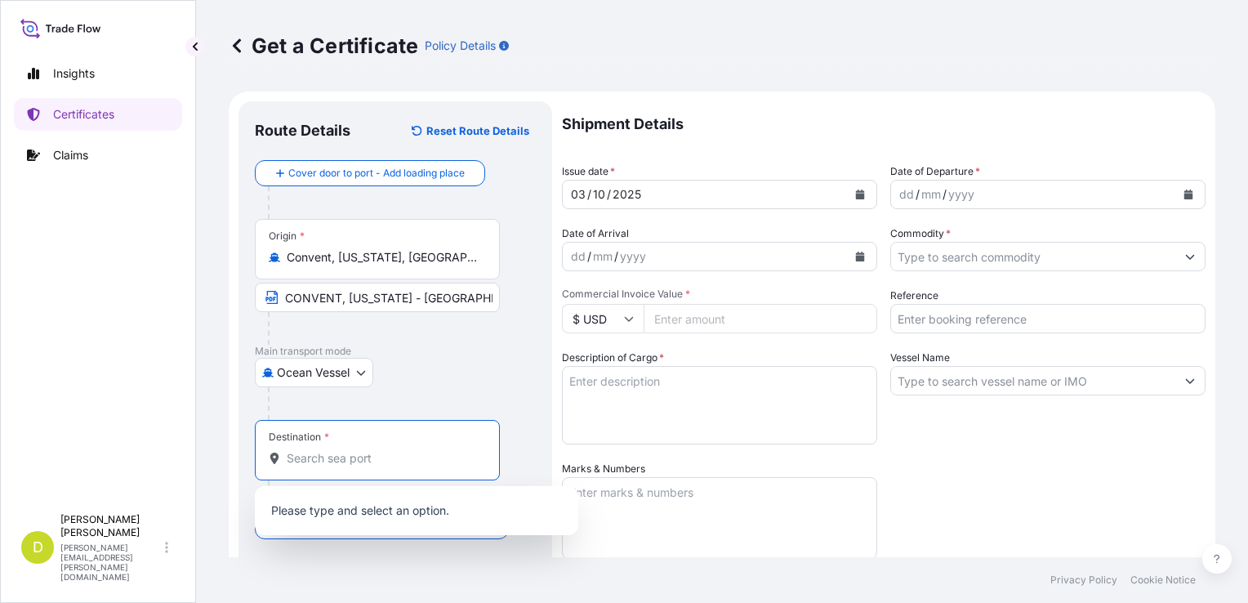
paste input "BUENAVENTURA, [GEOGRAPHIC_DATA]"
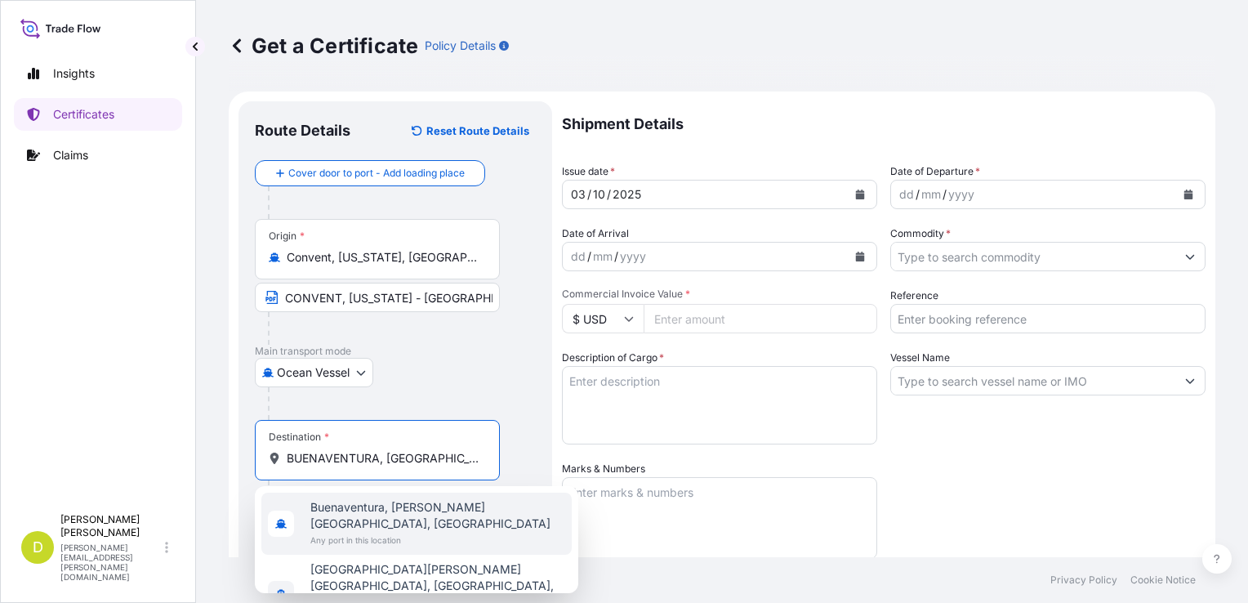
click at [376, 494] on div "[GEOGRAPHIC_DATA], [PERSON_NAME][GEOGRAPHIC_DATA], [GEOGRAPHIC_DATA] Any port i…" at bounding box center [416, 523] width 310 height 62
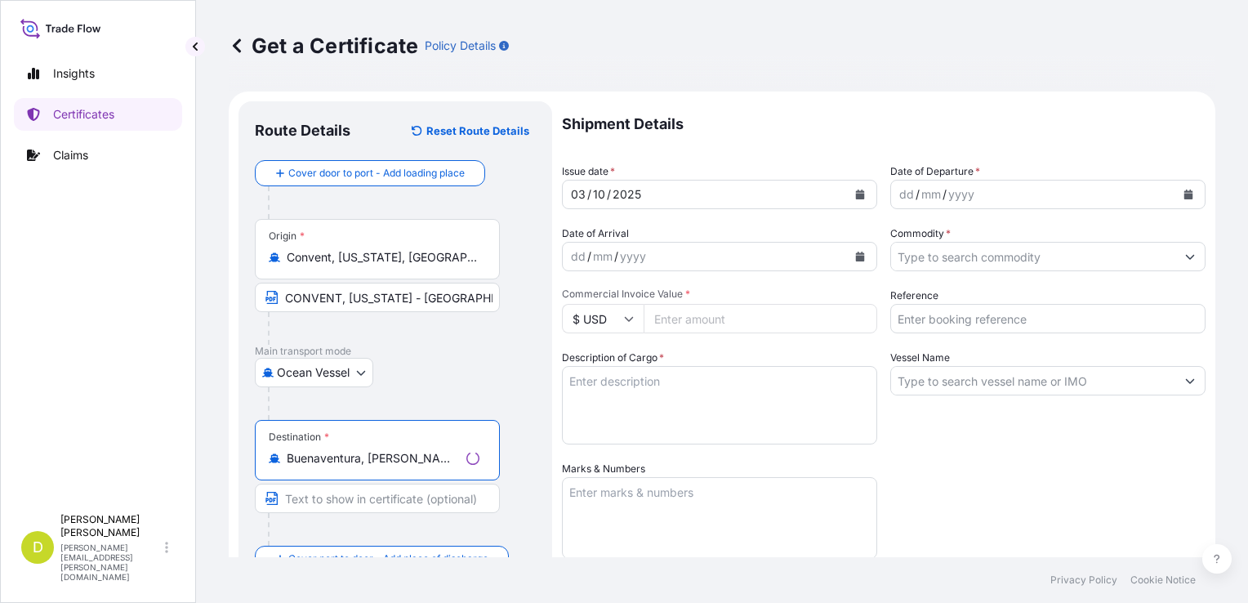
type input "Buenaventura, [PERSON_NAME][GEOGRAPHIC_DATA], [GEOGRAPHIC_DATA]"
click at [360, 498] on input "Text to appear on certificate" at bounding box center [377, 497] width 245 height 29
paste input "BUENAVENTURA, [GEOGRAPHIC_DATA]"
type input "BUENAVENTURA, [GEOGRAPHIC_DATA]"
click at [468, 331] on div at bounding box center [384, 328] width 232 height 33
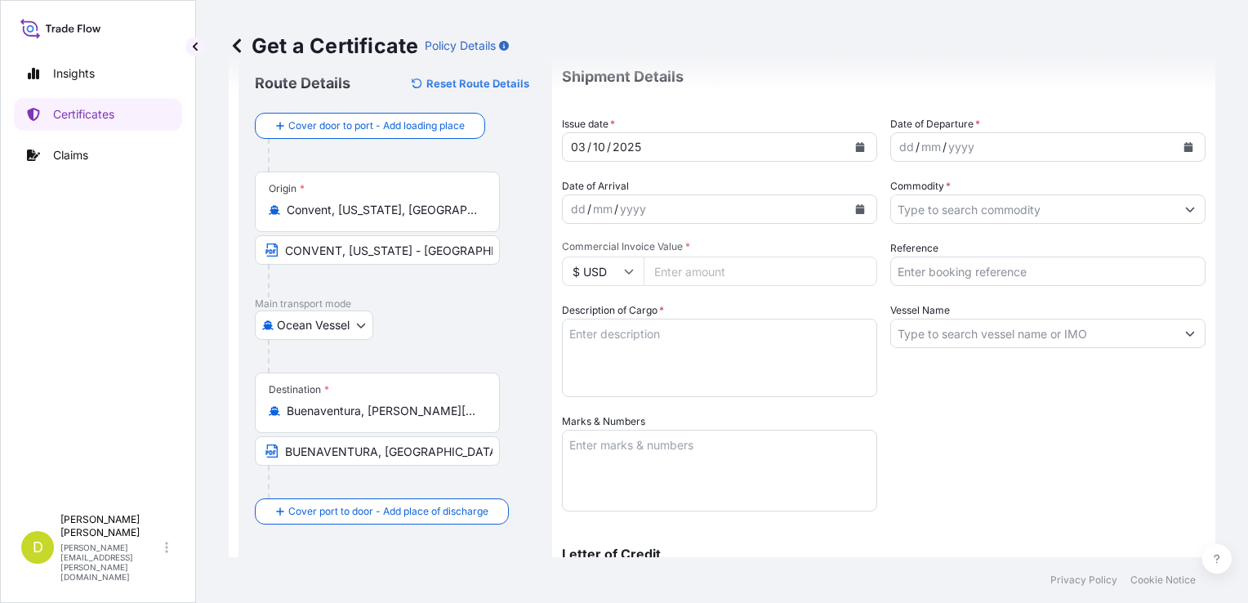
scroll to position [48, 0]
click at [898, 141] on div "dd" at bounding box center [907, 146] width 18 height 20
click at [891, 142] on div "dd / mm / yyyy" at bounding box center [1033, 145] width 284 height 29
click at [994, 211] on input "Commodity *" at bounding box center [1033, 208] width 284 height 29
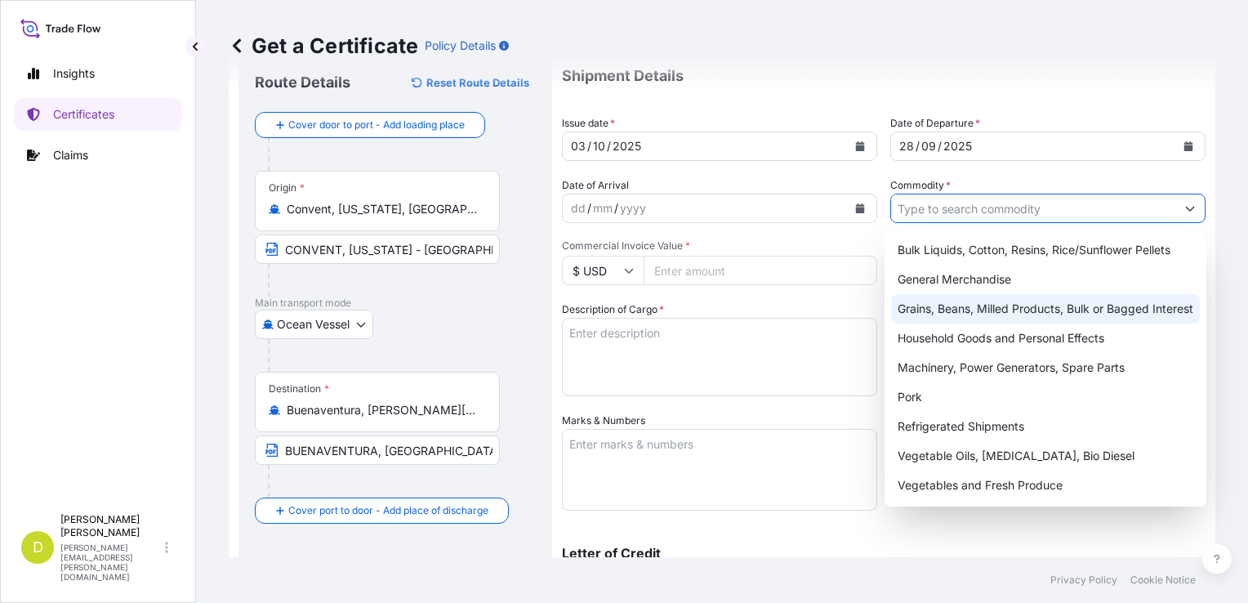
click at [977, 313] on div "Grains, Beans, Milled Products, Bulk or Bagged Interest" at bounding box center [1045, 308] width 309 height 29
type input "Grains, Beans, Milled Products, Bulk or Bagged Interest"
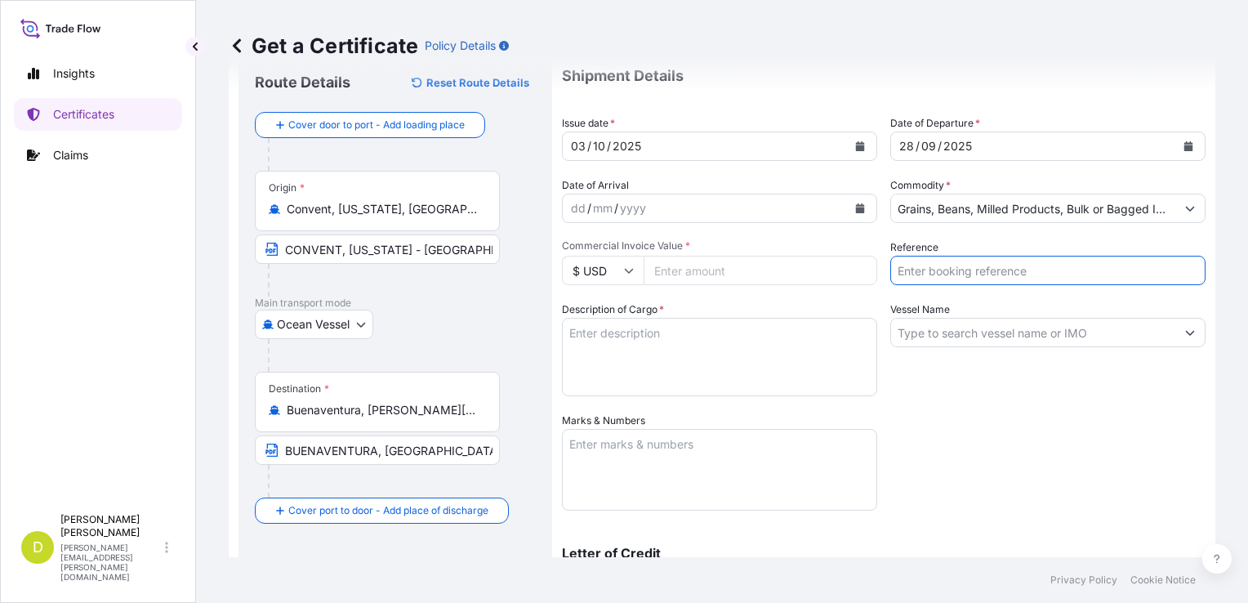
click at [1034, 278] on input "Reference" at bounding box center [1047, 270] width 315 height 29
type input "AL14693"
click at [1069, 333] on input "Vessel Name" at bounding box center [1033, 332] width 284 height 29
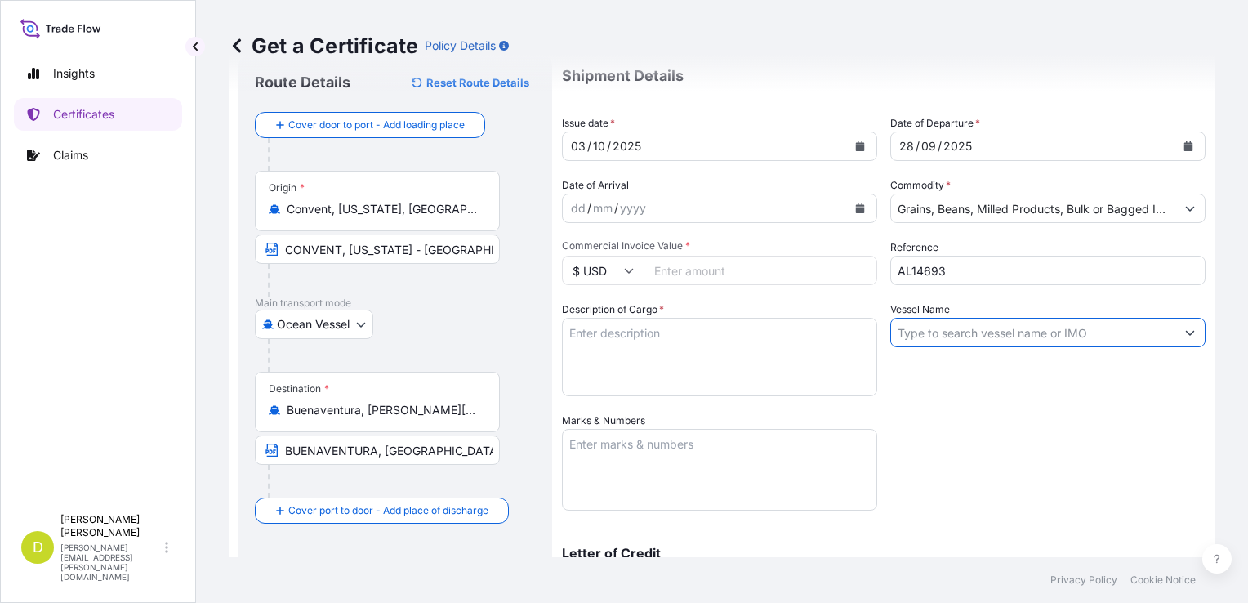
click at [981, 331] on input "Vessel Name" at bounding box center [1033, 332] width 284 height 29
paste input "YANGTZE ALPHA"
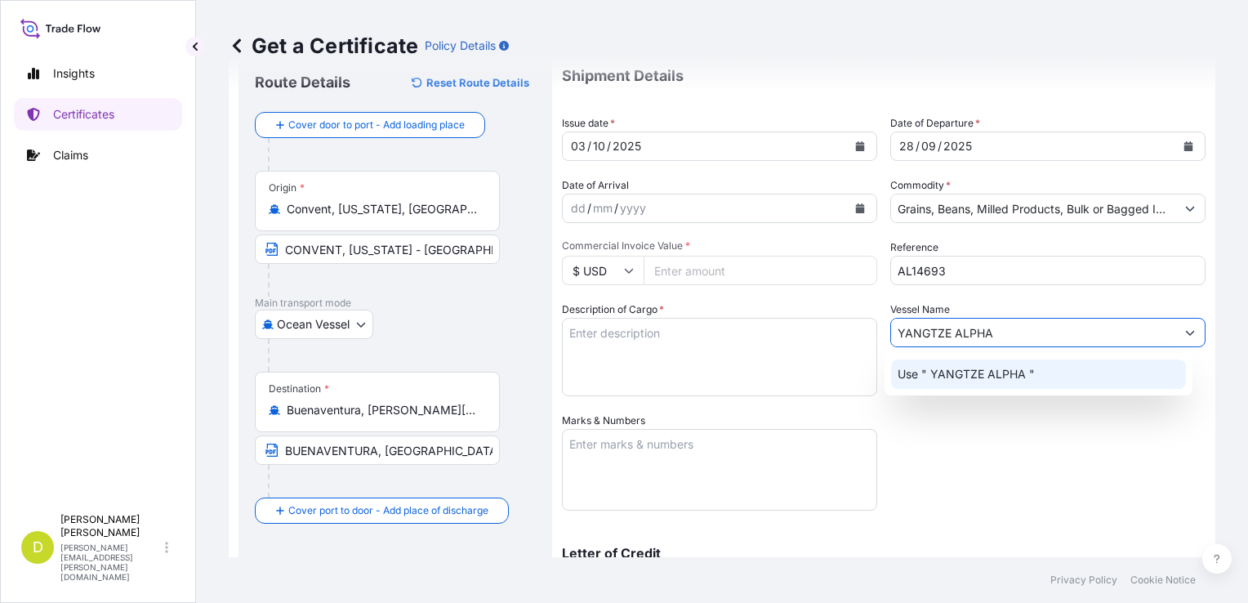
click at [1021, 370] on p "Use " YANGTZE ALPHA "" at bounding box center [966, 374] width 137 height 16
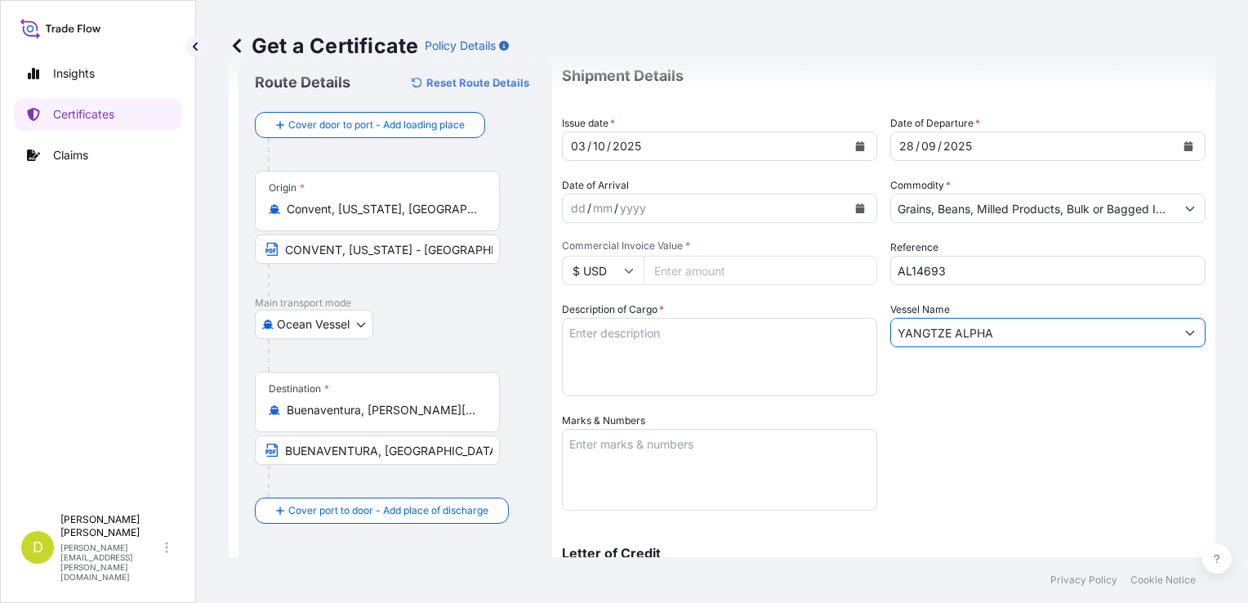
type input "YANGTZE ALPHA"
click at [983, 220] on input "Grains, Beans, Milled Products, Bulk or Bagged Interest" at bounding box center [1033, 208] width 284 height 29
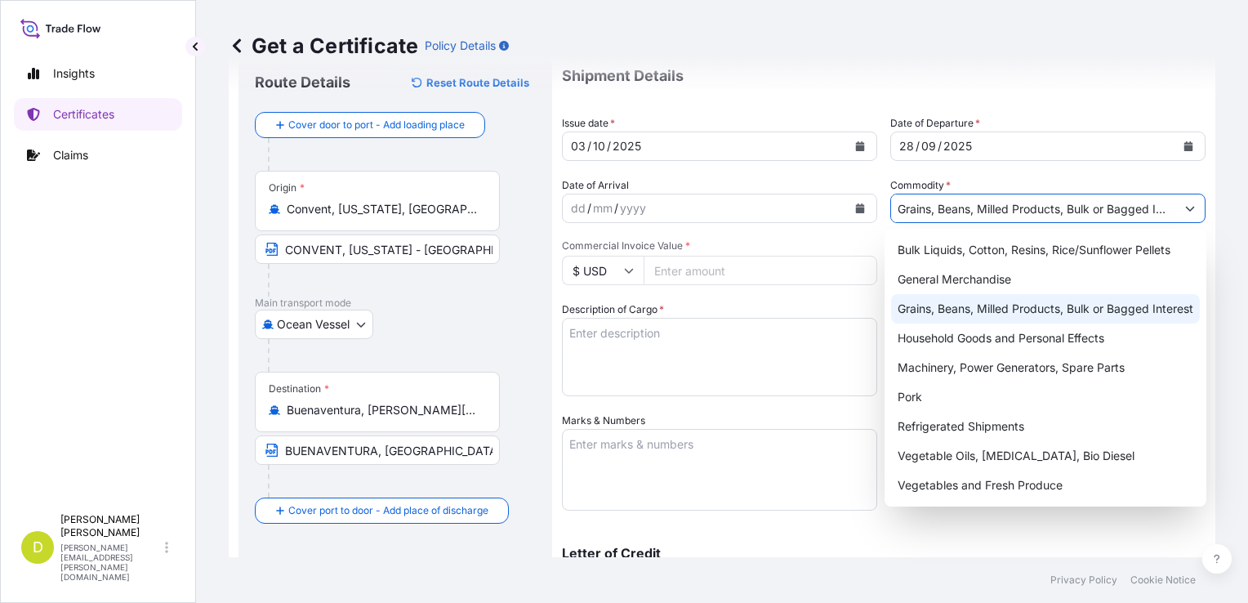
click at [1022, 308] on div "Grains, Beans, Milled Products, Bulk or Bagged Interest" at bounding box center [1045, 308] width 309 height 29
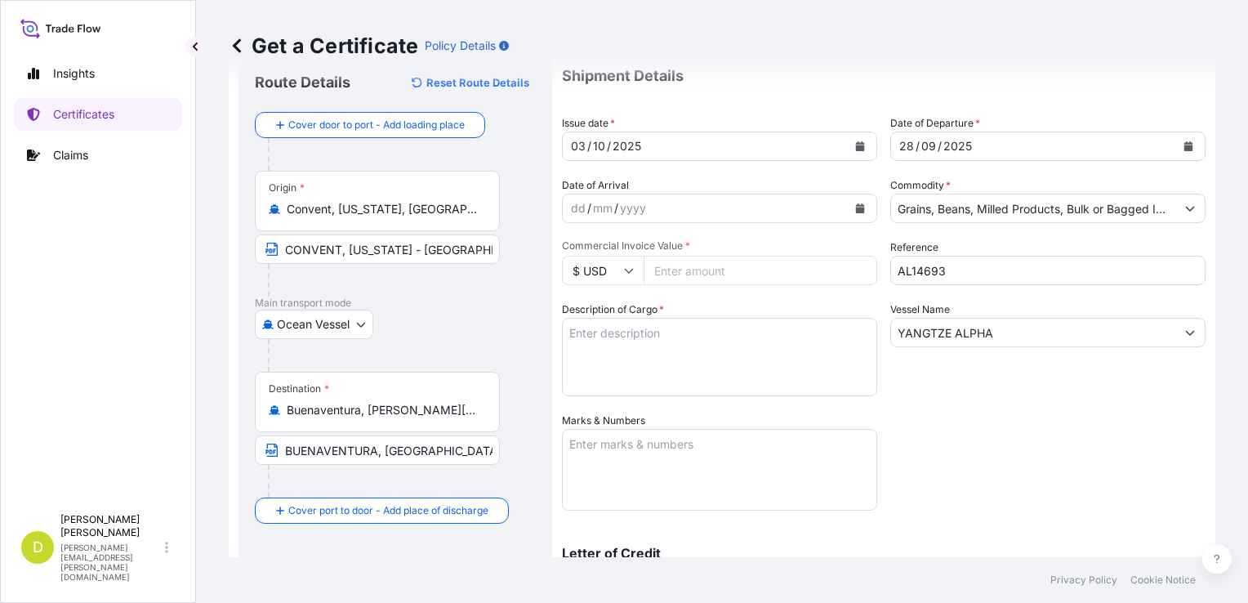
click at [674, 273] on input "Commercial Invoice Value *" at bounding box center [761, 270] width 234 height 29
click at [714, 273] on input "Commercial Invoice Value *" at bounding box center [761, 270] width 234 height 29
type input "122006.12"
click at [994, 421] on div "Shipment Details Issue date * [DATE] Date of Departure * [DATE] Date of Arrival…" at bounding box center [884, 411] width 644 height 716
click at [717, 330] on textarea "Description of Cargo *" at bounding box center [719, 357] width 315 height 78
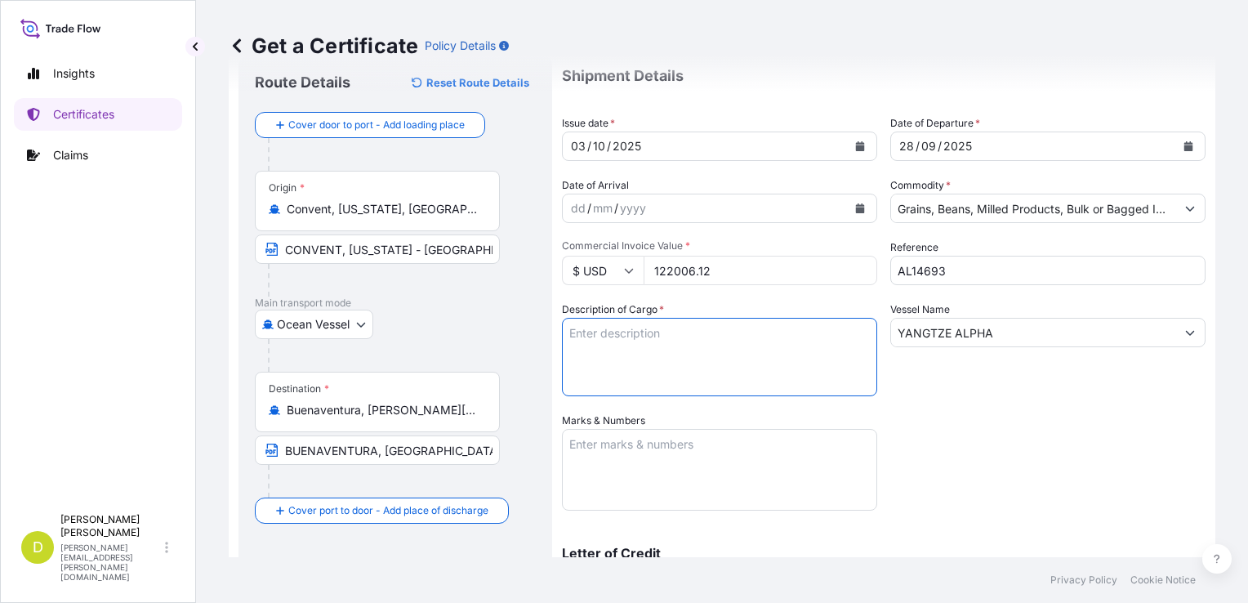
click at [600, 336] on textarea "Description of Cargo *" at bounding box center [719, 357] width 315 height 78
paste textarea "495,000"
click at [719, 334] on textarea "495,000 MT," at bounding box center [719, 357] width 315 height 78
paste textarea "U.S YELLOW CORN #2 OR BETTER, IN BULK"
click at [634, 354] on textarea "495,000 MT, U.S YELLOW CORN #2 OR BETTER, IN BULK" at bounding box center [719, 357] width 315 height 78
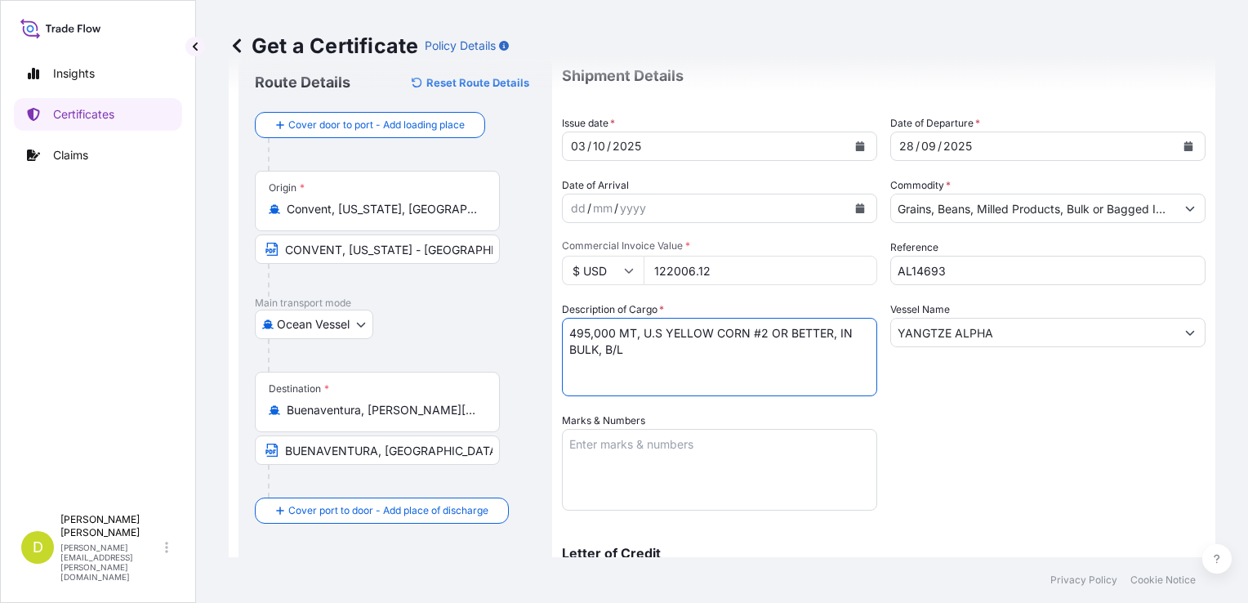
paste textarea "SET NO. 2"
type textarea "495,000 MT, U.S YELLOW CORN #2 OR BETTER, IN BULK, B/L SET NO. 2, B/L DATED: [D…"
click at [1118, 445] on div "Shipment Details Issue date * [DATE] Date of Departure * [DATE] Date of Arrival…" at bounding box center [884, 411] width 644 height 716
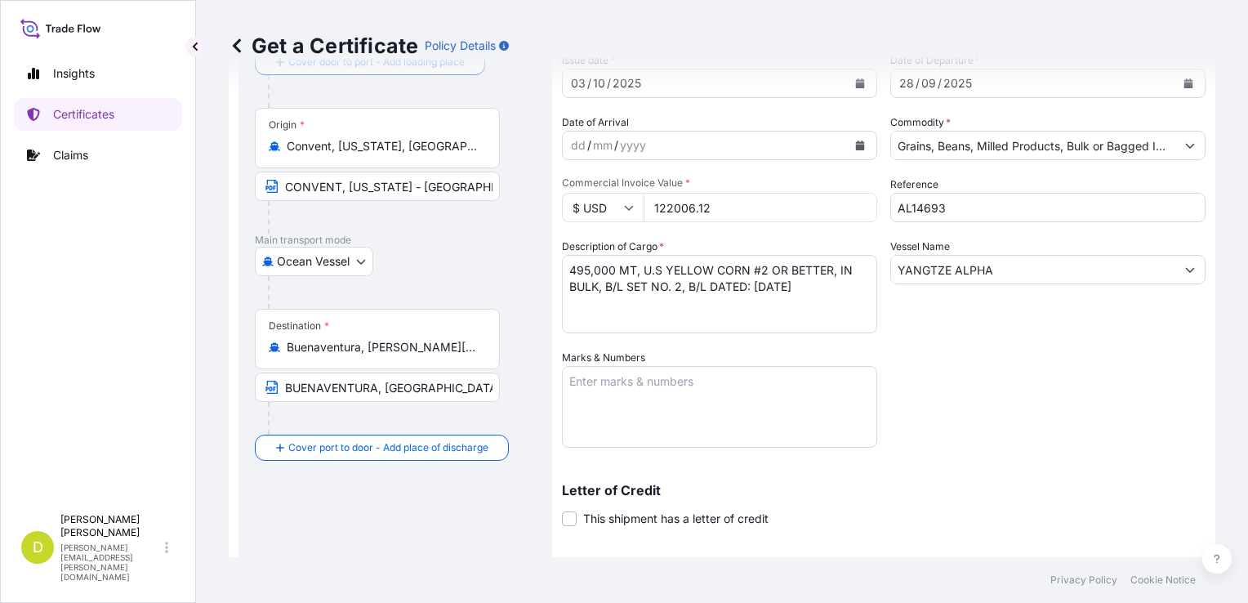
scroll to position [116, 0]
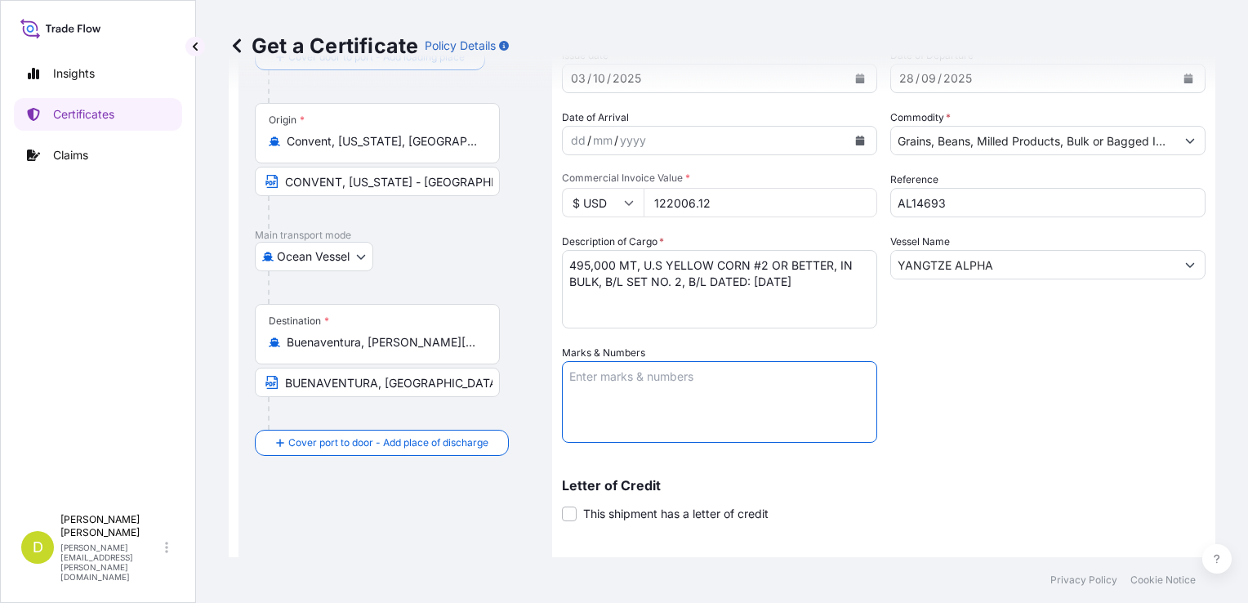
click at [733, 394] on textarea "Marks & Numbers" at bounding box center [719, 402] width 315 height 82
click at [685, 371] on textarea "Marks & Numbers" at bounding box center [719, 402] width 315 height 82
paste textarea "INVERSIONES AVICOLA SANTAGUEDA S.A.S, [STREET_ADDRESS][PERSON_NAME], NIT: 810.0…"
click at [604, 403] on textarea "CONSIGNEE/NOTIFY:" at bounding box center [719, 402] width 315 height 82
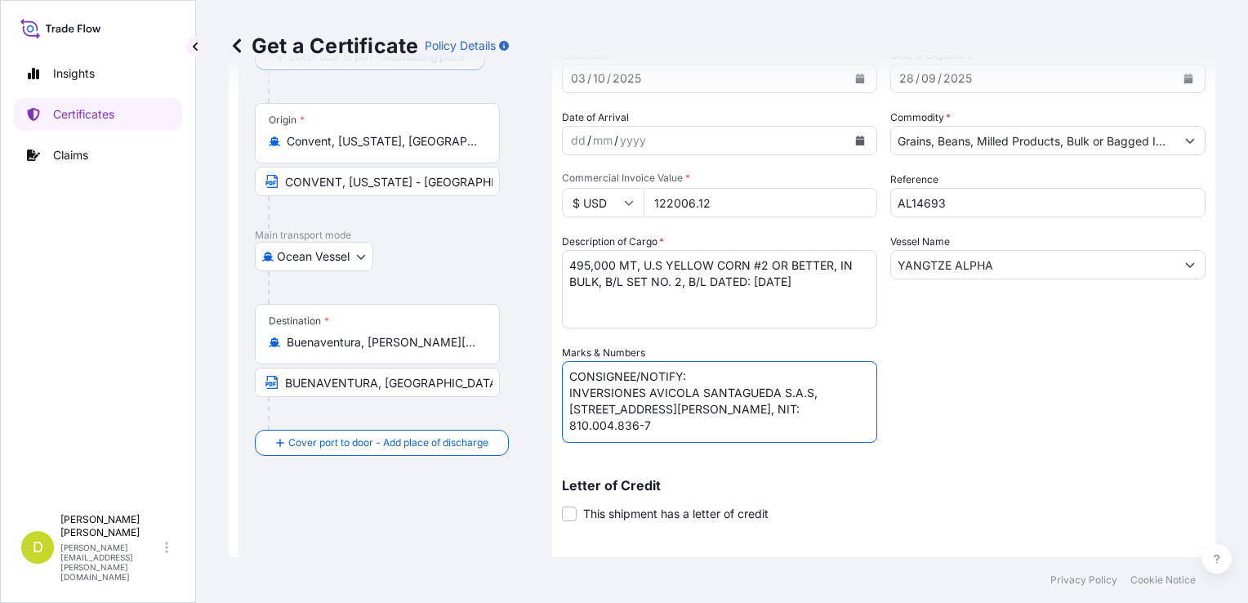
scroll to position [7, 0]
type textarea "CONSIGNEE/NOTIFY: INVERSIONES AVICOLA SANTAGUEDA S.A.S, [STREET_ADDRESS][PERSON…"
click at [967, 368] on div "Shipment Details Issue date * [DATE] Date of Departure * [DATE] Date of Arrival…" at bounding box center [884, 343] width 644 height 716
click at [660, 296] on textarea "495,000 MT, U.S YELLOW CORN #2 OR BETTER, IN BULK, B/L SET NO. 2, B/L DATED: [D…" at bounding box center [719, 289] width 315 height 78
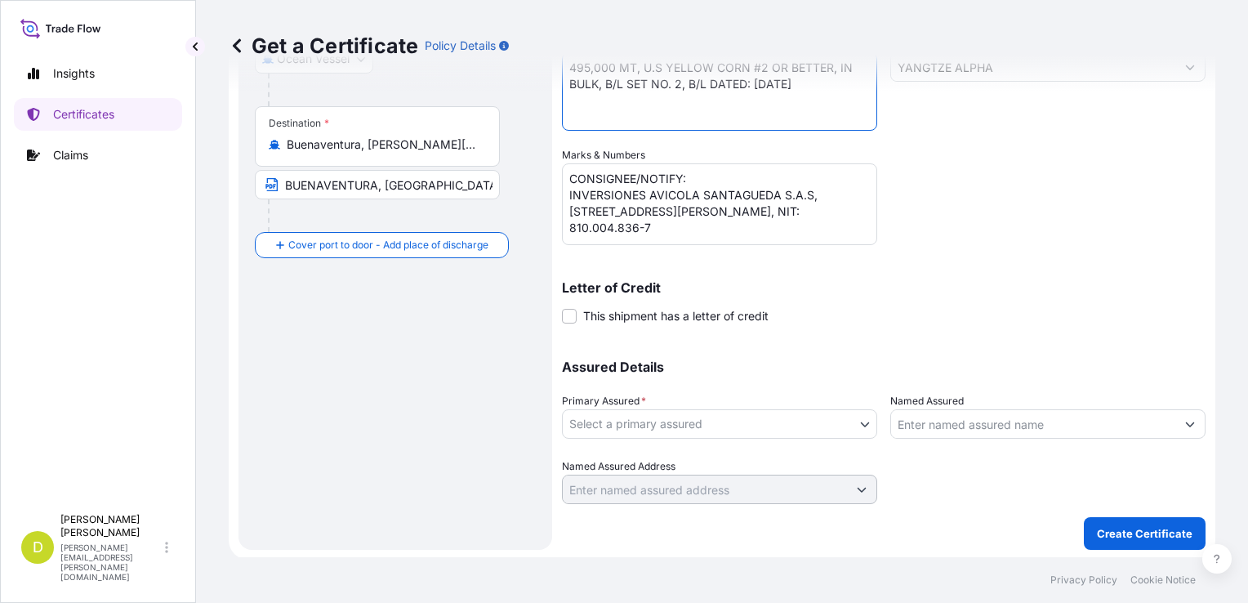
scroll to position [314, 0]
click at [768, 420] on body "Insights Certificates Claims D [PERSON_NAME] [PERSON_NAME][EMAIL_ADDRESS][PERSO…" at bounding box center [624, 301] width 1248 height 603
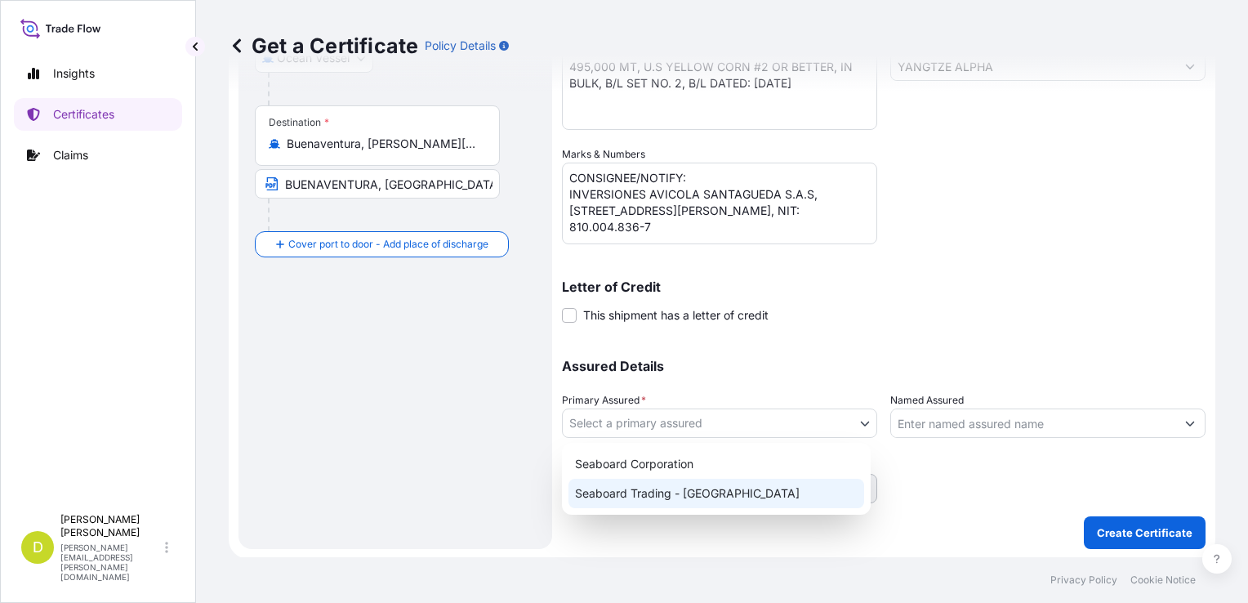
click at [664, 495] on div "Seaboard Trading - [GEOGRAPHIC_DATA]" at bounding box center [716, 493] width 296 height 29
select select "31639"
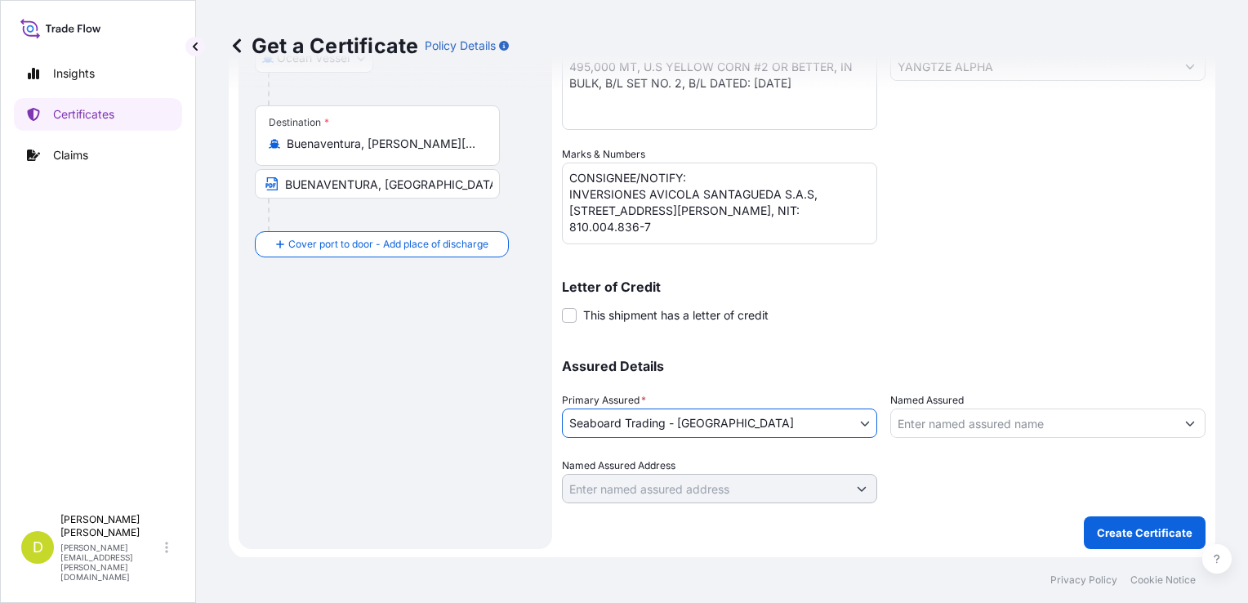
click at [954, 420] on input "Named Assured" at bounding box center [1033, 422] width 284 height 29
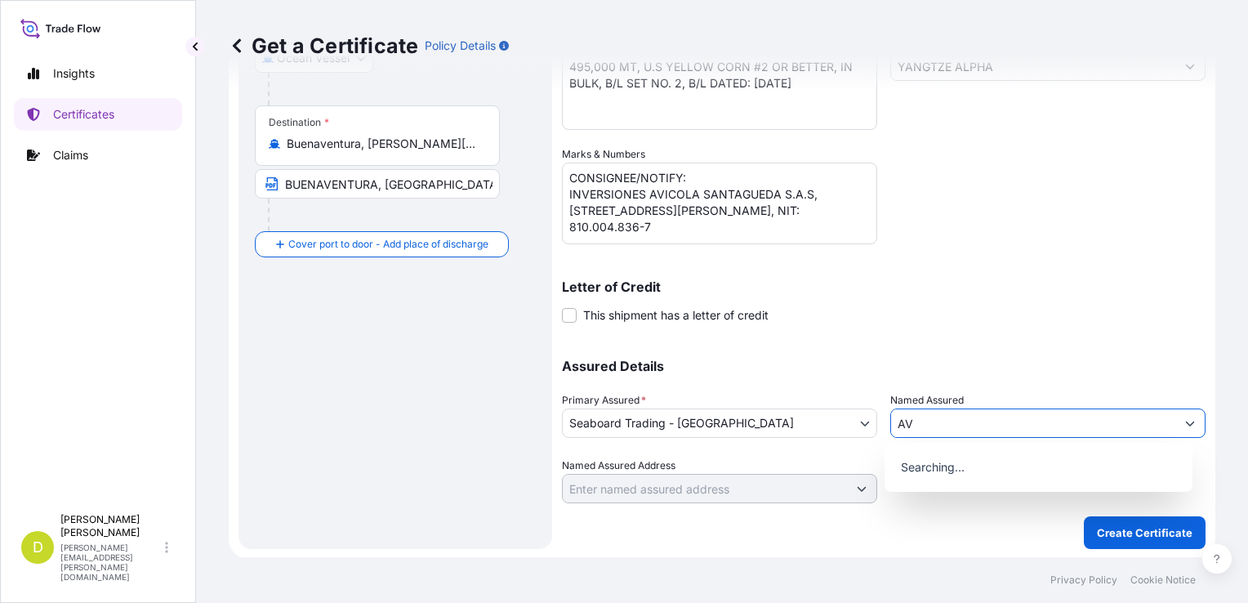
type input "A"
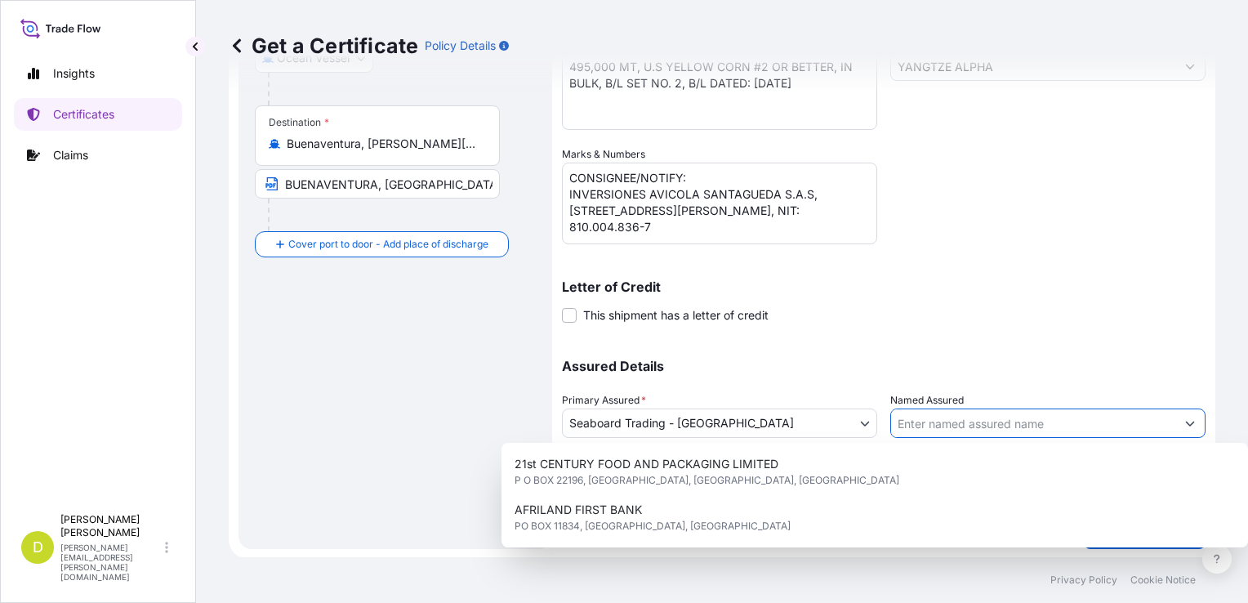
type input "V"
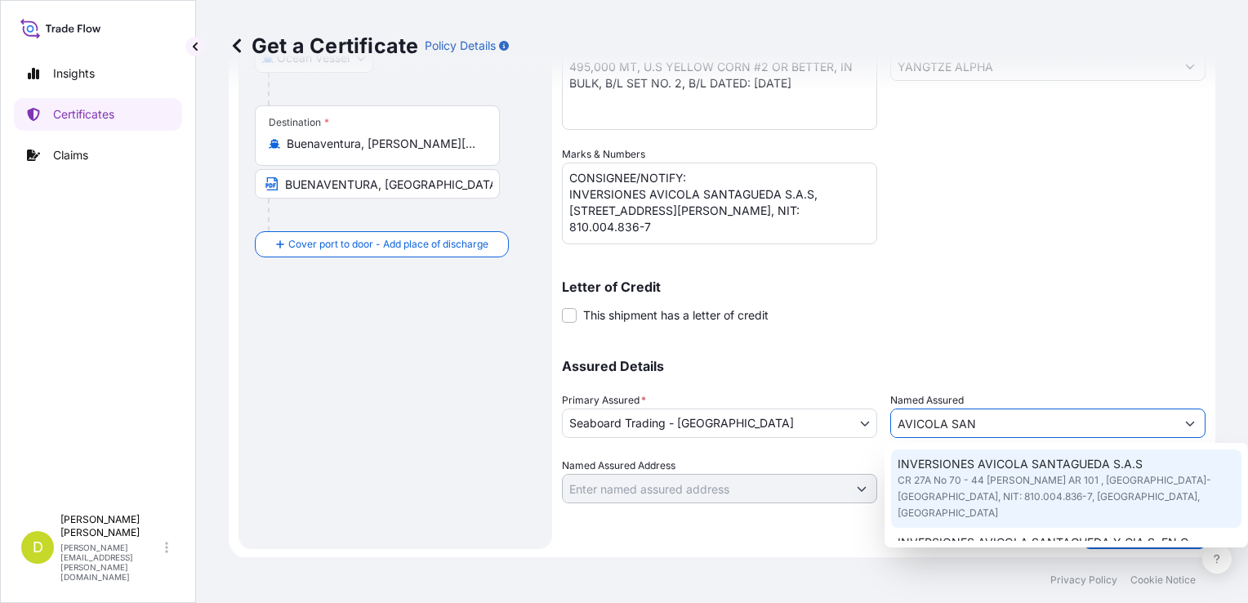
click at [1045, 486] on span "CR 27A No 70 - 44 [PERSON_NAME] AR 101 , [GEOGRAPHIC_DATA]- [GEOGRAPHIC_DATA], …" at bounding box center [1066, 496] width 337 height 49
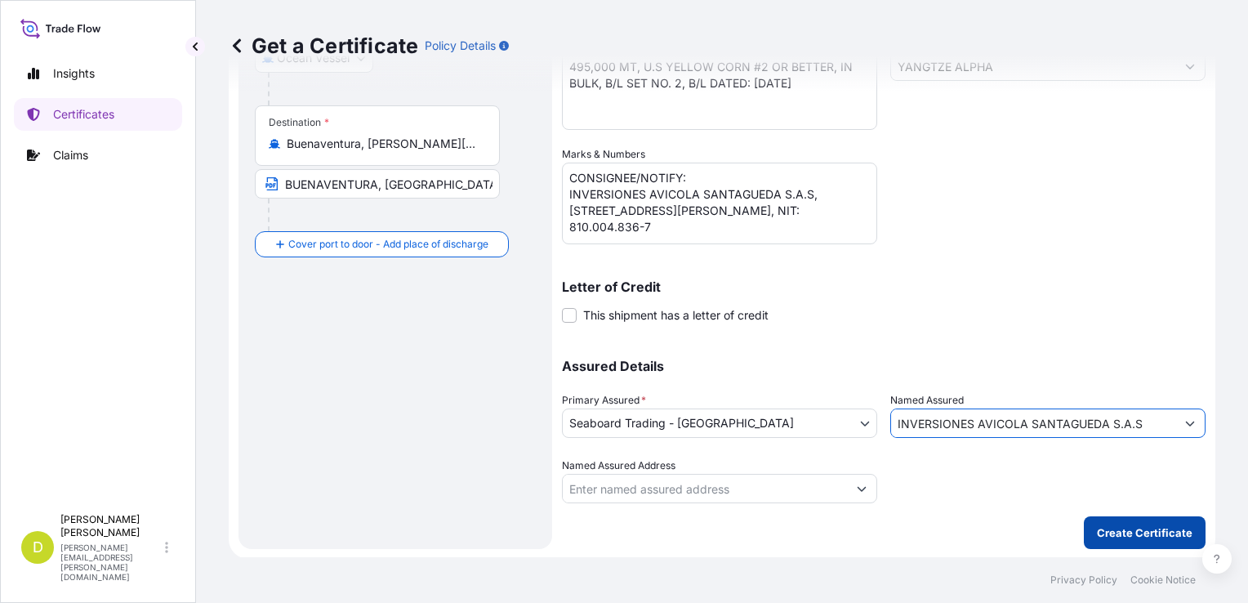
type input "INVERSIONES AVICOLA SANTAGUEDA S.A.S"
click at [1107, 529] on p "Create Certificate" at bounding box center [1145, 532] width 96 height 16
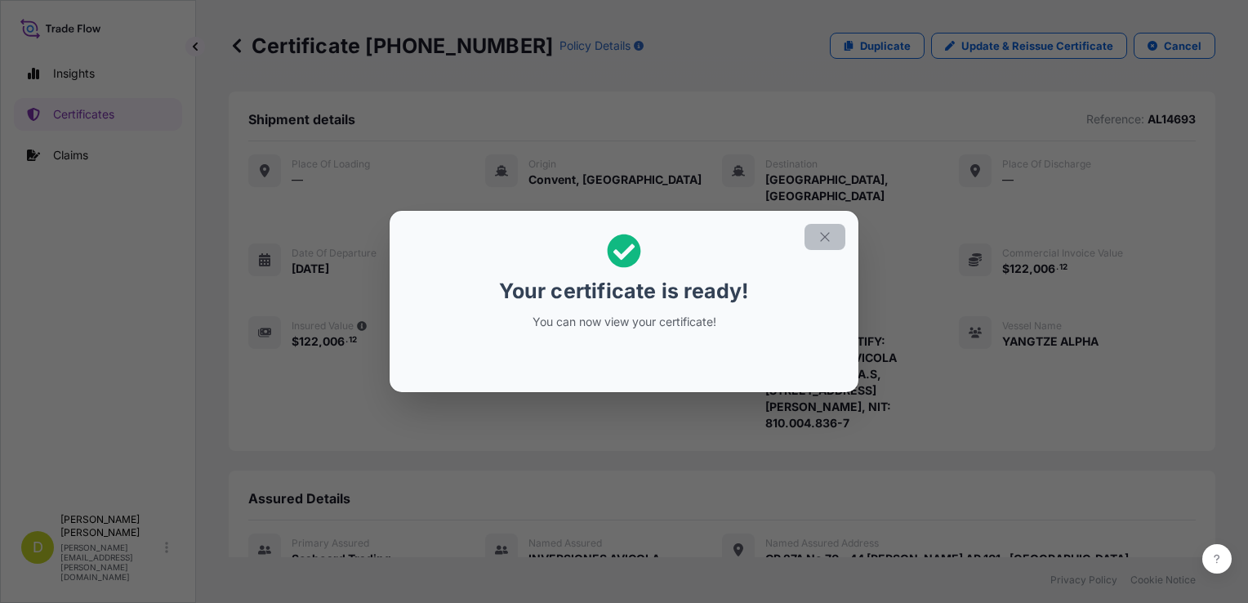
click at [822, 234] on icon "button" at bounding box center [824, 236] width 9 height 9
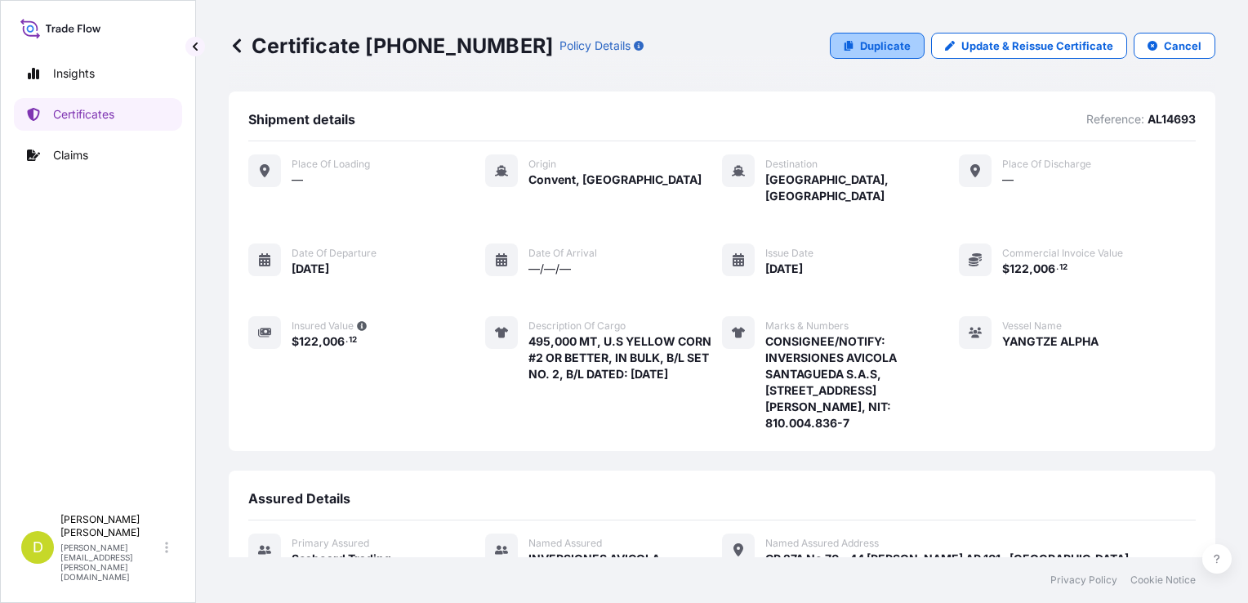
click at [847, 42] on icon at bounding box center [848, 46] width 9 height 10
select select "Ocean Vessel"
select select "31639"
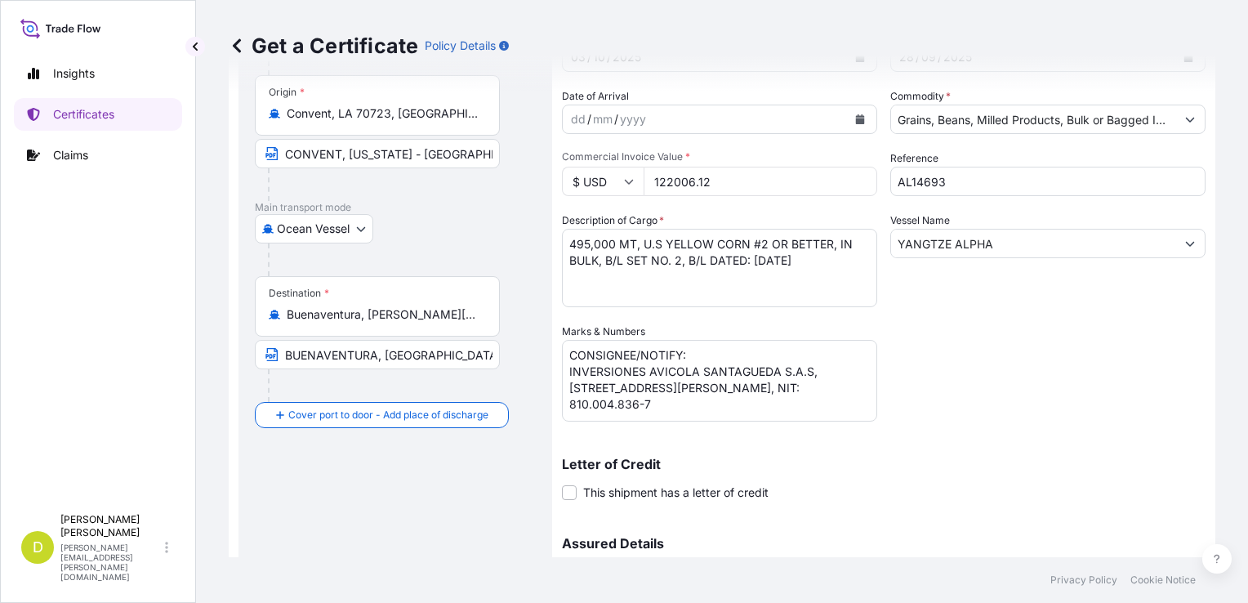
scroll to position [154, 0]
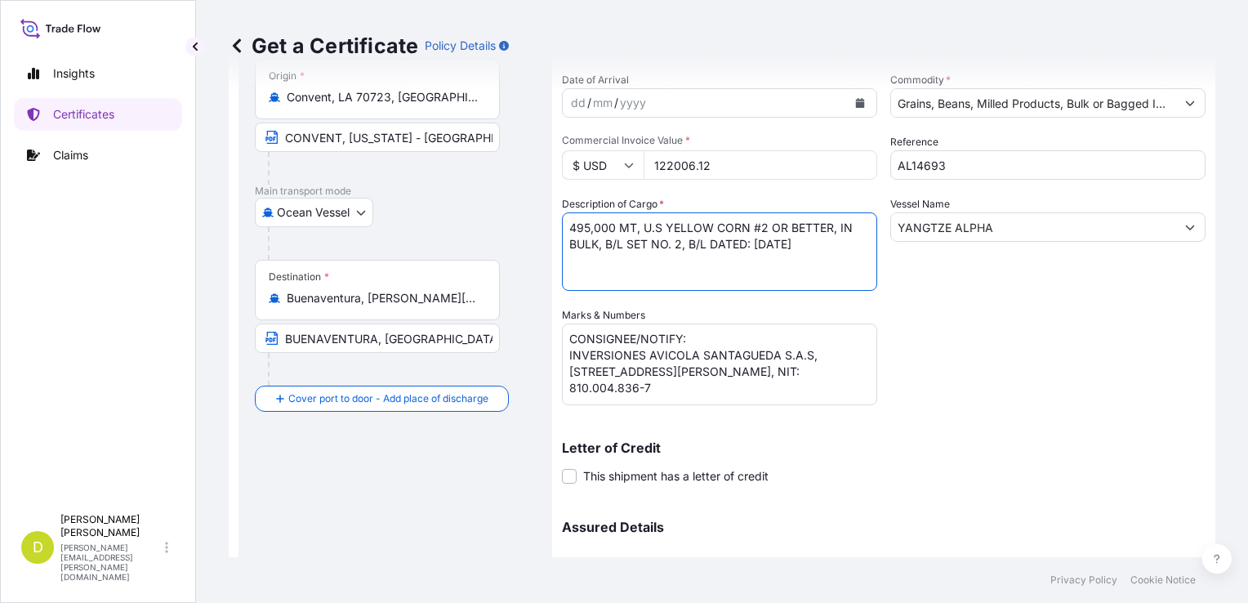
drag, startPoint x: 657, startPoint y: 251, endPoint x: 599, endPoint y: 231, distance: 61.2
click at [599, 231] on textarea "495,000 MT, U.S YELLOW CORN #2 OR BETTER, IN BULK, B/L SET NO. 2, B/L DATED: [D…" at bounding box center [719, 251] width 315 height 78
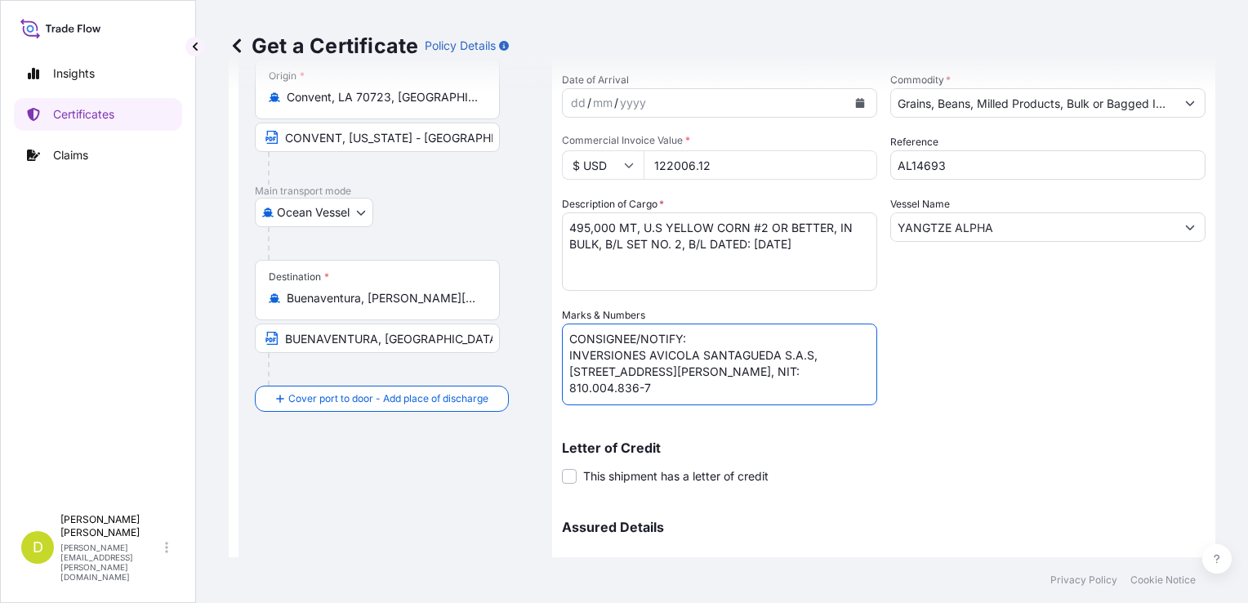
drag, startPoint x: 689, startPoint y: 376, endPoint x: 615, endPoint y: 355, distance: 77.3
click at [615, 355] on textarea "CONSIGNEE/NOTIFY: INVERSIONES AVICOLA SANTAGUEDA S.A.S, [STREET_ADDRESS][PERSON…" at bounding box center [719, 364] width 315 height 82
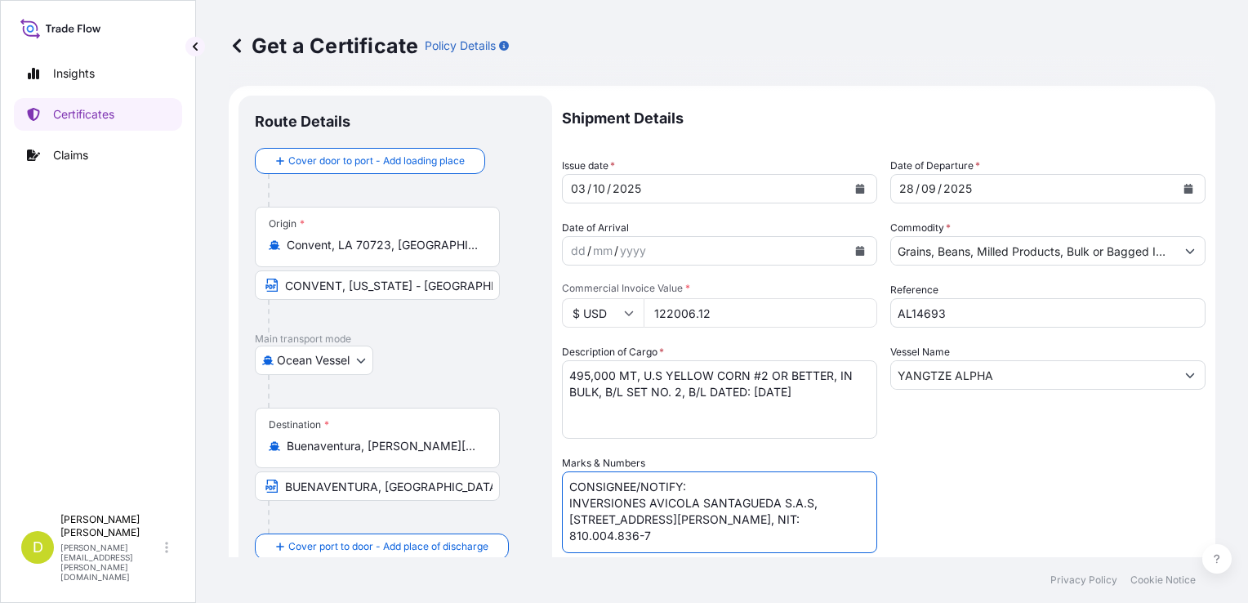
scroll to position [314, 0]
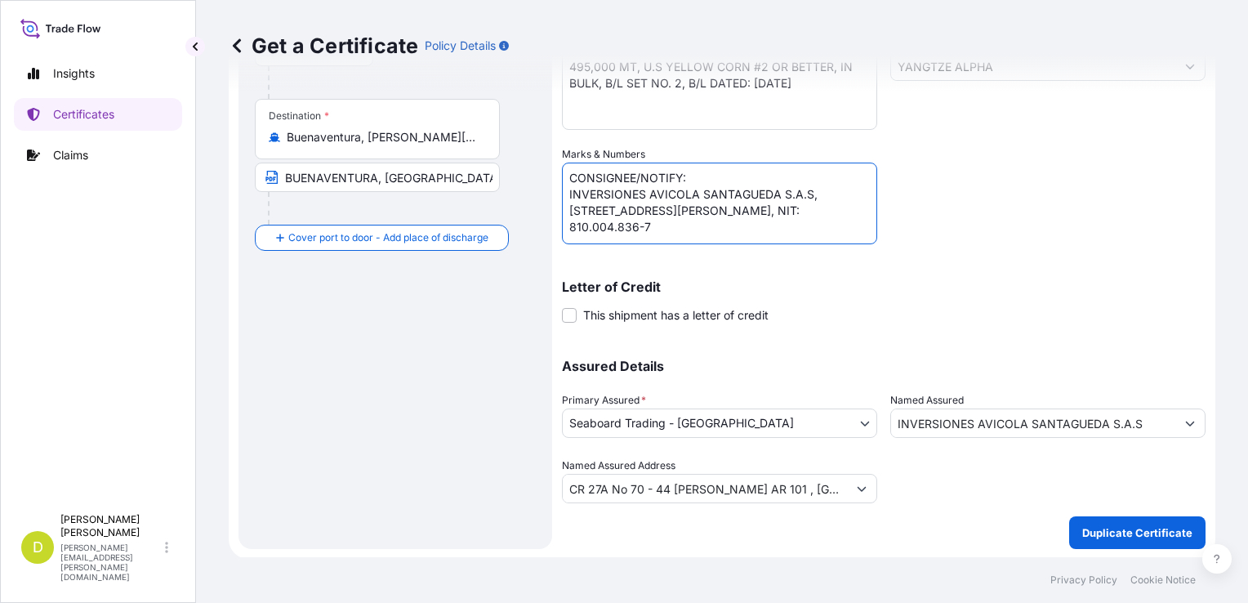
drag, startPoint x: 823, startPoint y: 231, endPoint x: 569, endPoint y: 199, distance: 256.0
click at [569, 199] on textarea "CONSIGNEE/NOTIFY: INVERSIONES AVICOLA SANTAGUEDA S.A.S, [STREET_ADDRESS][PERSON…" at bounding box center [719, 204] width 315 height 82
paste textarea "SEABOARD OVERSEAS [GEOGRAPHIC_DATA] S.A.S., [STREET_ADDRESS], NIT 900.219.353-1"
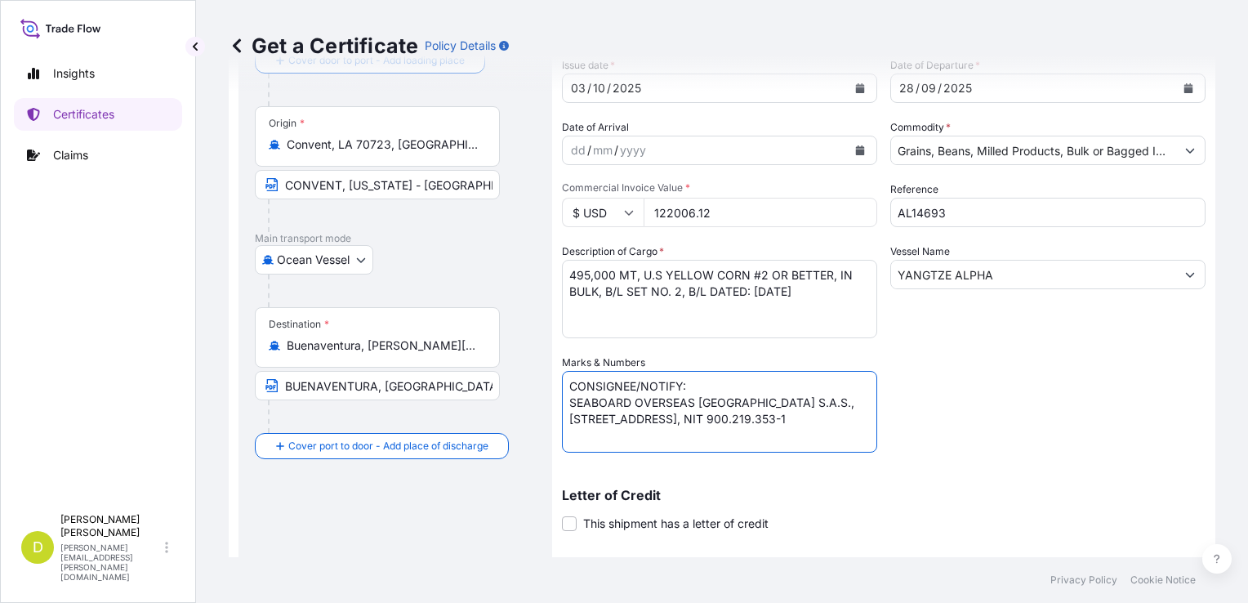
scroll to position [47, 0]
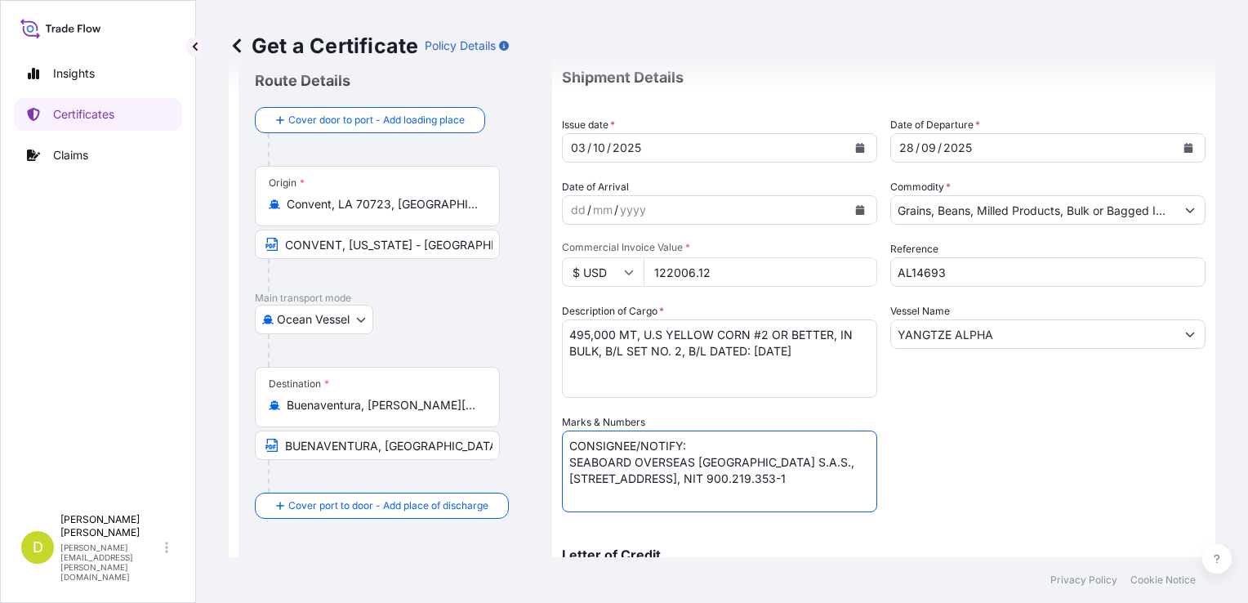
type textarea "CONSIGNEE/NOTIFY: SEABOARD OVERSEAS [GEOGRAPHIC_DATA] S.A.S., [STREET_ADDRESS],…"
drag, startPoint x: 612, startPoint y: 335, endPoint x: 571, endPoint y: 332, distance: 41.8
click at [571, 332] on textarea "495,000 MT, U.S YELLOW CORN #2 OR BETTER, IN BULK, B/L SET NO. 2, B/L DATED: [D…" at bounding box center [719, 358] width 315 height 78
paste textarea "2.205,000"
drag, startPoint x: 682, startPoint y: 351, endPoint x: 627, endPoint y: 353, distance: 54.7
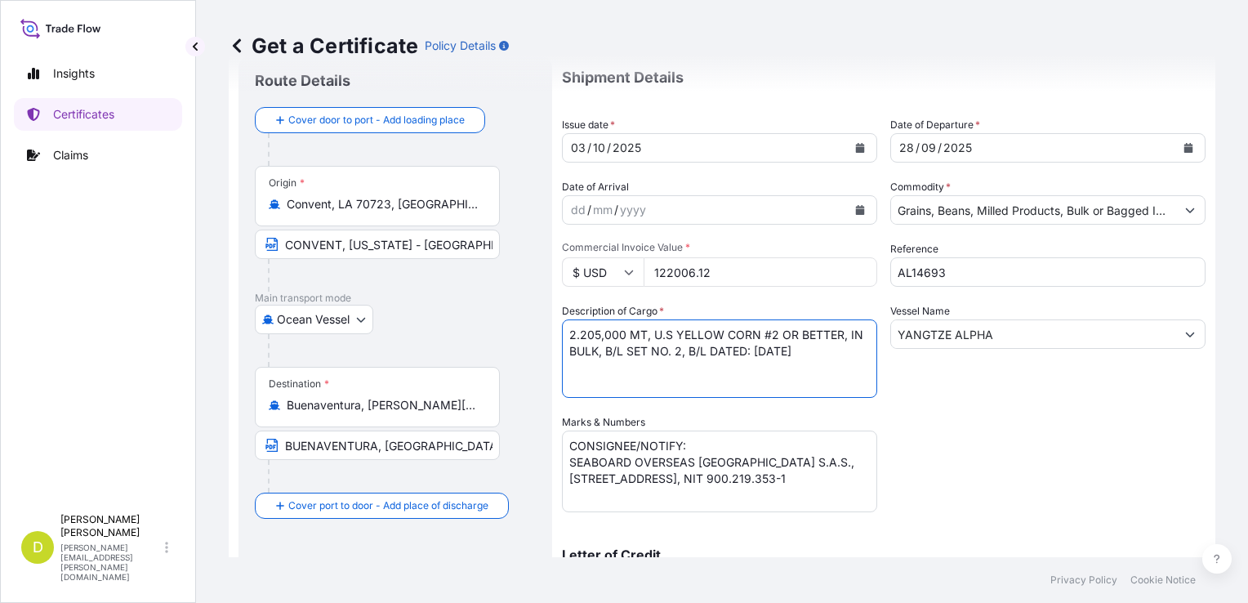
click at [627, 353] on textarea "495,000 MT, U.S YELLOW CORN #2 OR BETTER, IN BULK, B/L SET NO. 2, B/L DATED: [D…" at bounding box center [719, 358] width 315 height 78
paste textarea "5"
type textarea "2.205,000 MT, U.S YELLOW CORN #2 OR BETTER, IN BULK, B/L SET NO. 5, B/L DATED: …"
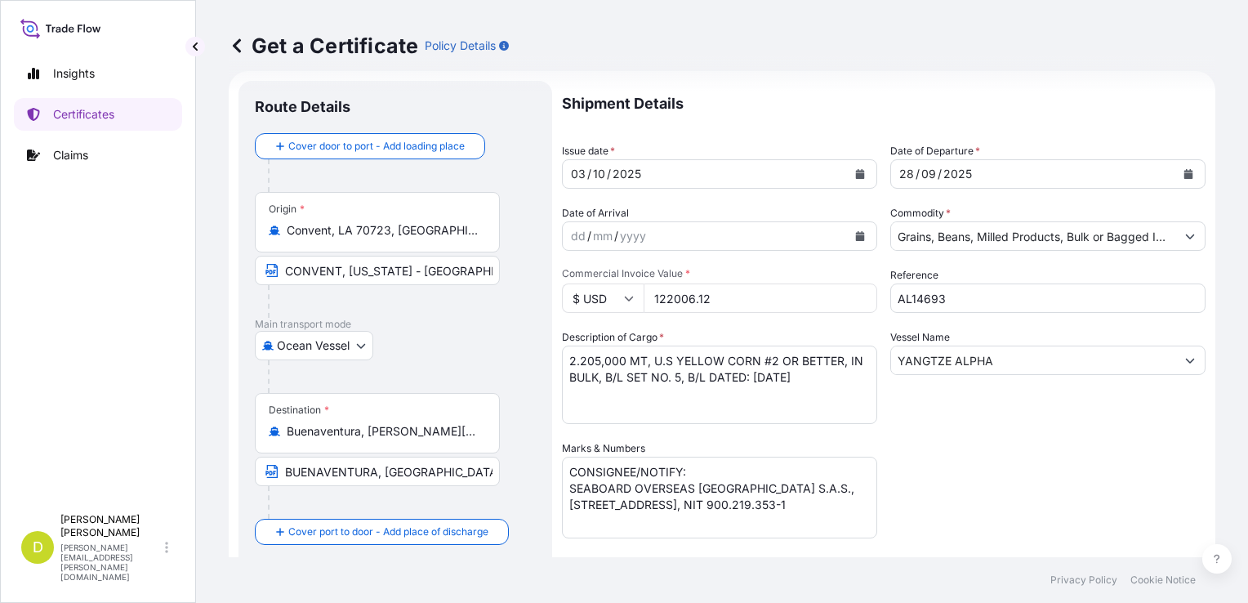
click at [734, 292] on input "122006.12" at bounding box center [761, 297] width 234 height 29
type input "554081.22"
click at [991, 433] on div "Shipment Details Issue date * [DATE] Date of Departure * [DATE] Date of Arrival…" at bounding box center [884, 439] width 644 height 716
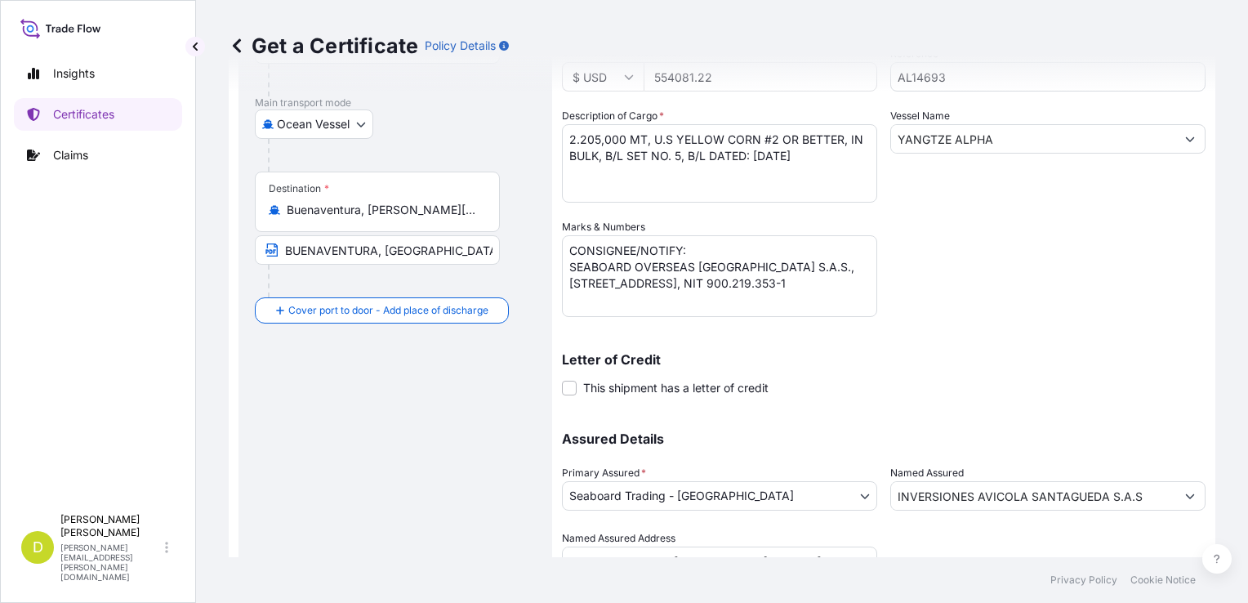
scroll to position [253, 0]
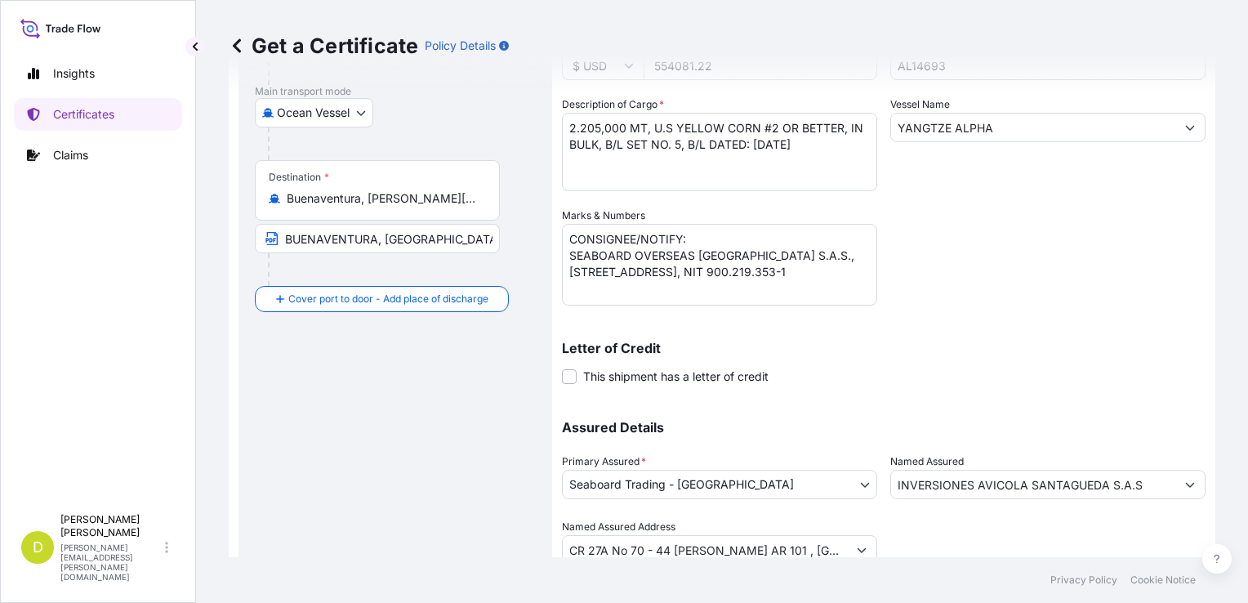
click at [1060, 492] on input "INVERSIONES AVICOLA SANTAGUEDA S.A.S" at bounding box center [1033, 484] width 284 height 29
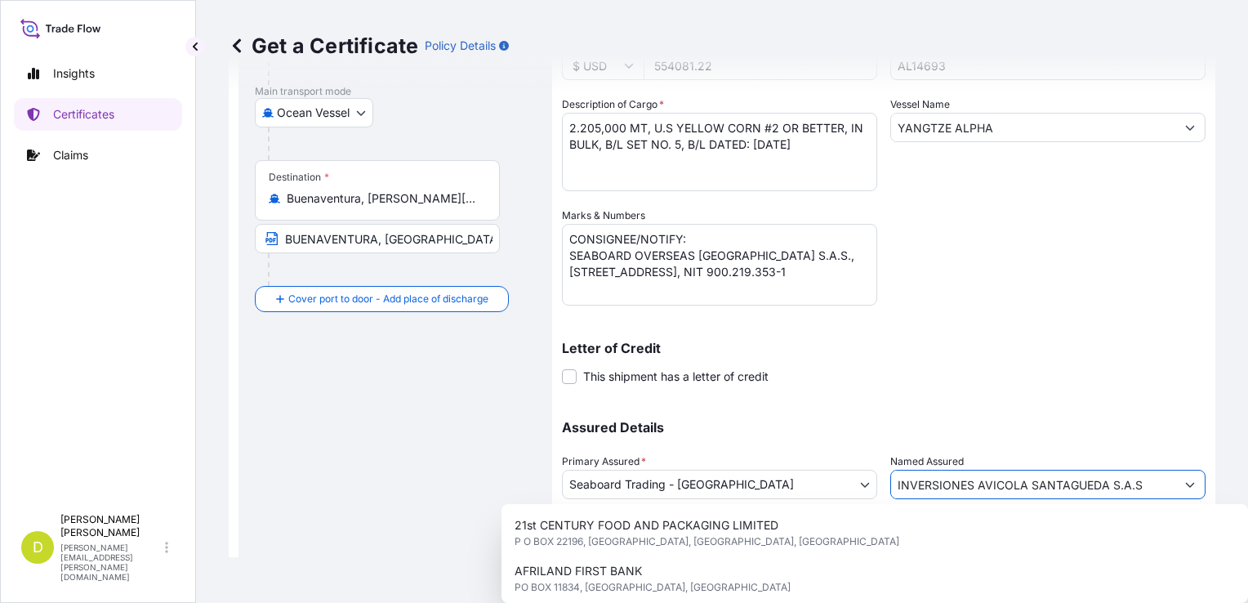
drag, startPoint x: 1144, startPoint y: 484, endPoint x: 864, endPoint y: 497, distance: 280.4
click at [864, 497] on div "Assured Details Primary Assured * Seaboard Trading - Colombia Seaboard Corporat…" at bounding box center [884, 482] width 644 height 163
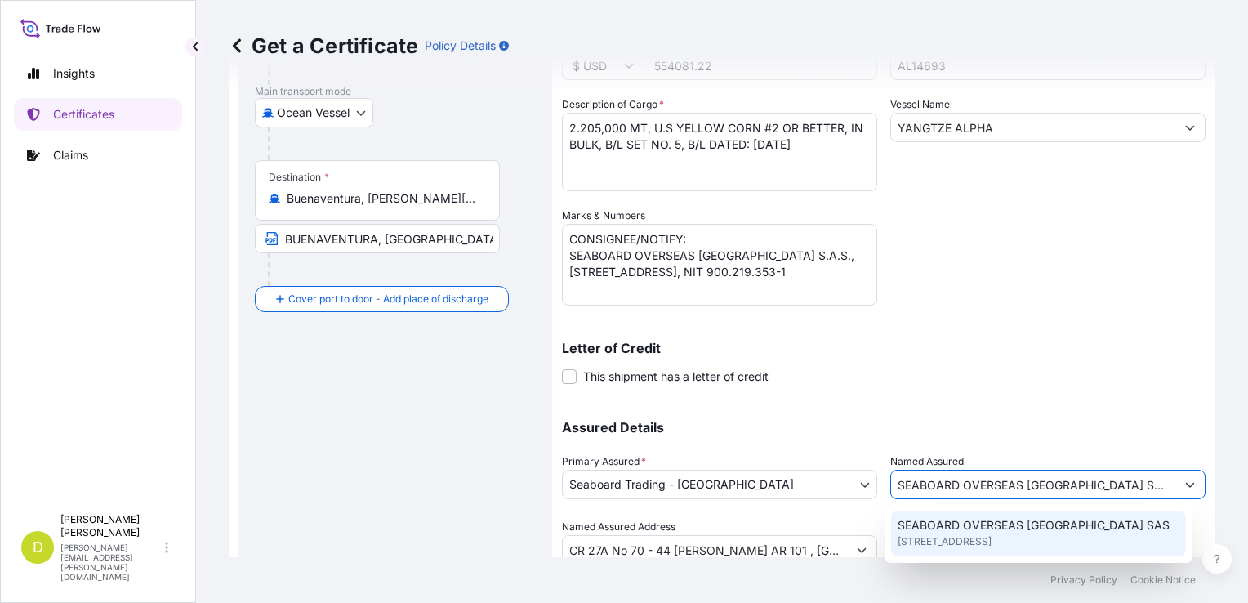
click at [957, 529] on span "SEABOARD OVERSEAS [GEOGRAPHIC_DATA] SAS" at bounding box center [1034, 525] width 272 height 16
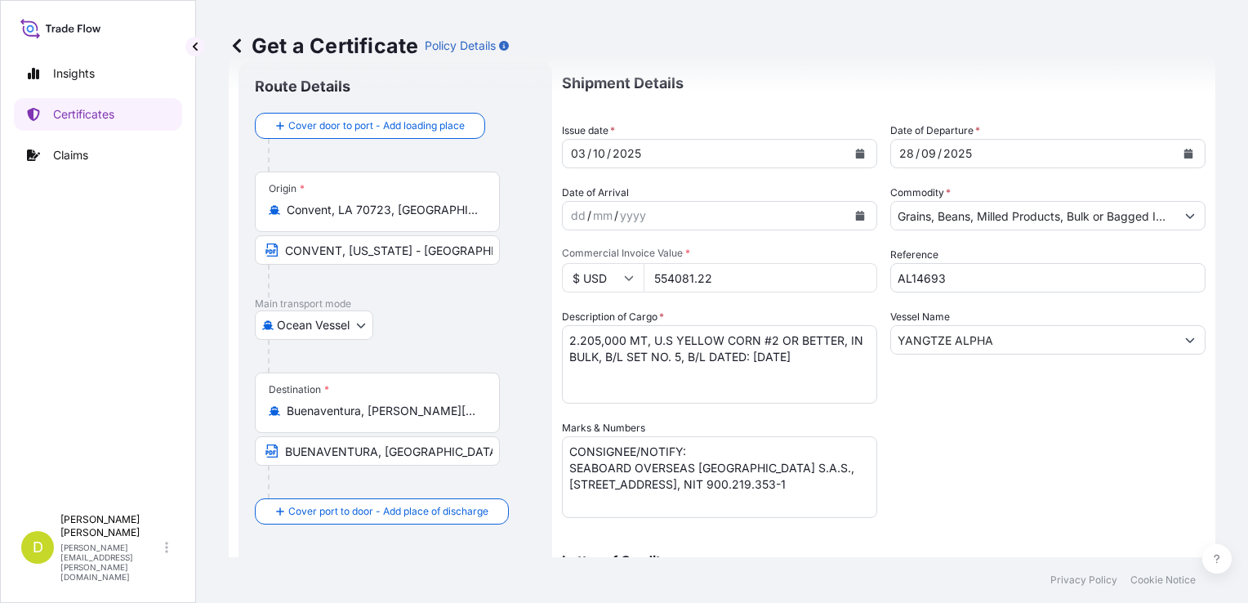
scroll to position [314, 0]
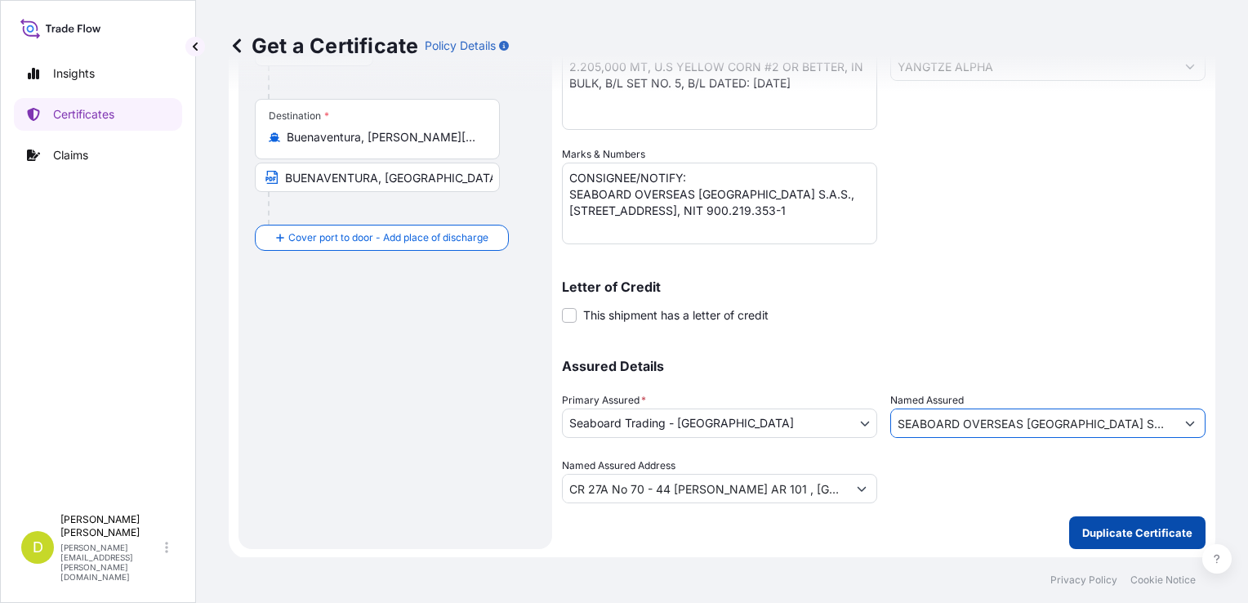
type input "SEABOARD OVERSEAS [GEOGRAPHIC_DATA] SAS"
click at [1138, 535] on p "Duplicate Certificate" at bounding box center [1137, 532] width 110 height 16
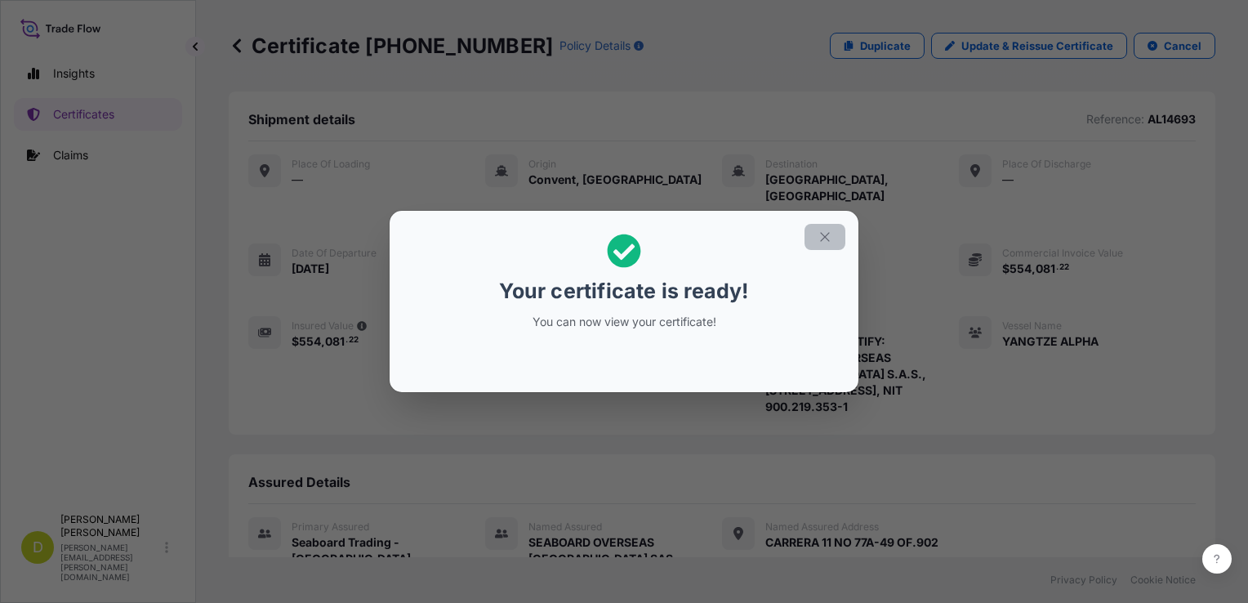
click at [817, 236] on button "button" at bounding box center [824, 237] width 41 height 26
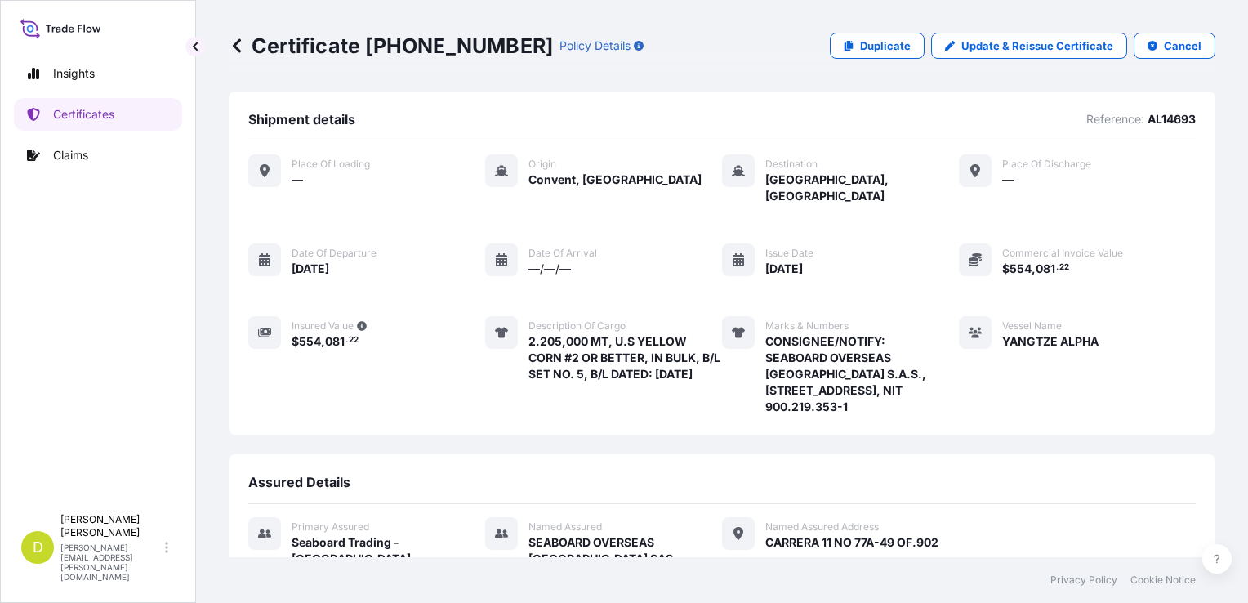
scroll to position [282, 0]
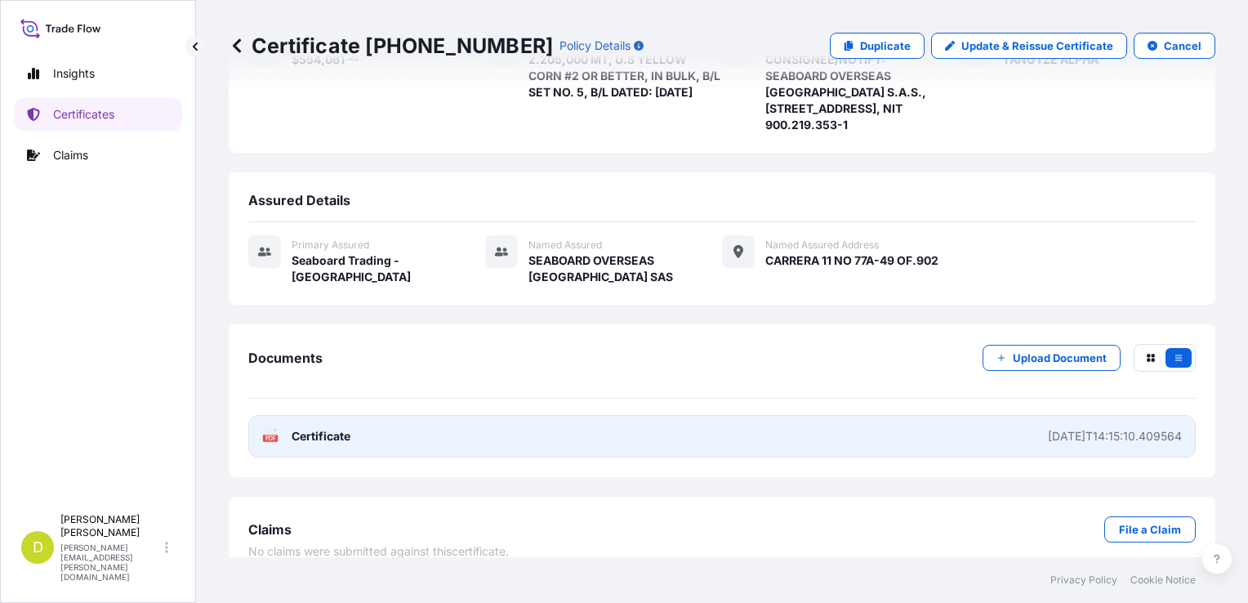
click at [921, 415] on link "PDF Certificate [DATE]T14:15:10.409564" at bounding box center [721, 436] width 947 height 42
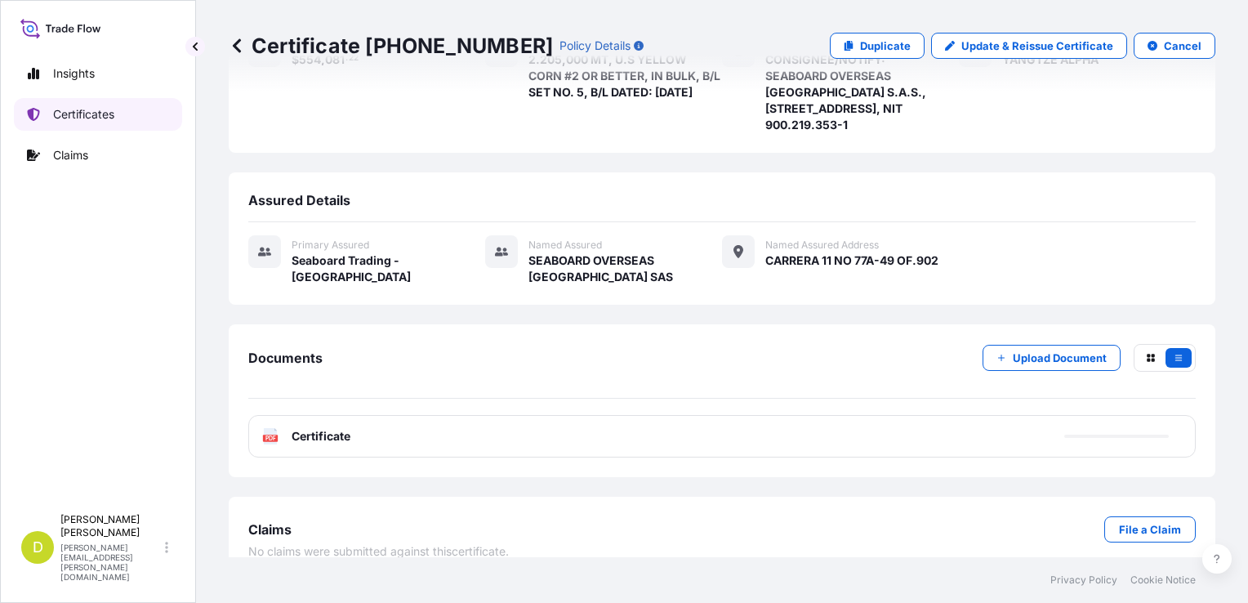
click at [96, 124] on link "Certificates" at bounding box center [98, 114] width 168 height 33
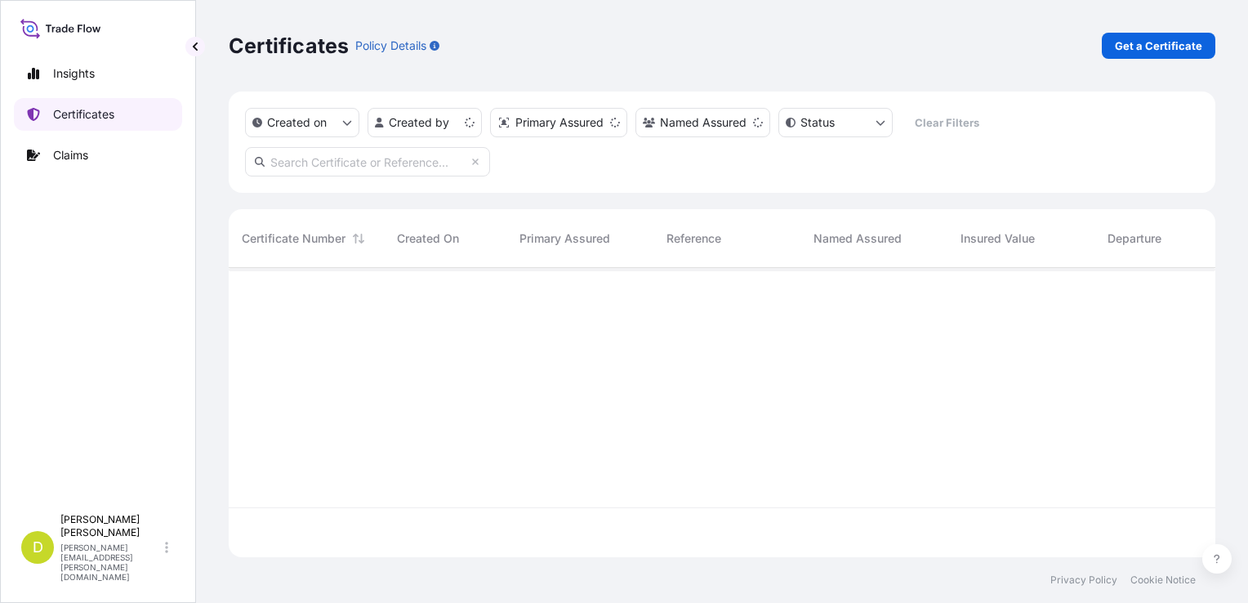
scroll to position [286, 973]
click at [381, 171] on input "text" at bounding box center [367, 161] width 245 height 29
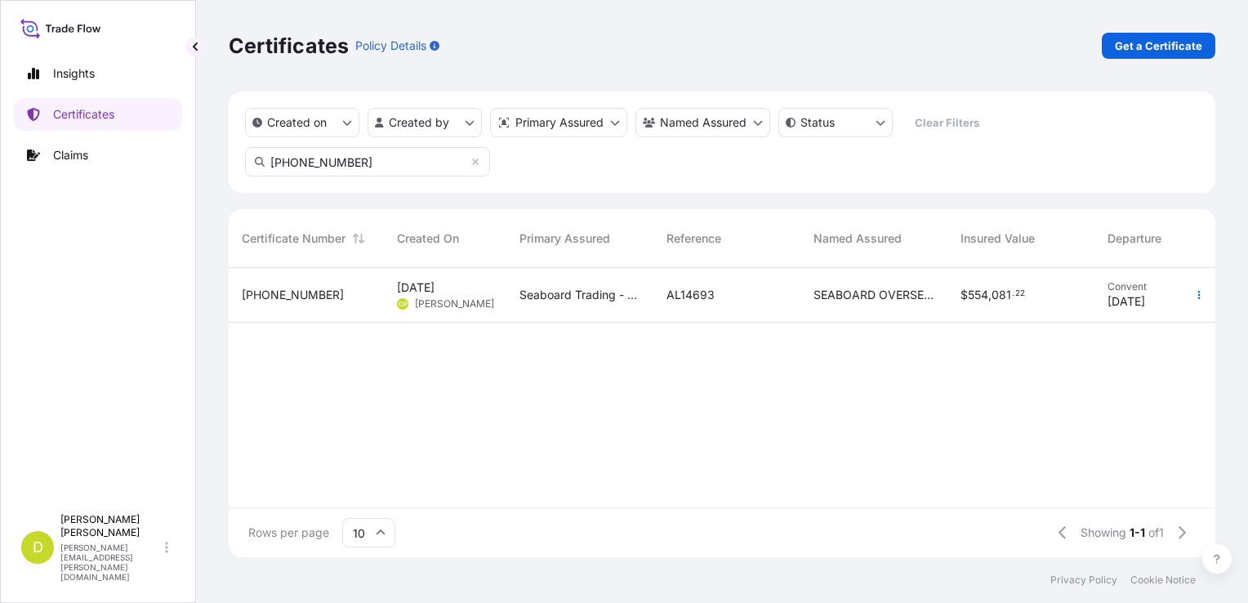
type input "[PHONE_NUMBER]"
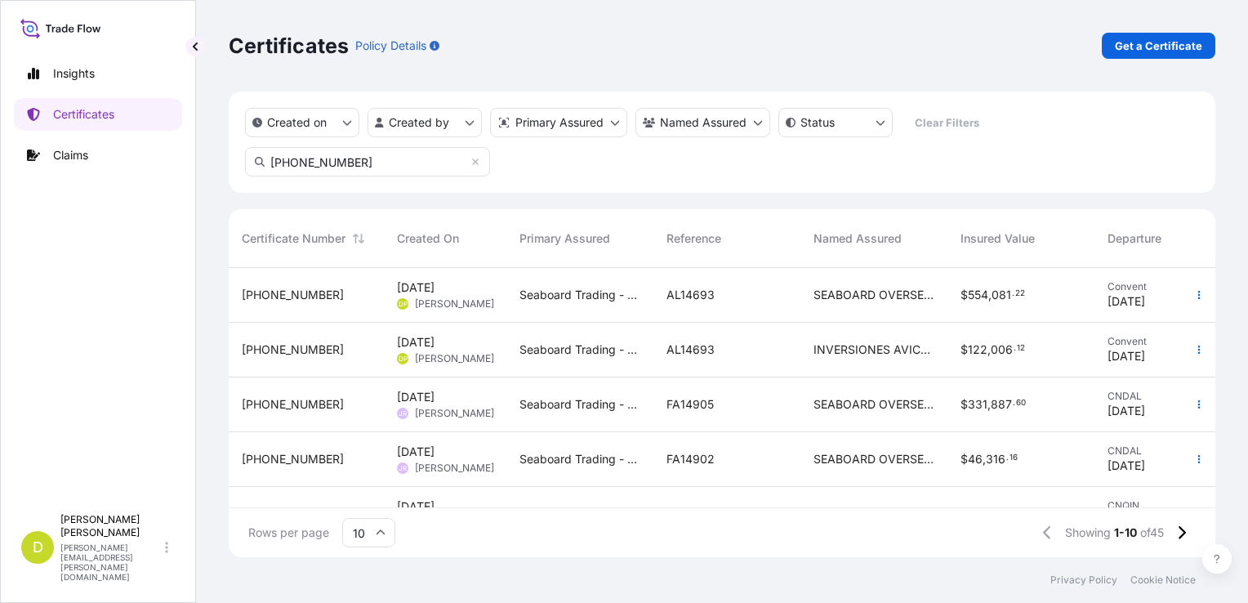
click at [798, 299] on div "AL14693" at bounding box center [726, 295] width 147 height 55
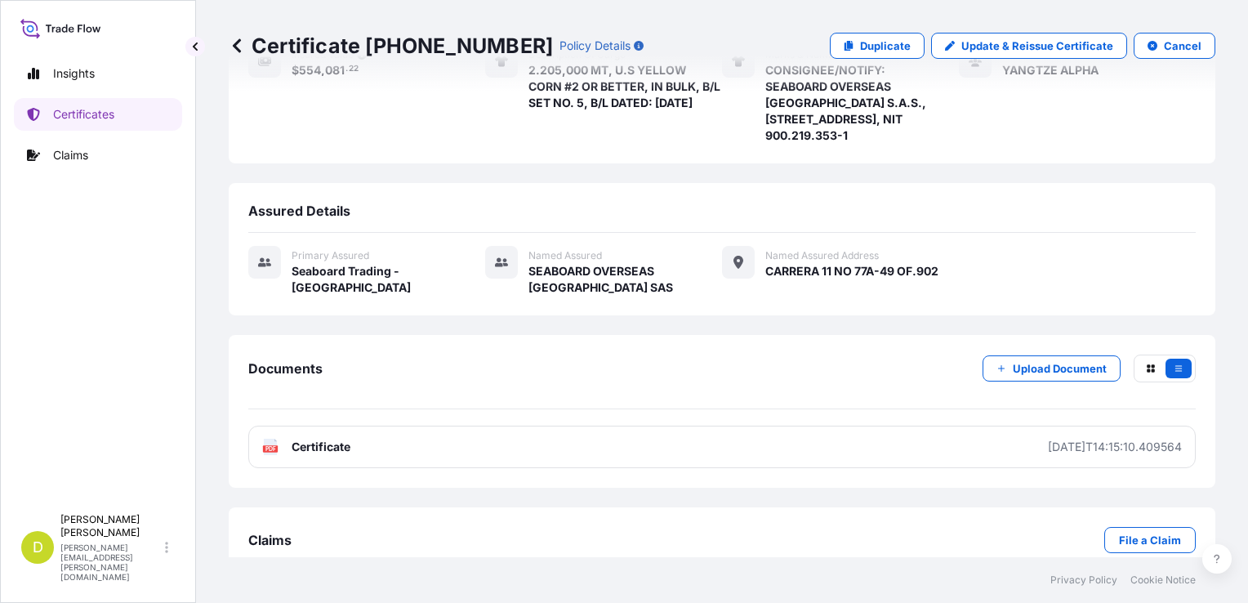
scroll to position [278, 0]
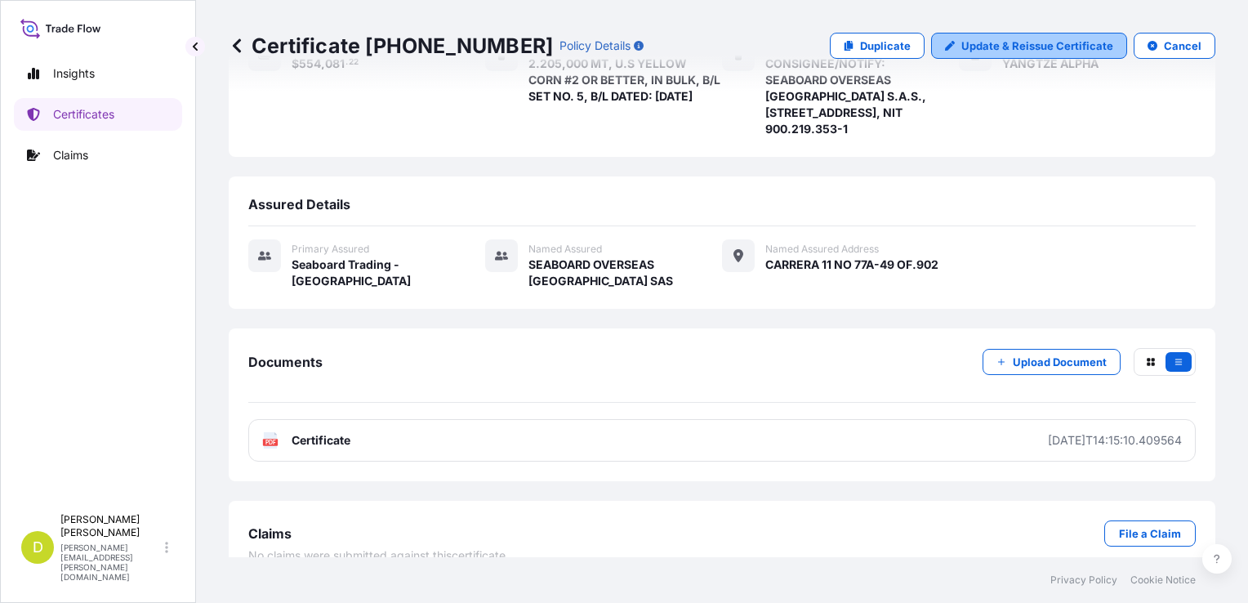
click at [1029, 46] on p "Update & Reissue Certificate" at bounding box center [1037, 46] width 152 height 16
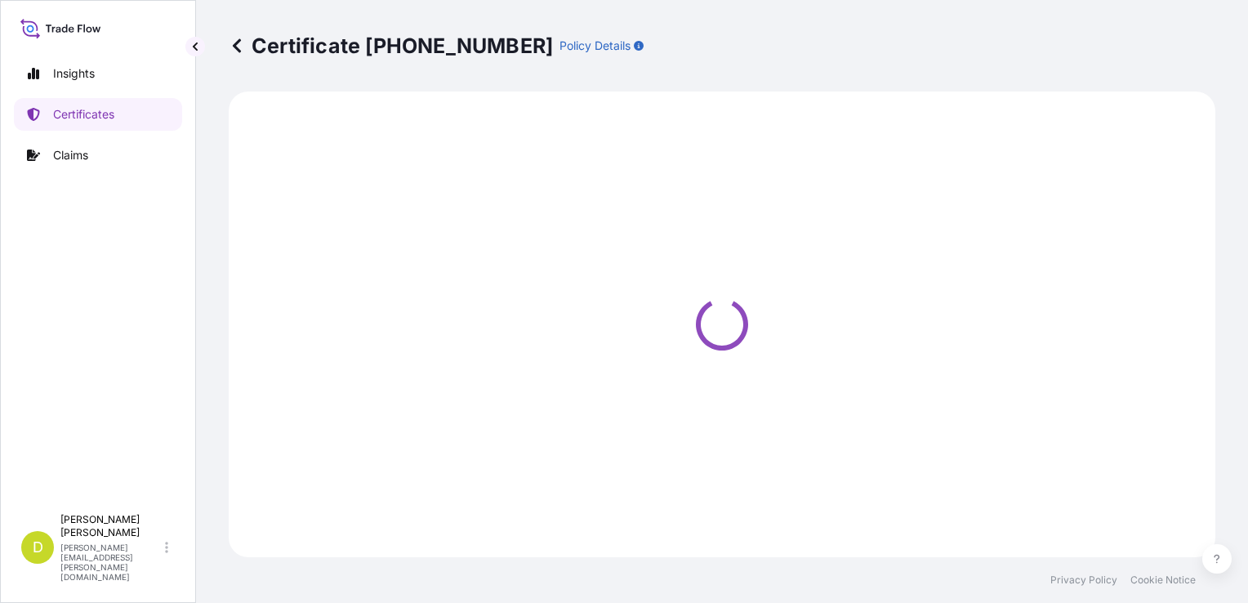
select select "Ocean Vessel"
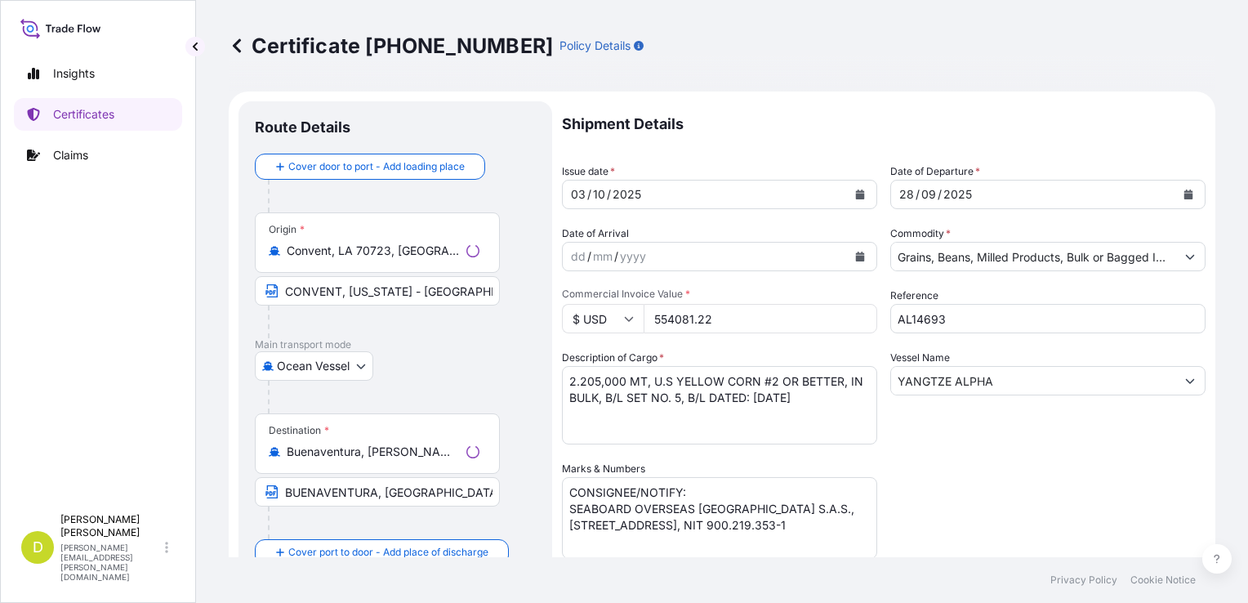
select select "31639"
click at [236, 49] on icon at bounding box center [237, 45] width 8 height 14
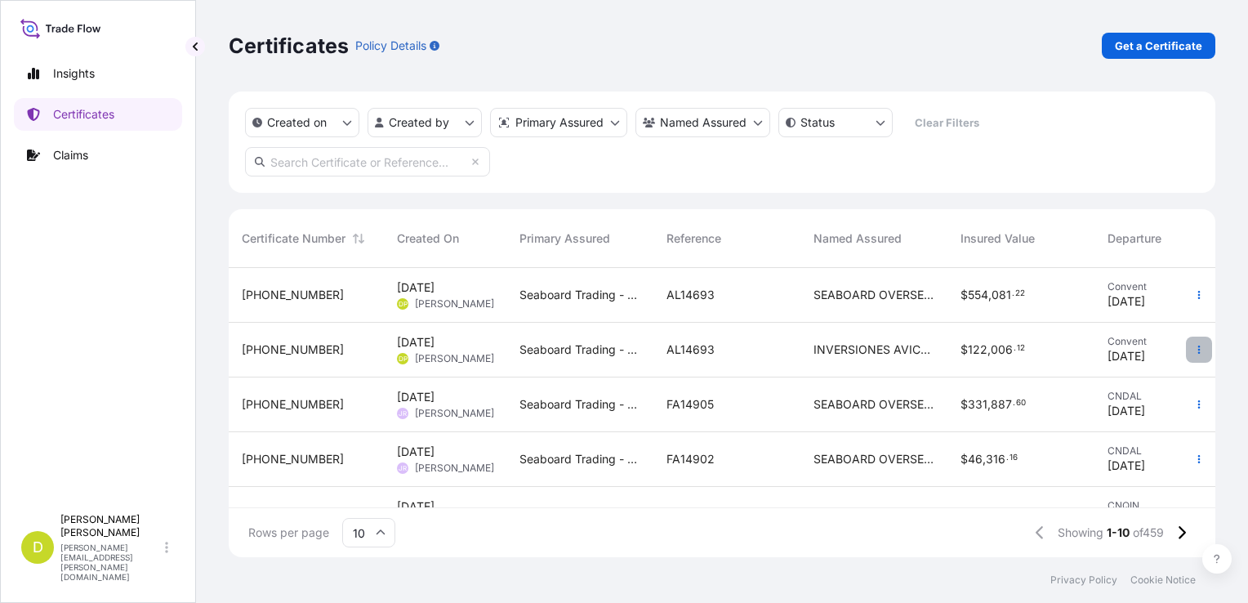
click at [1186, 358] on button "button" at bounding box center [1199, 349] width 26 height 26
click at [973, 344] on span "122" at bounding box center [978, 349] width 20 height 11
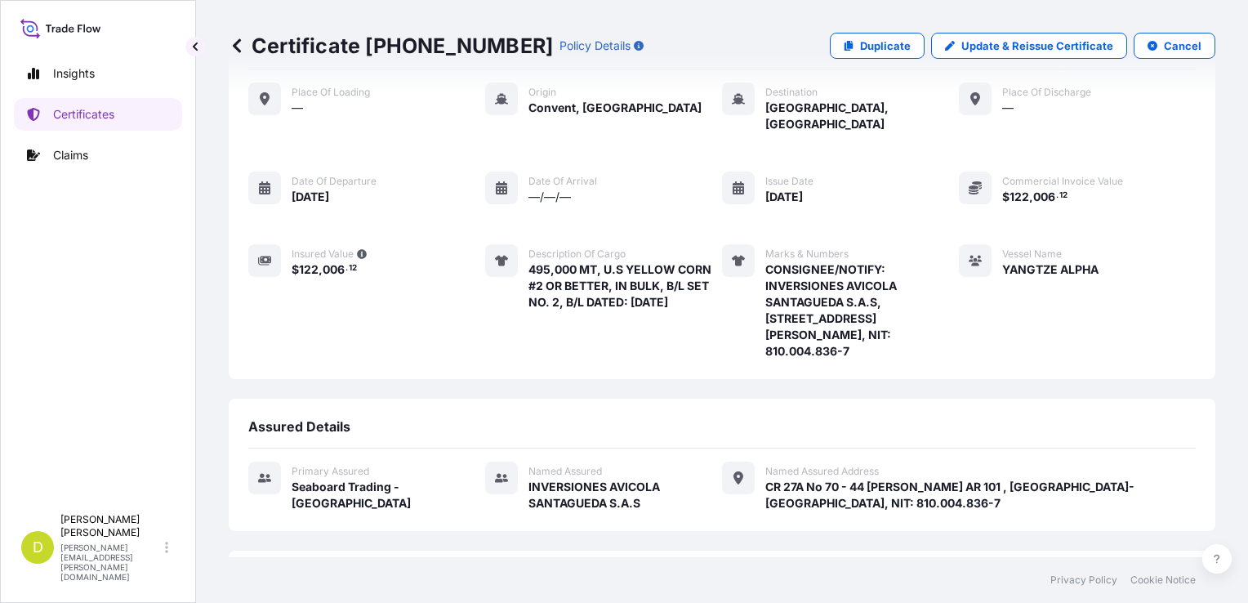
scroll to position [69, 0]
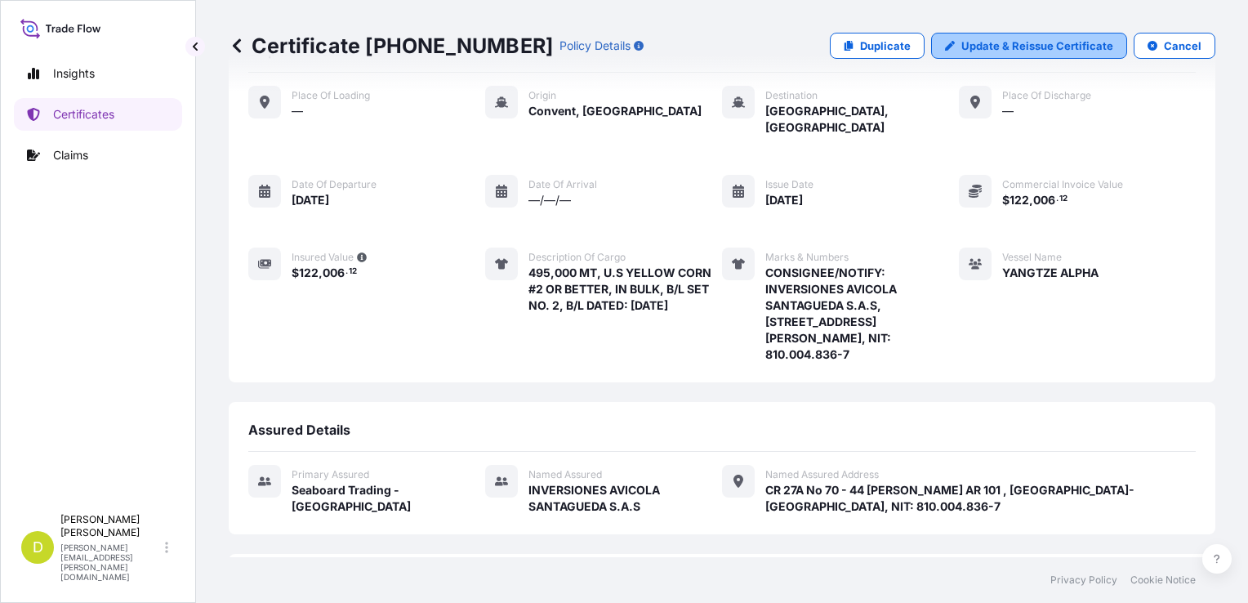
click at [969, 41] on p "Update & Reissue Certificate" at bounding box center [1037, 46] width 152 height 16
select select "Ocean Vessel"
select select "31639"
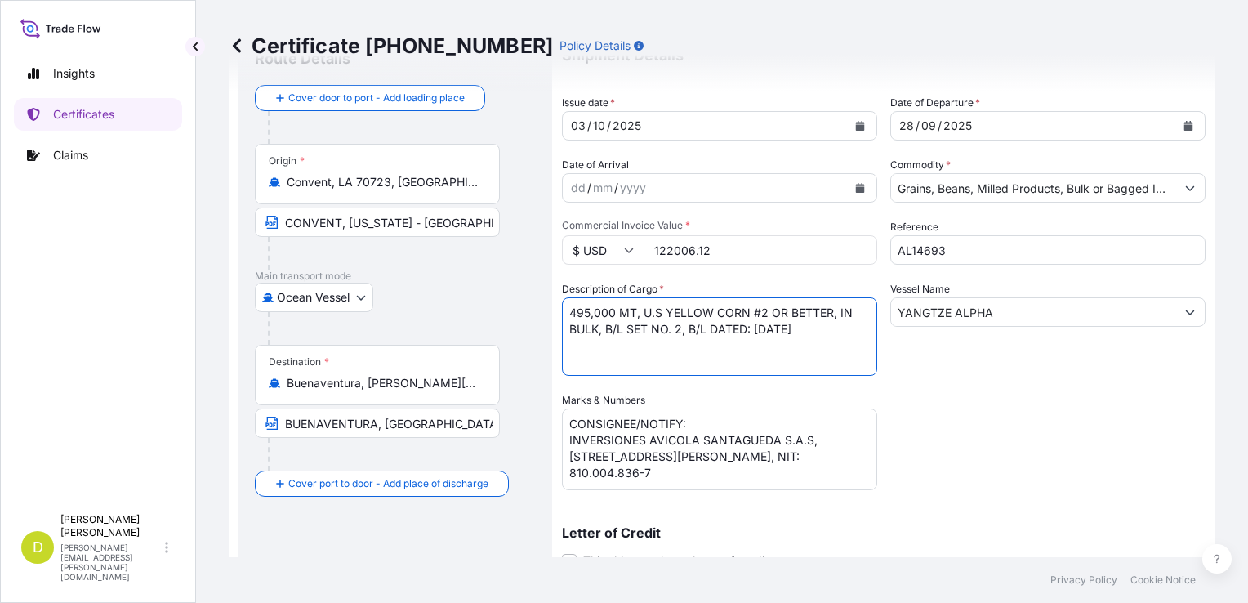
drag, startPoint x: 606, startPoint y: 350, endPoint x: 564, endPoint y: 314, distance: 55.5
click at [564, 314] on textarea "495,000 MT, U.S YELLOW CORN #2 OR BETTER, IN BULK, B/L SET NO. 2, B/L DATED: [D…" at bounding box center [719, 336] width 315 height 78
click at [575, 355] on textarea "495,000 MT, U.S YELLOW CORN #2 OR BETTER, IN BULK, B/L SET NO. 2, B/L DATED: [D…" at bounding box center [719, 336] width 315 height 78
click at [618, 350] on textarea "495,000 MT, U.S YELLOW CORN #2 OR BETTER, IN BULK, B/L SET NO. 2, B/L DATED: [D…" at bounding box center [719, 336] width 315 height 78
paste textarea "495,000 MT, U.S YELLOW CORN #2 OR BETTER, IN BULK, B/L SET NO. 2, B/L DATED: [D…"
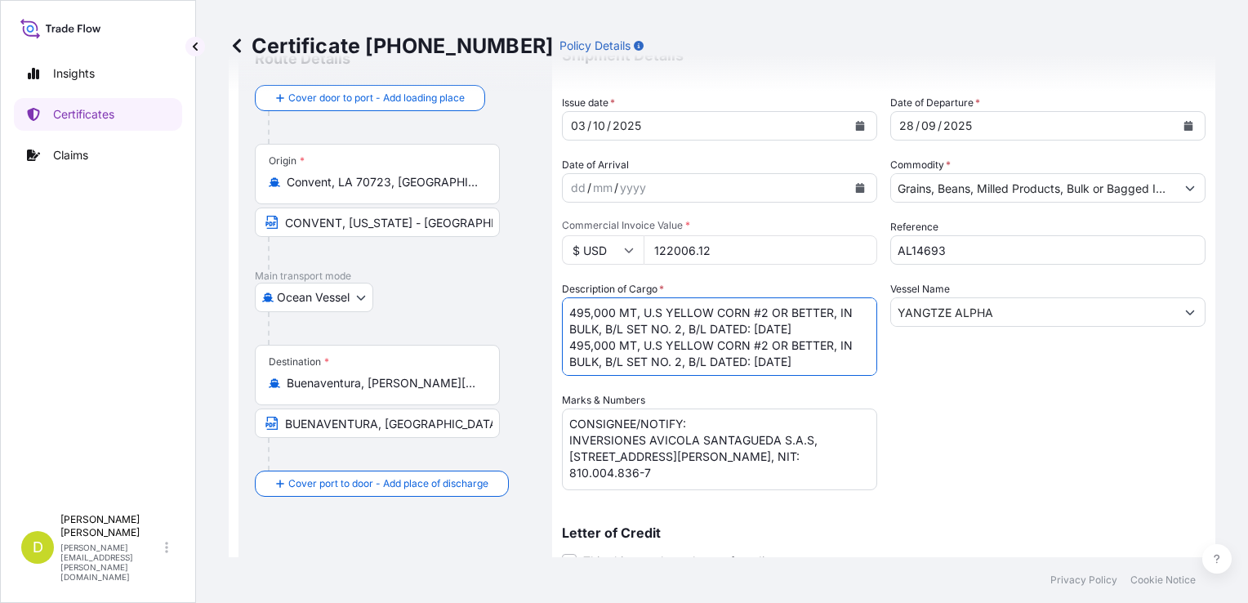
scroll to position [33, 0]
drag, startPoint x: 672, startPoint y: 358, endPoint x: 567, endPoint y: 318, distance: 112.4
click at [567, 318] on textarea "495,000 MT, U.S YELLOW CORN #2 OR BETTER, IN BULK, B/L SET NO. 2, B/L DATED: [D…" at bounding box center [719, 336] width 315 height 78
type textarea "495,000 MT, U.S YELLOW CORN #2 OR BETTER, IN BULK, B/L SET NO. 2, B/L DATED: [D…"
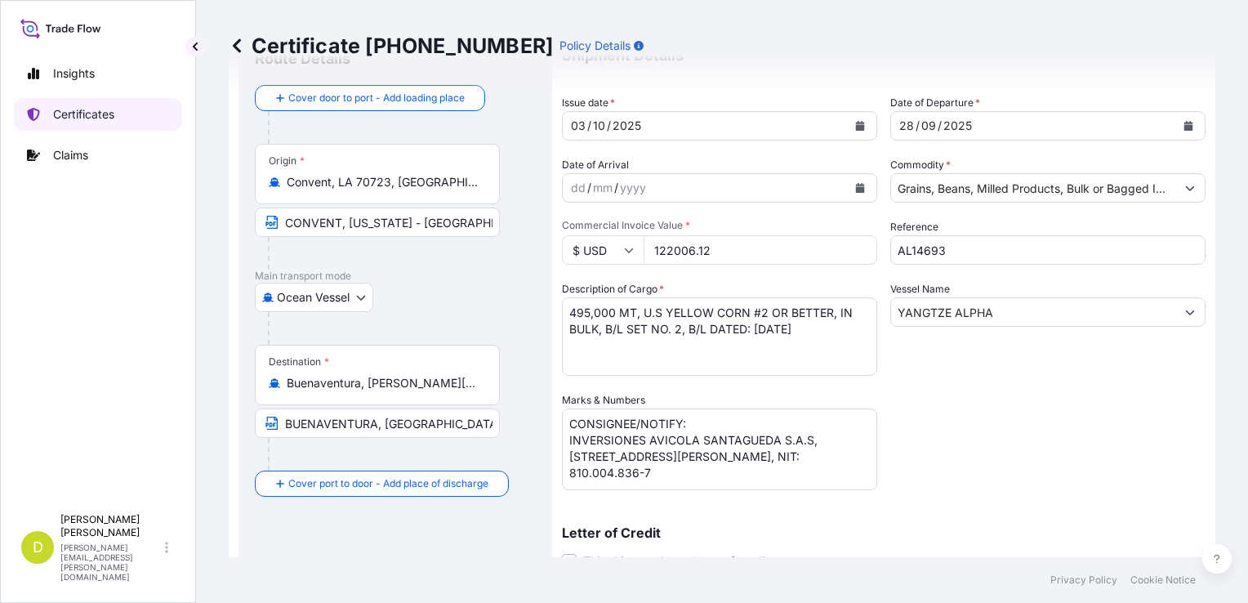
click at [88, 111] on p "Certificates" at bounding box center [83, 114] width 61 height 16
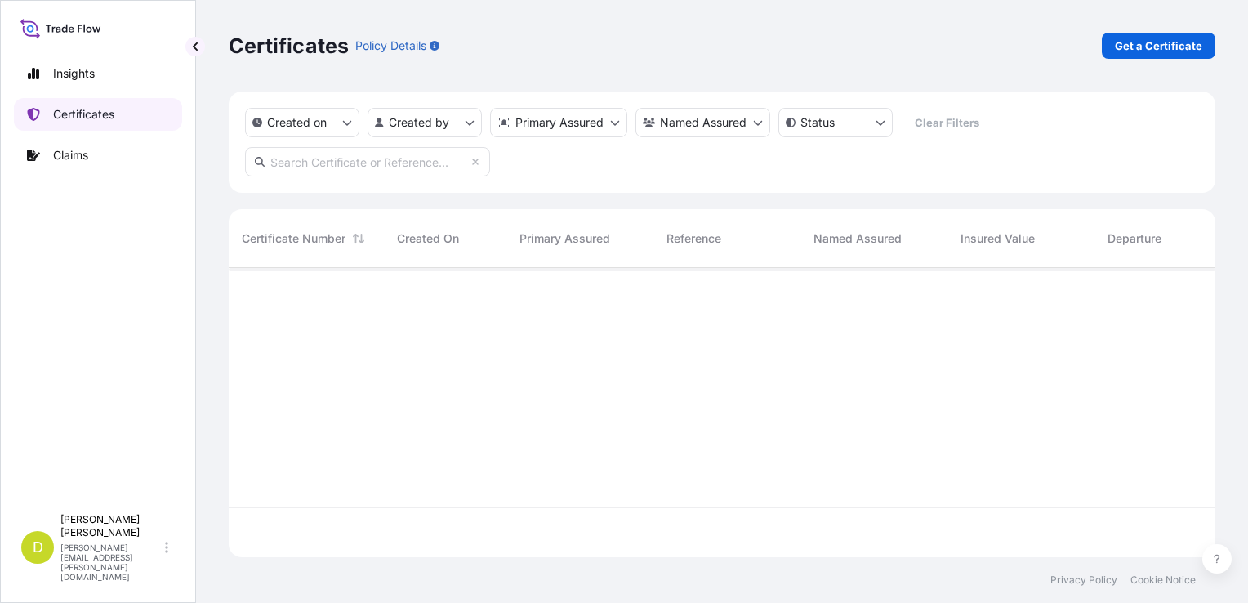
scroll to position [286, 973]
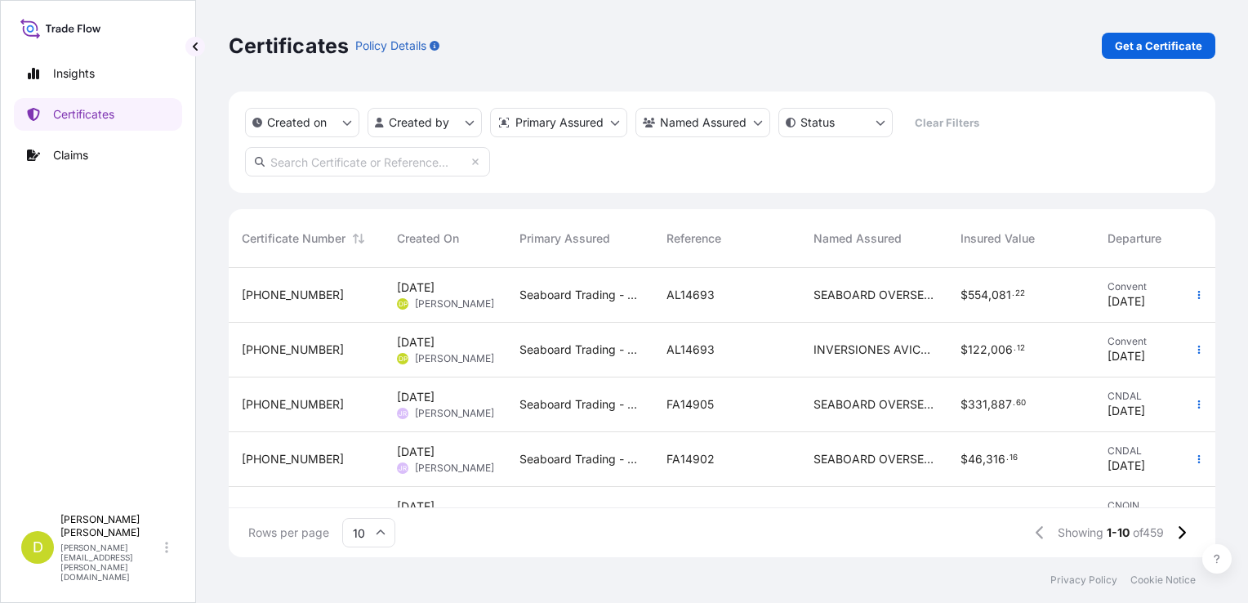
click at [1088, 332] on div "$ 122 , 006 . 12" at bounding box center [1020, 350] width 147 height 55
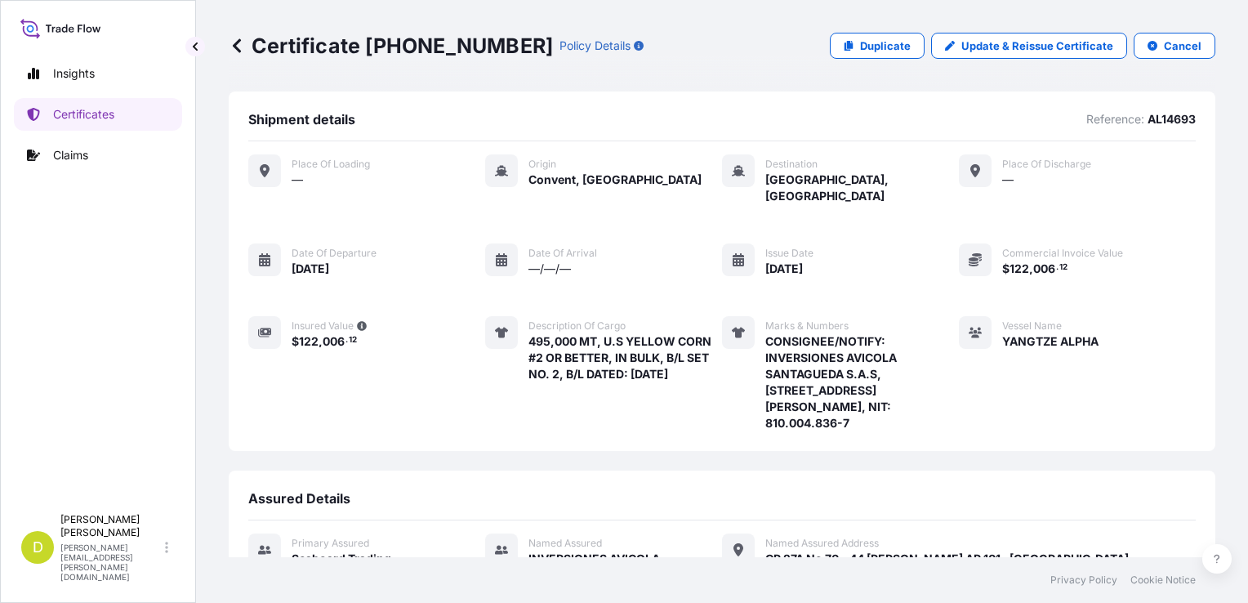
scroll to position [298, 0]
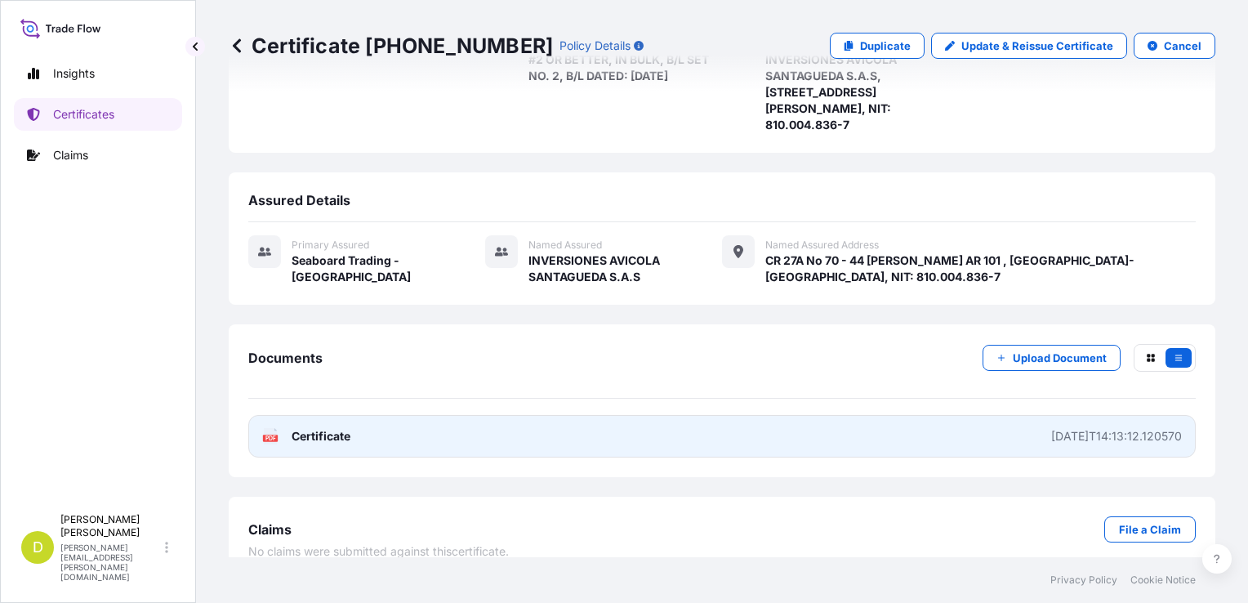
click at [799, 415] on link "PDF Certificate [DATE]T14:13:12.120570" at bounding box center [721, 436] width 947 height 42
